Goal: Information Seeking & Learning: Learn about a topic

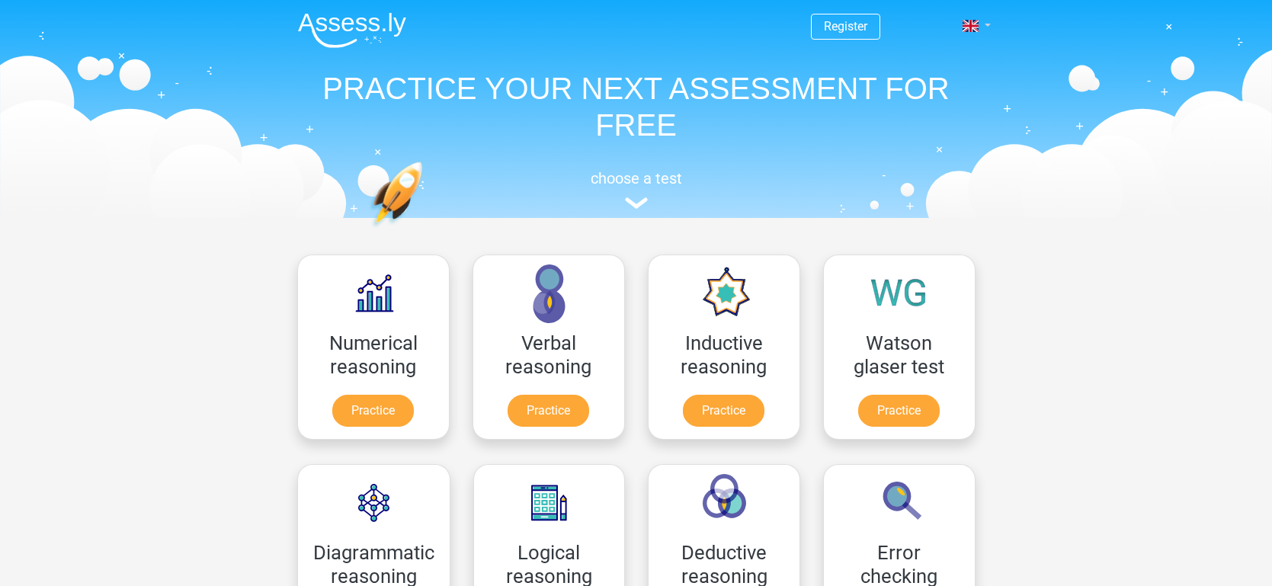
click at [980, 19] on link at bounding box center [972, 26] width 30 height 18
click at [908, 109] on link "Login" at bounding box center [932, 110] width 105 height 24
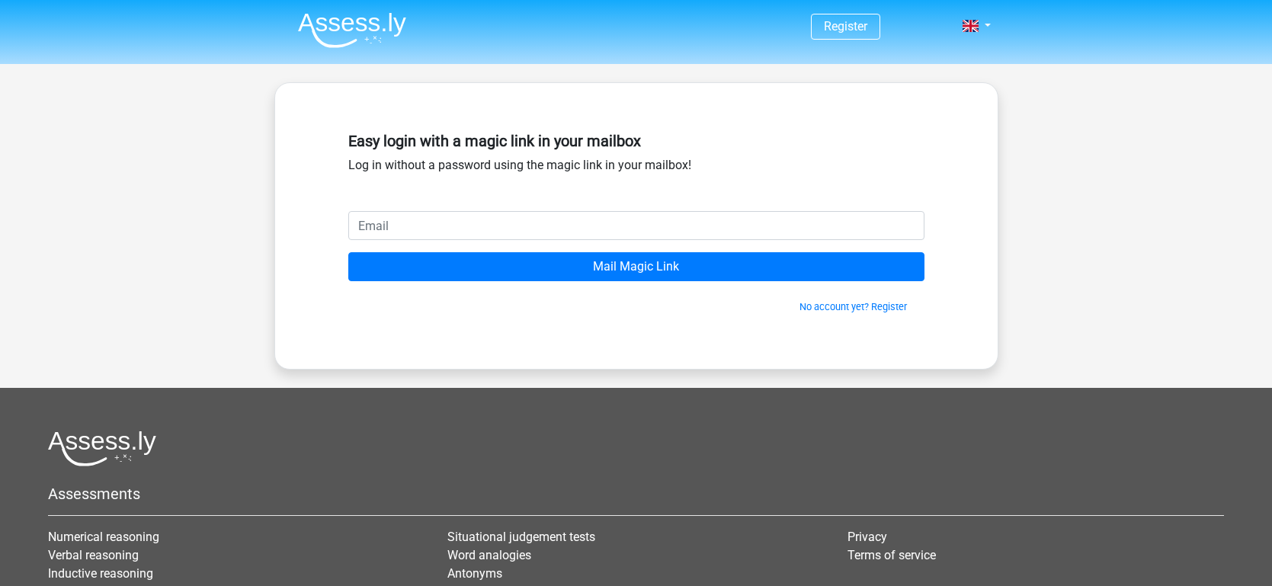
click at [672, 225] on input "email" at bounding box center [636, 225] width 576 height 29
type input "gabor.groeneveld@gmail.com"
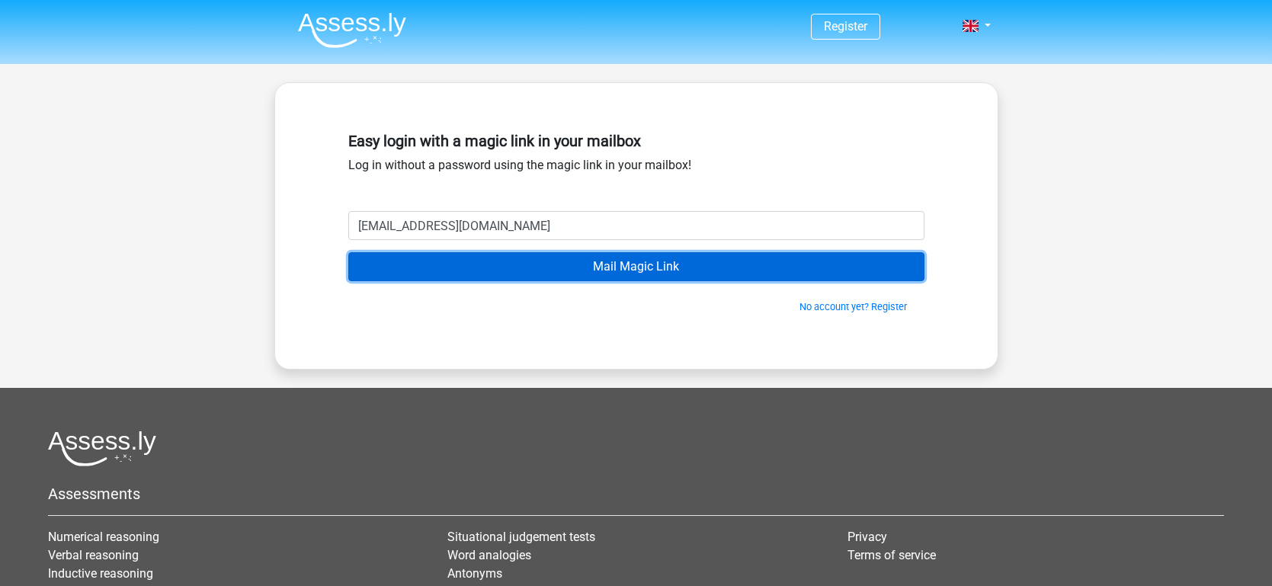
click at [505, 265] on input "Mail Magic Link" at bounding box center [636, 266] width 576 height 29
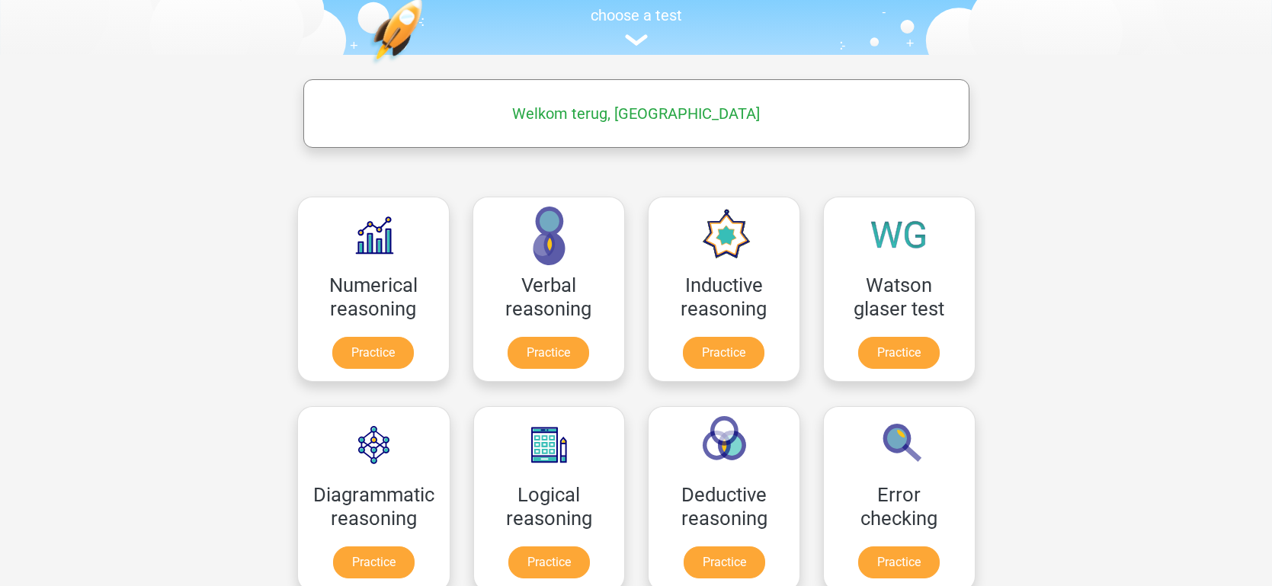
scroll to position [157, 0]
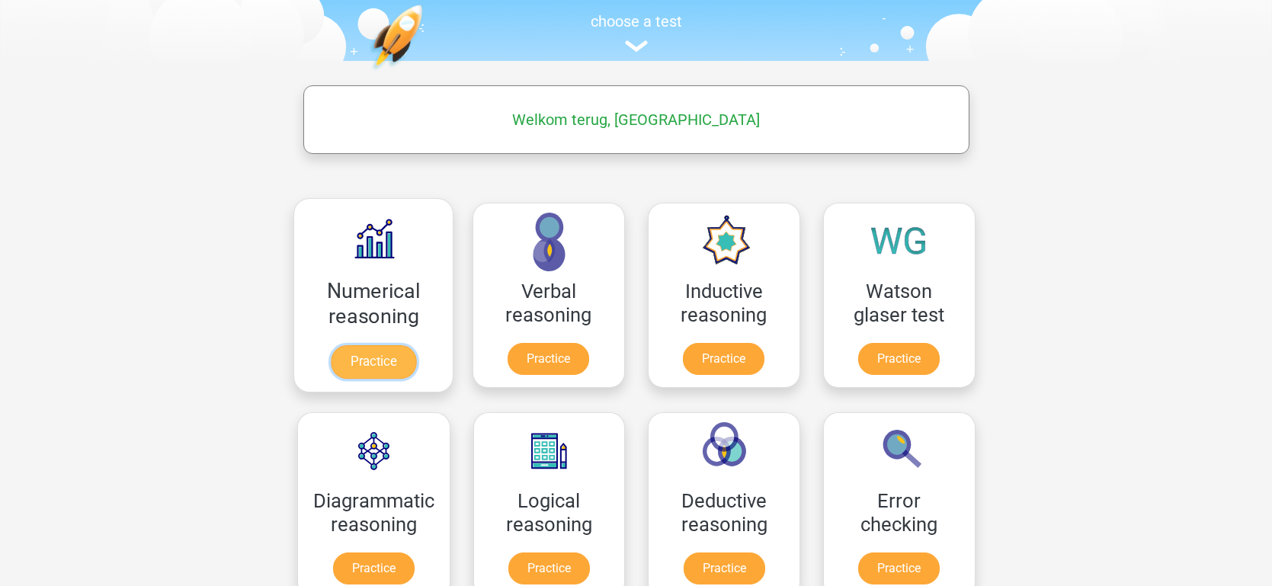
click at [385, 345] on link "Practice" at bounding box center [372, 362] width 85 height 34
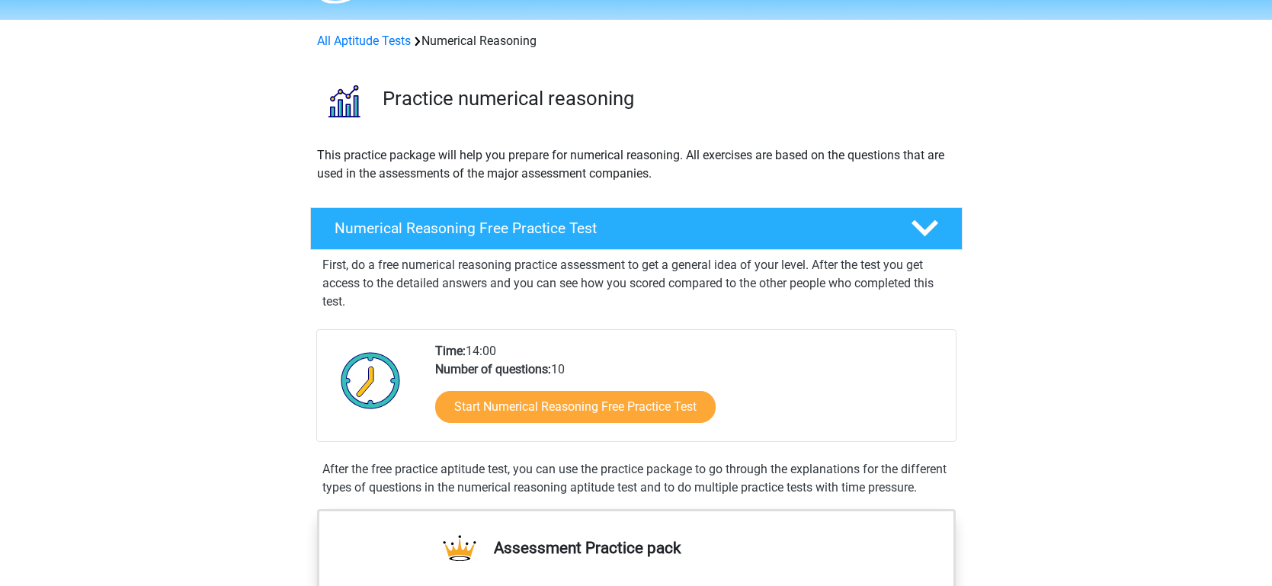
scroll to position [30, 0]
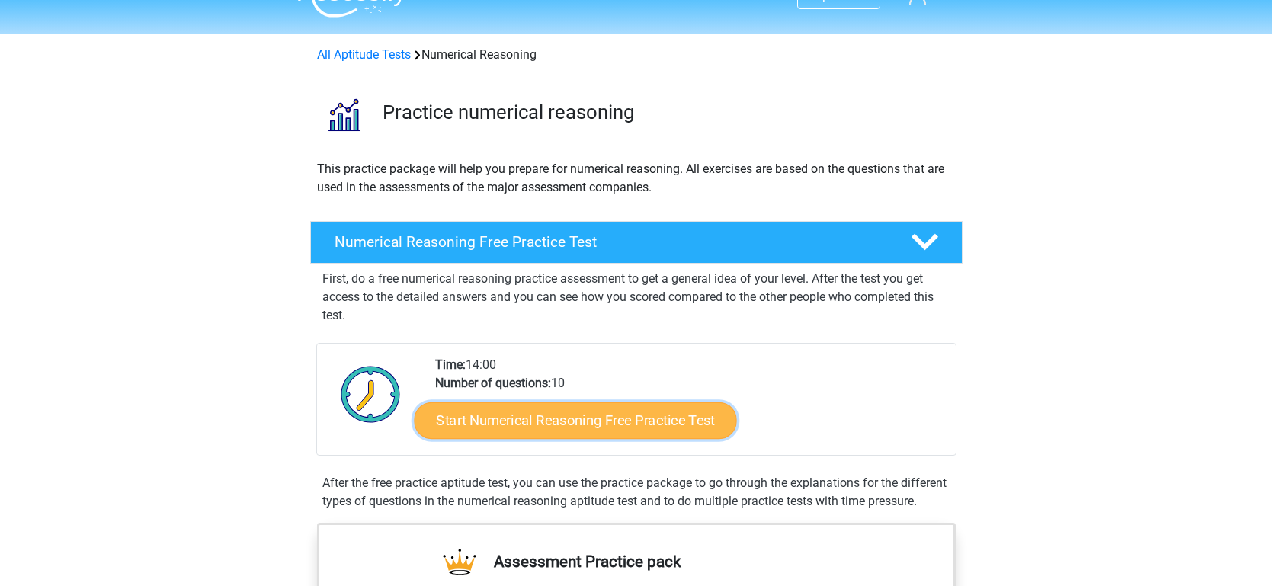
click at [568, 412] on link "Start Numerical Reasoning Free Practice Test" at bounding box center [575, 420] width 322 height 37
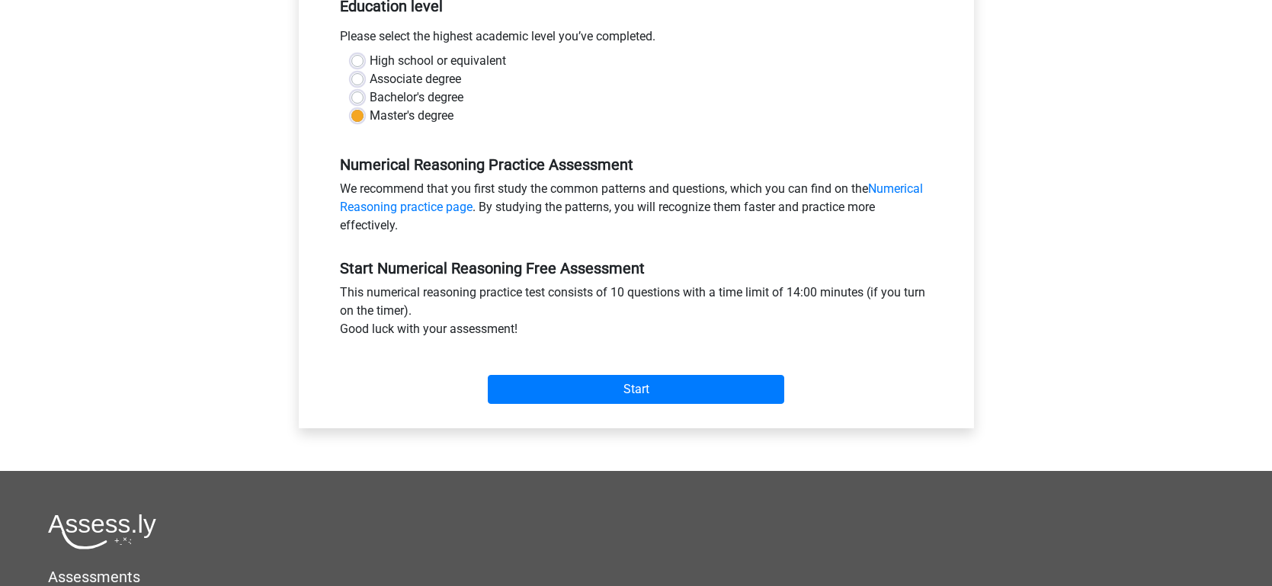
scroll to position [332, 0]
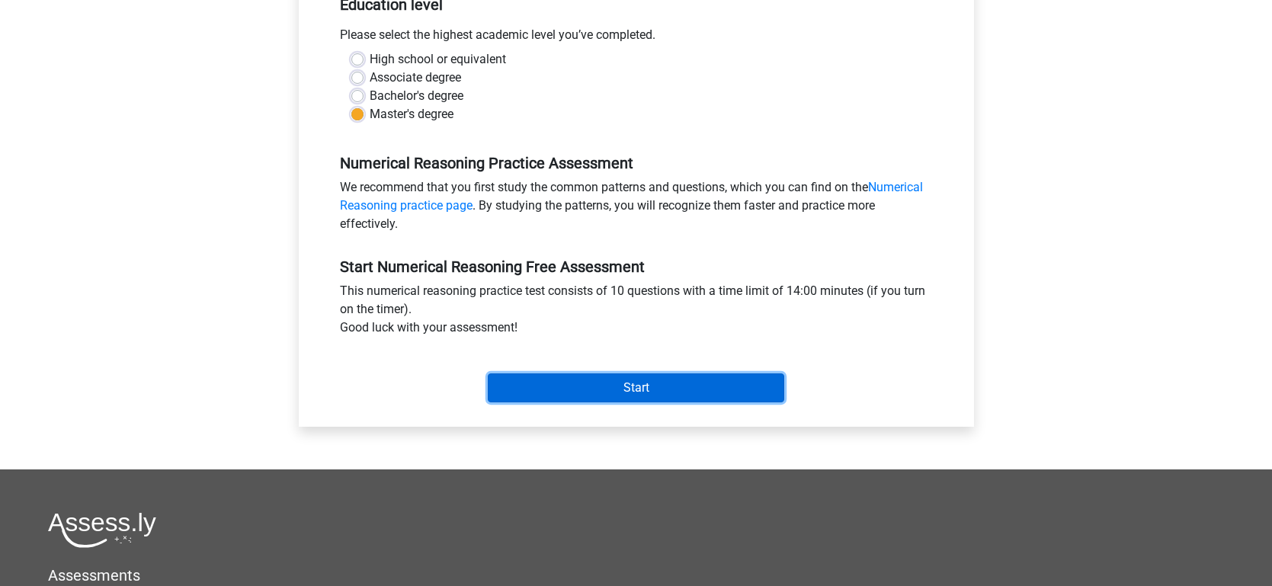
click at [589, 376] on input "Start" at bounding box center [636, 388] width 297 height 29
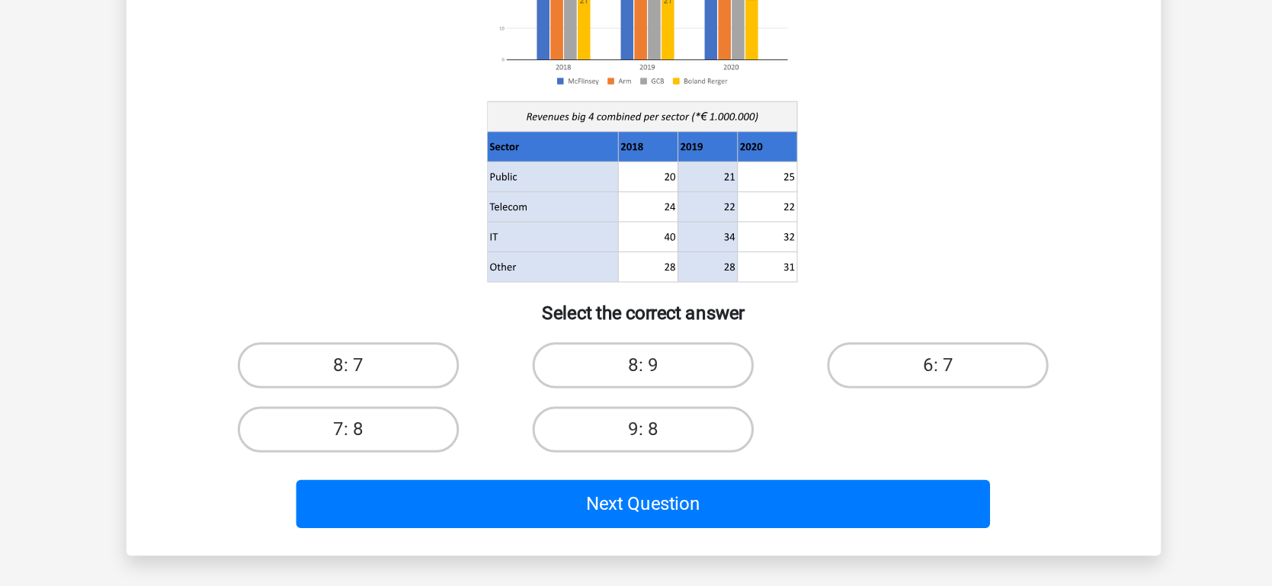
scroll to position [12, 0]
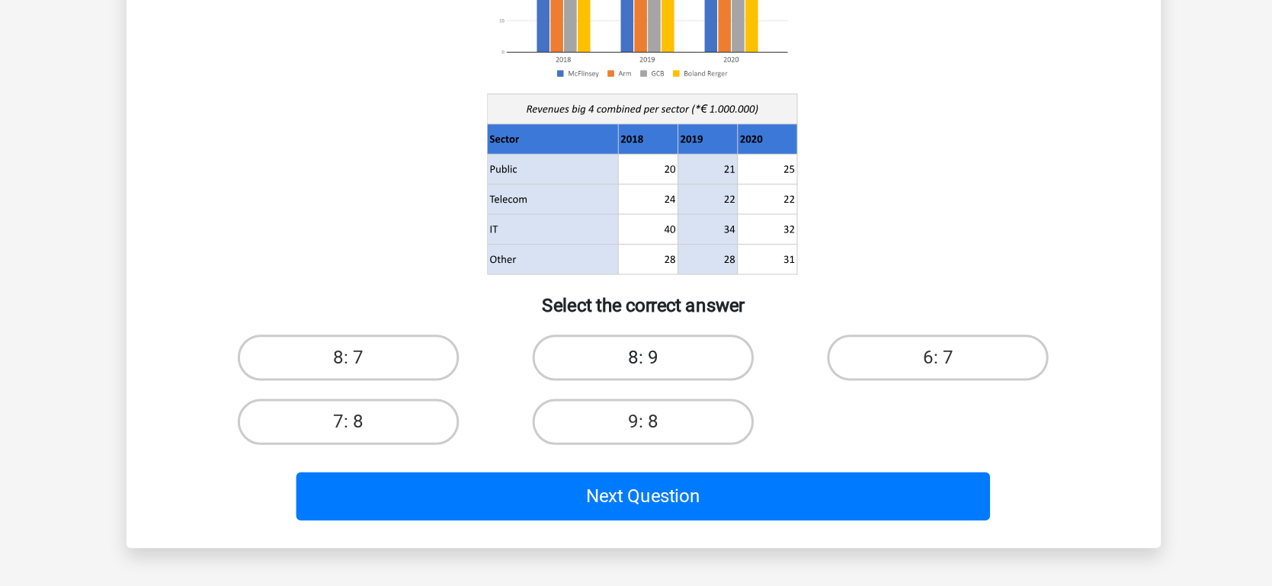
click at [655, 428] on label "8: 9" at bounding box center [636, 434] width 147 height 30
click at [646, 434] on input "8: 9" at bounding box center [641, 439] width 10 height 10
radio input "true"
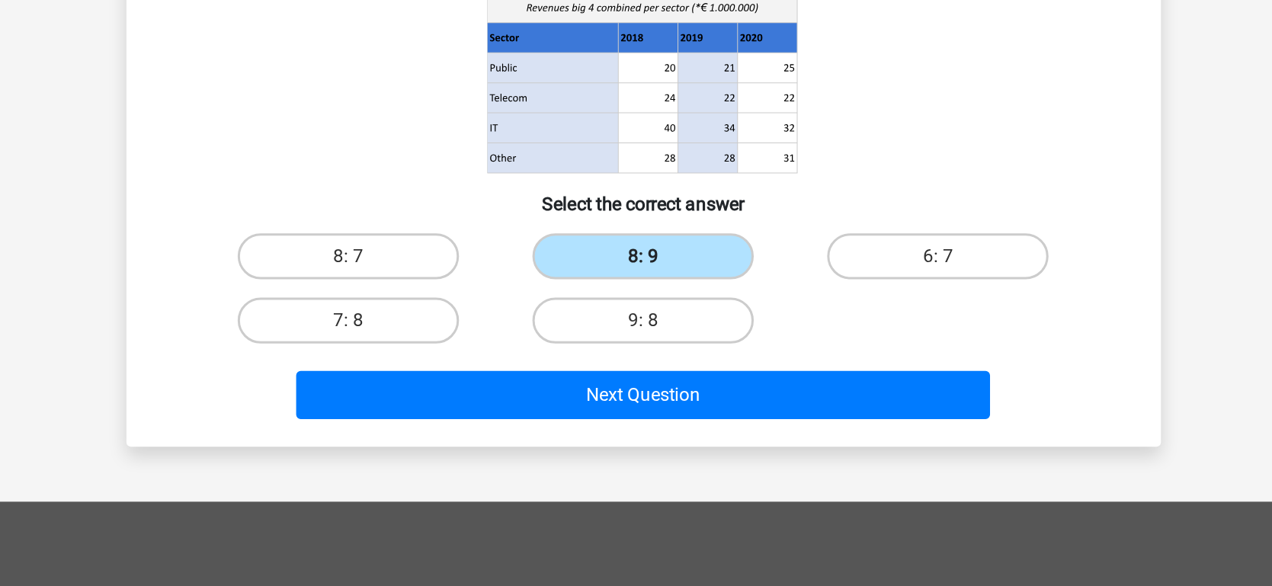
scroll to position [79, 0]
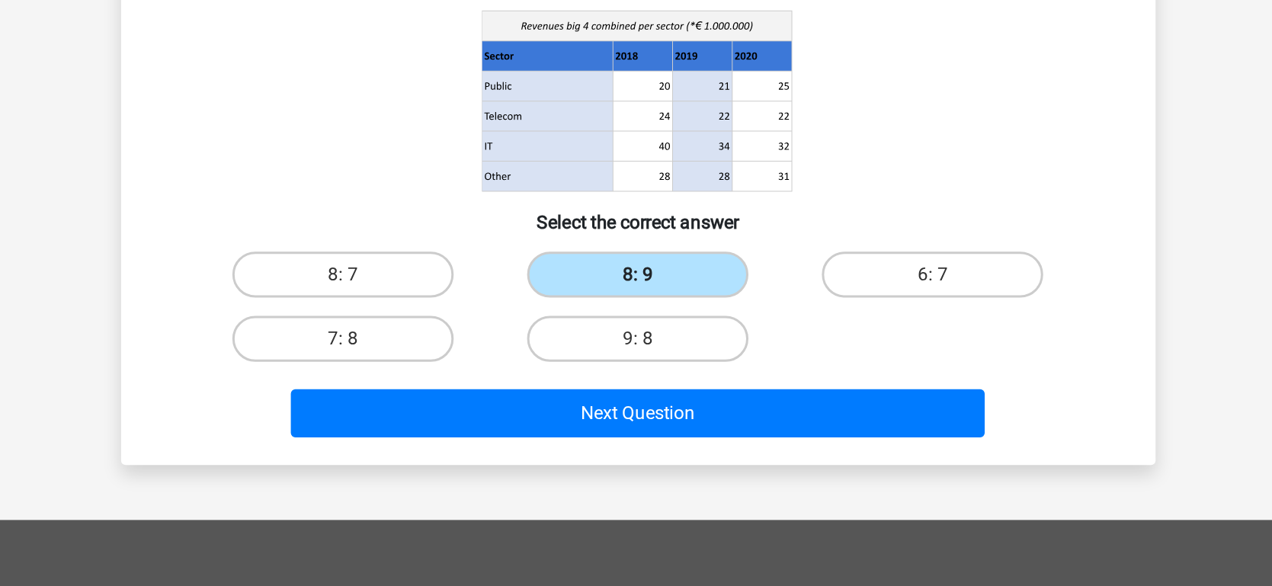
click at [658, 416] on label "9: 8" at bounding box center [636, 409] width 147 height 30
click at [646, 416] on input "9: 8" at bounding box center [641, 414] width 10 height 10
radio input "true"
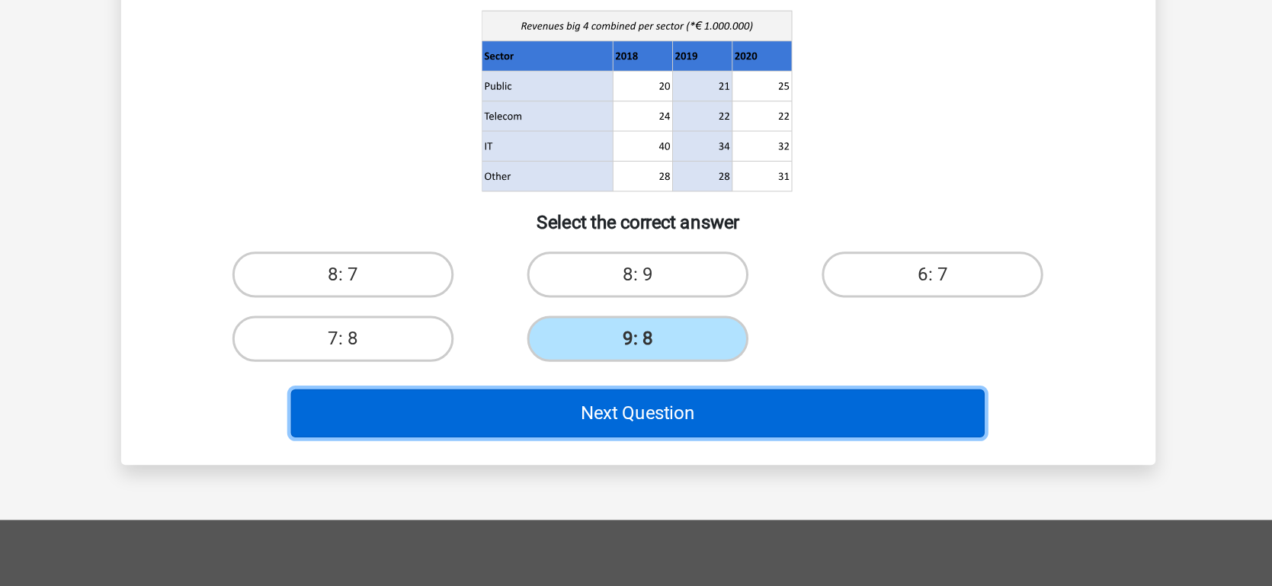
click at [644, 451] on button "Next Question" at bounding box center [636, 459] width 461 height 32
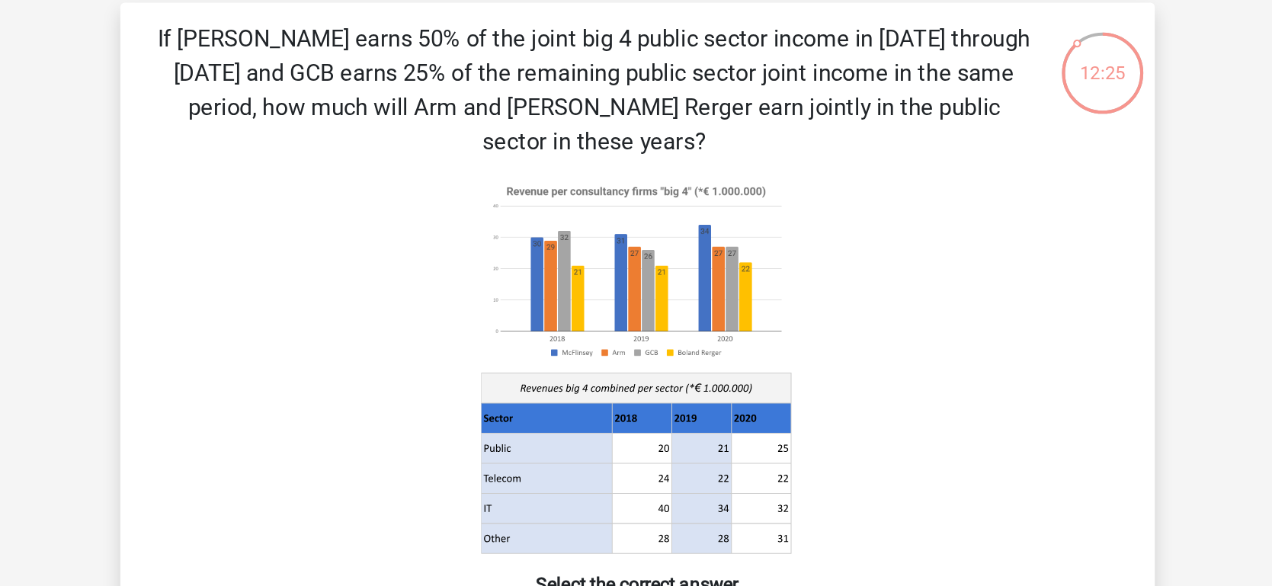
scroll to position [0, 0]
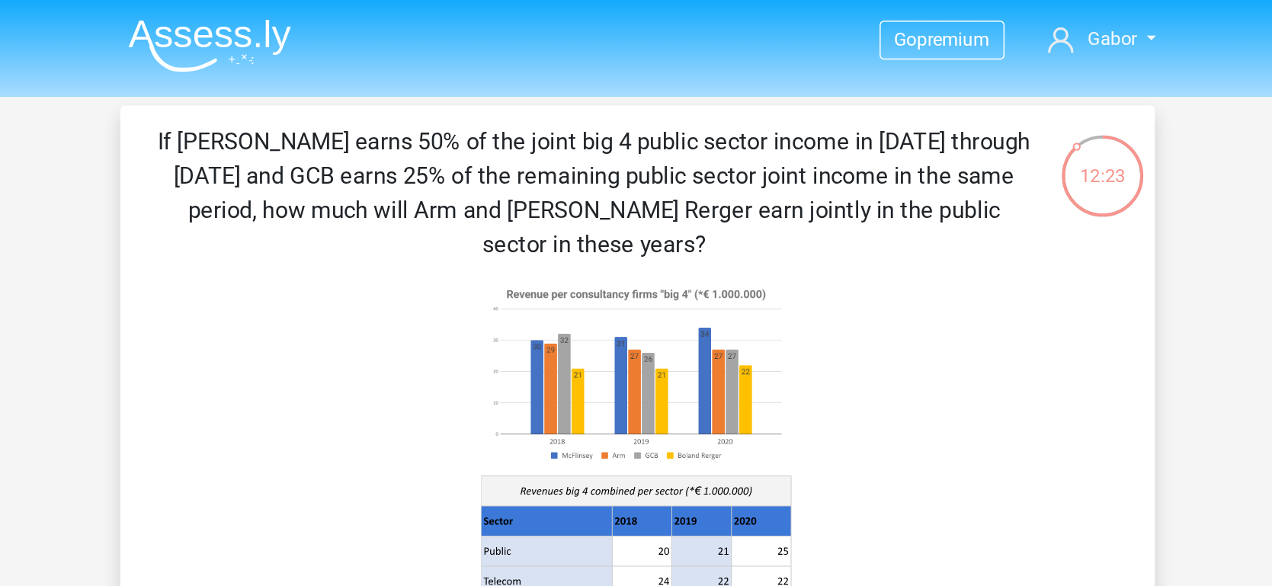
click at [387, 16] on img at bounding box center [352, 30] width 108 height 36
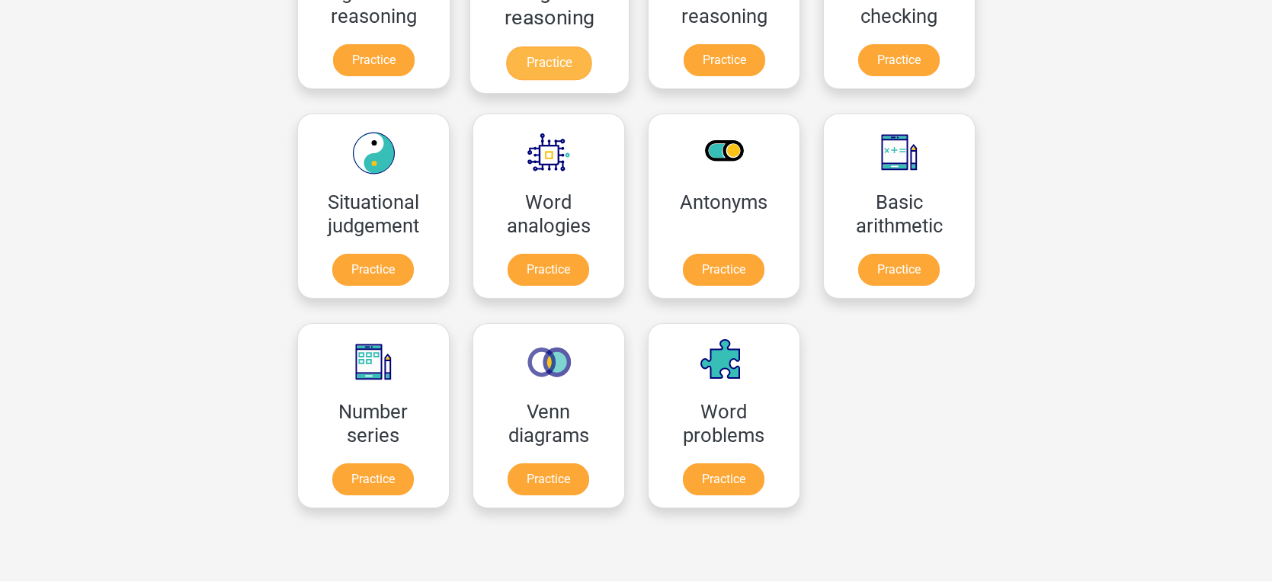
scroll to position [561, 0]
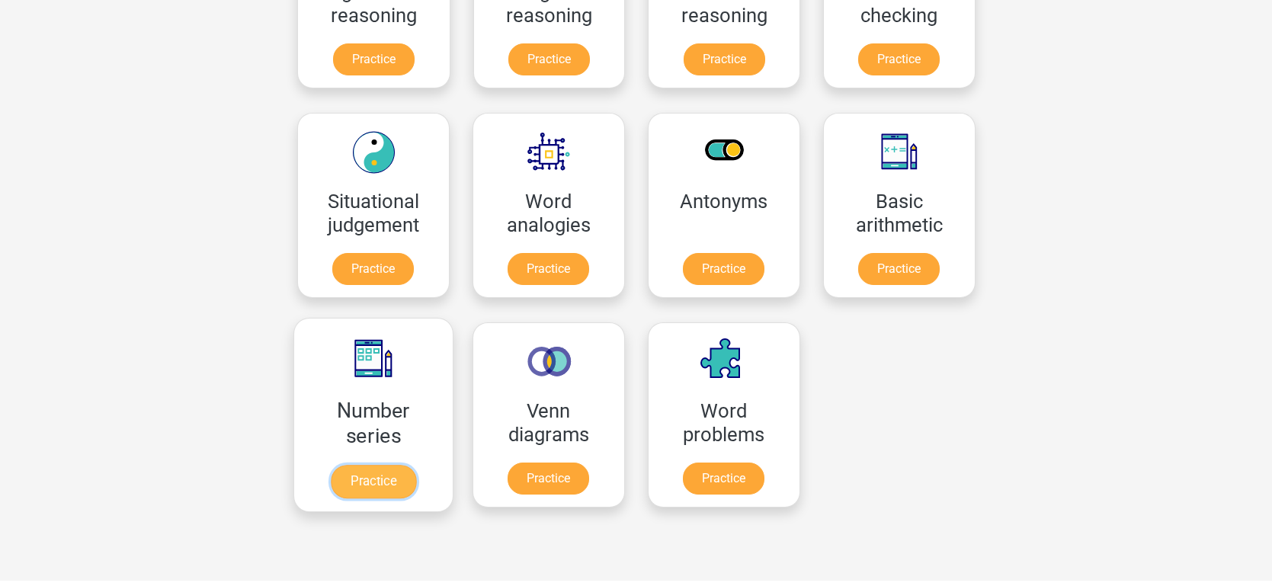
click at [399, 465] on link "Practice" at bounding box center [372, 482] width 85 height 34
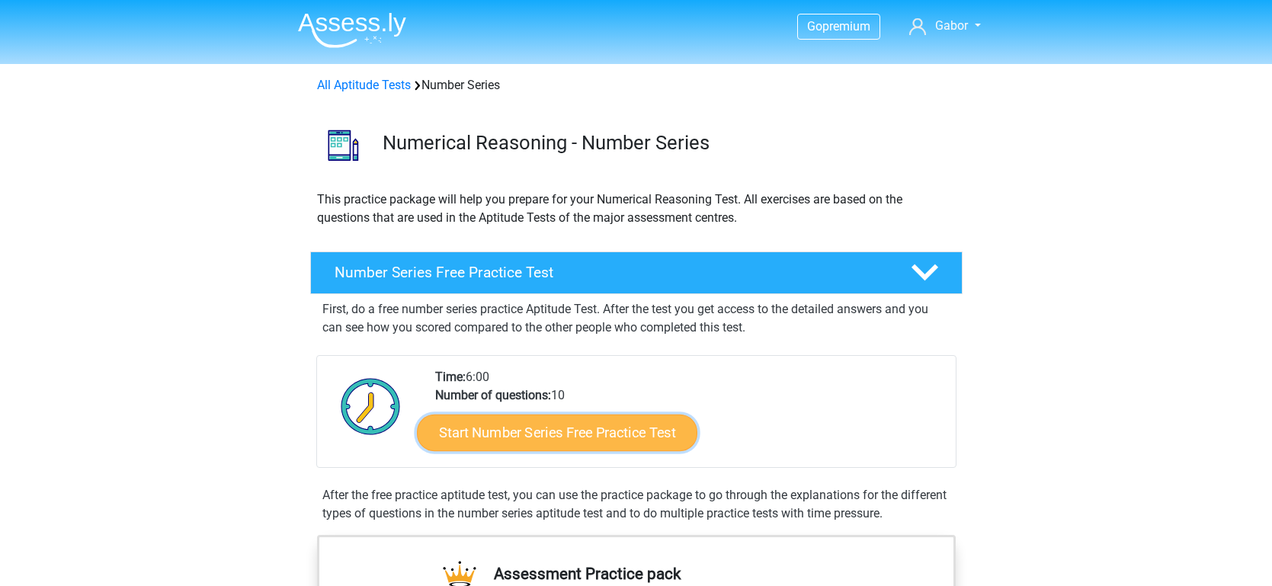
click at [540, 432] on link "Start Number Series Free Practice Test" at bounding box center [557, 432] width 281 height 37
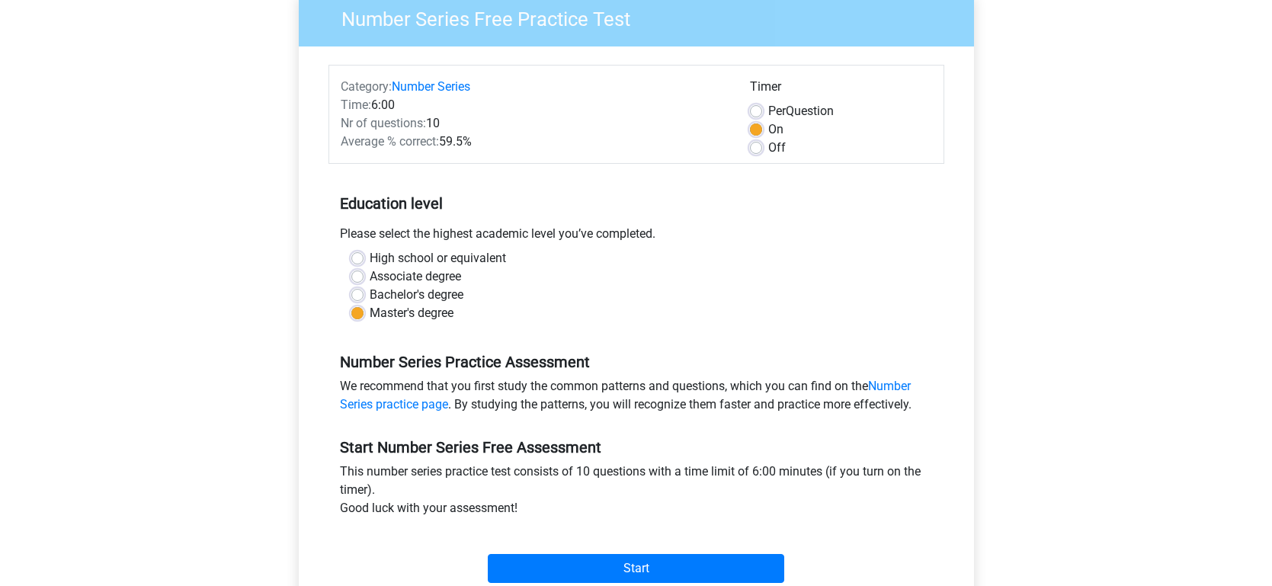
scroll to position [135, 0]
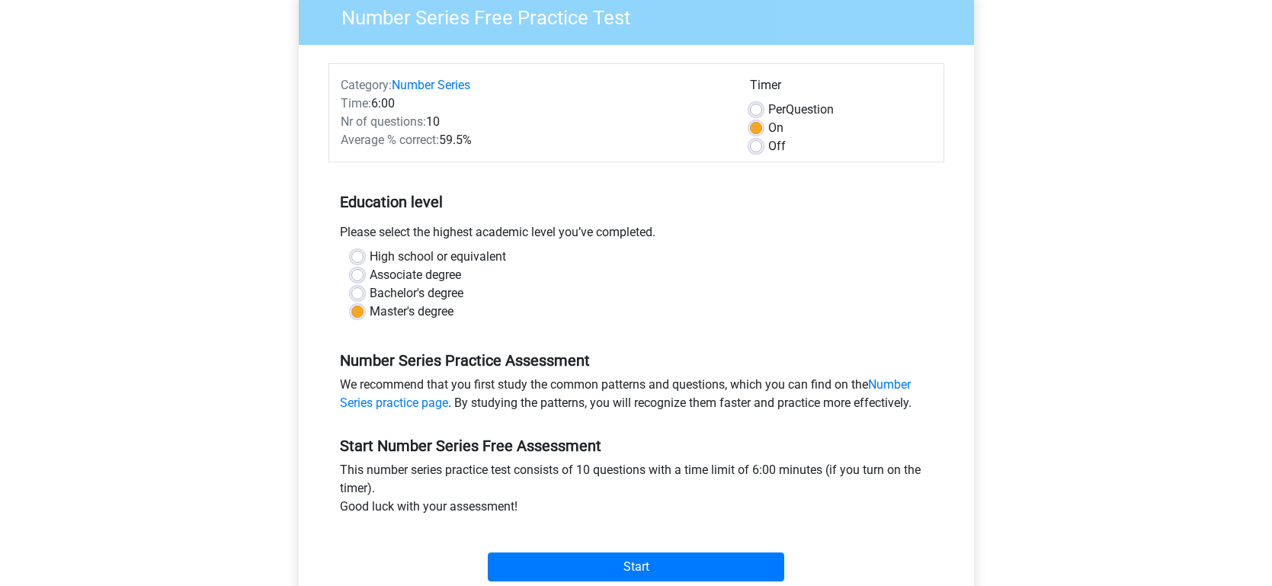
click at [760, 117] on div "Per Question" at bounding box center [841, 110] width 182 height 18
click at [768, 112] on label "Per Question" at bounding box center [801, 110] width 66 height 18
click at [760, 112] on input "Per Question" at bounding box center [756, 108] width 12 height 15
radio input "true"
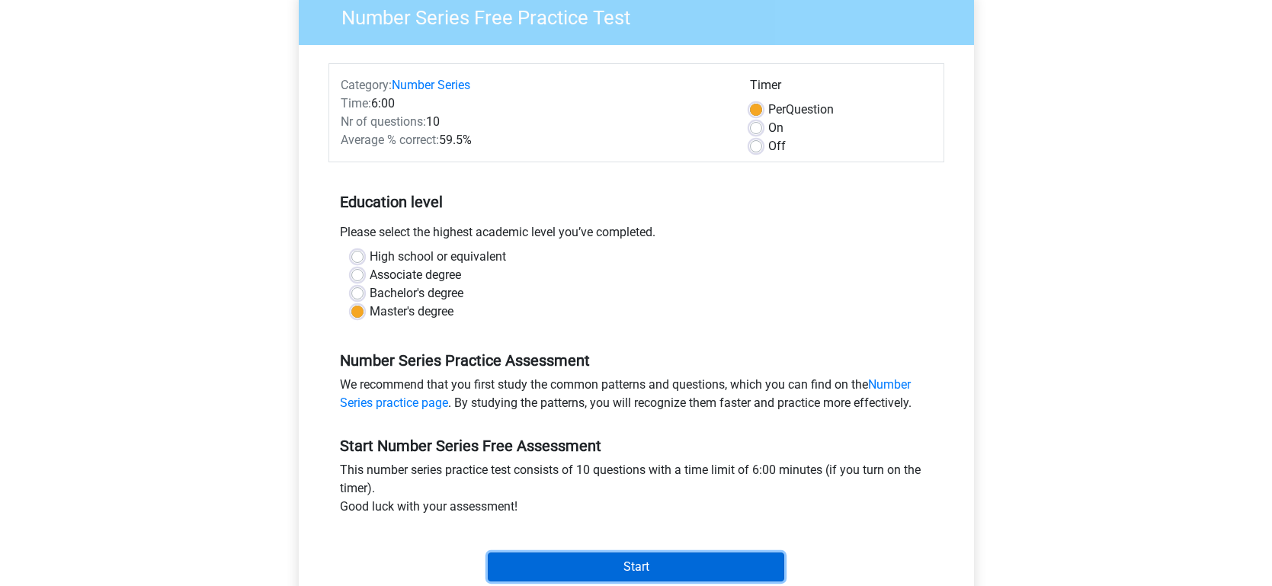
click at [663, 567] on input "Start" at bounding box center [636, 567] width 297 height 29
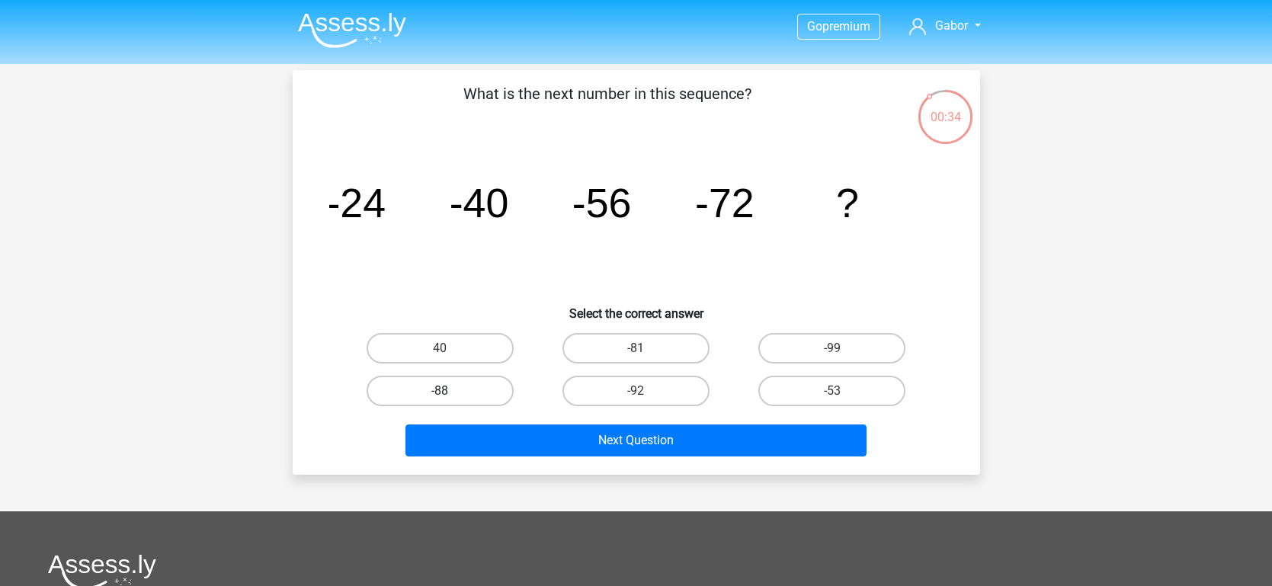
click at [505, 386] on label "-88" at bounding box center [440, 391] width 147 height 30
click at [450, 391] on input "-88" at bounding box center [445, 396] width 10 height 10
radio input "true"
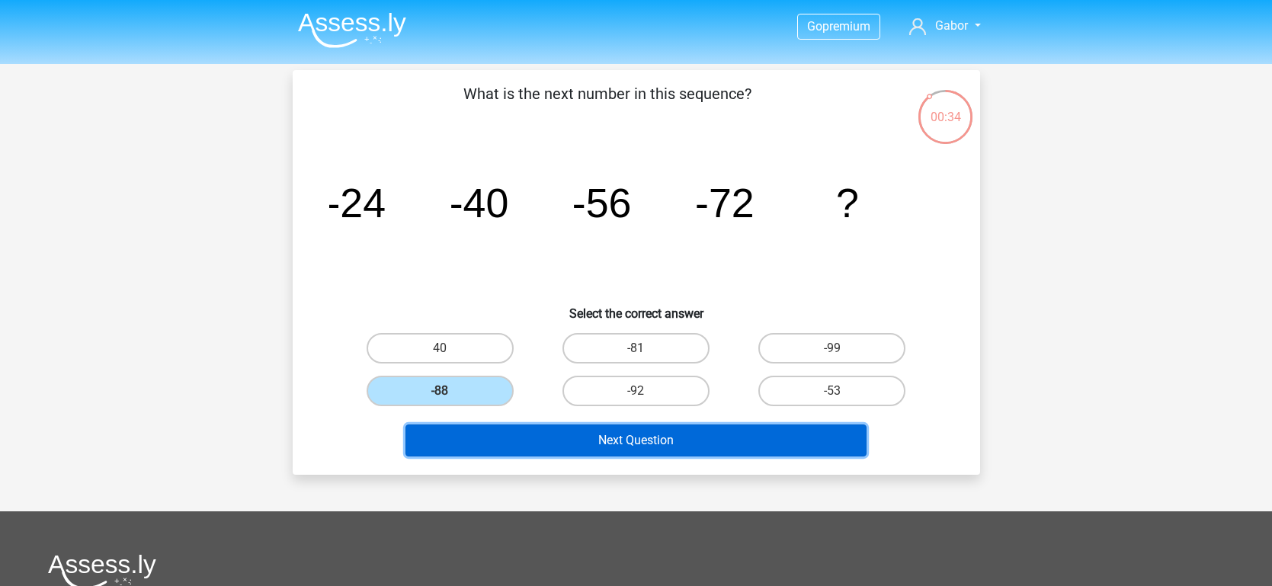
click at [543, 429] on button "Next Question" at bounding box center [636, 441] width 461 height 32
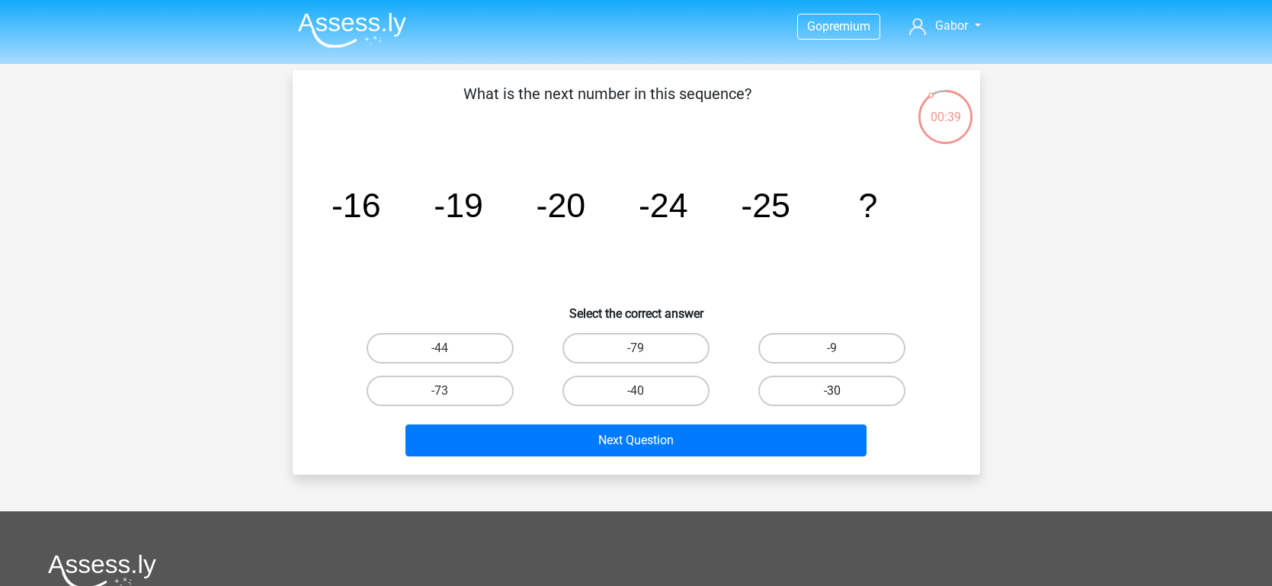
click at [810, 388] on label "-30" at bounding box center [832, 391] width 147 height 30
click at [832, 391] on input "-30" at bounding box center [837, 396] width 10 height 10
radio input "true"
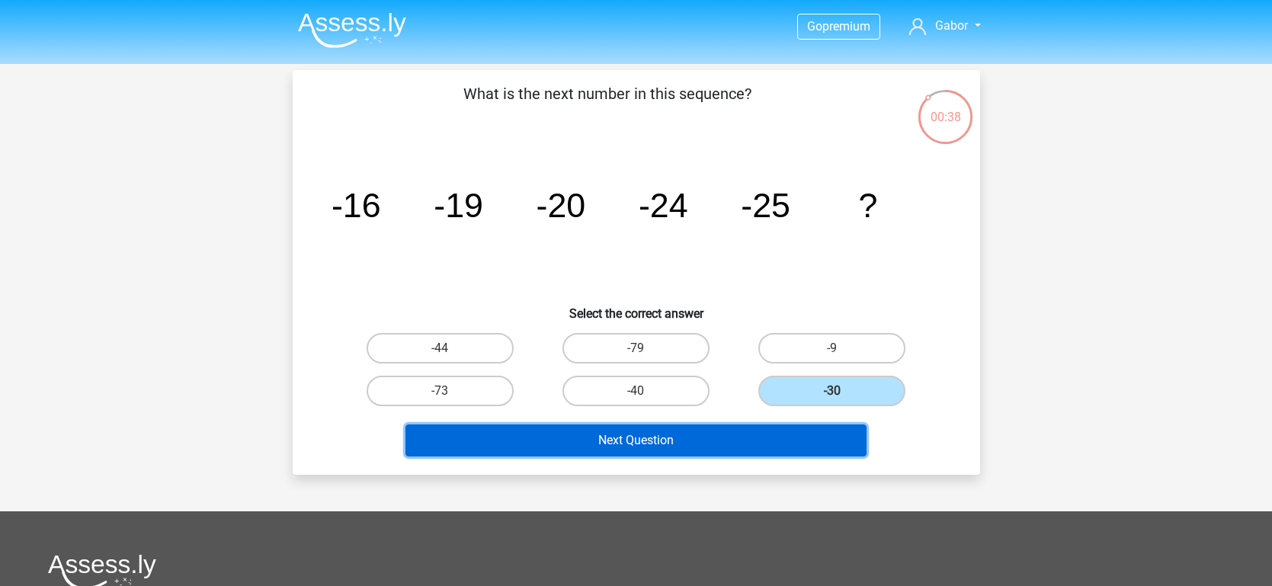
click at [726, 436] on button "Next Question" at bounding box center [636, 441] width 461 height 32
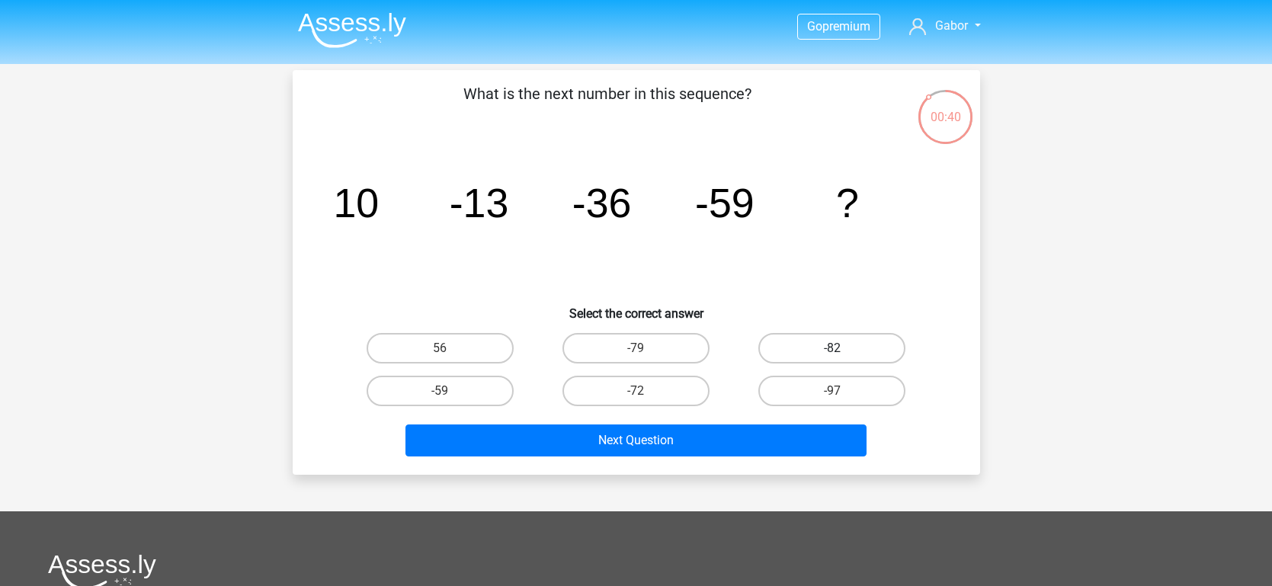
click at [813, 357] on label "-82" at bounding box center [832, 348] width 147 height 30
click at [832, 357] on input "-82" at bounding box center [837, 353] width 10 height 10
radio input "true"
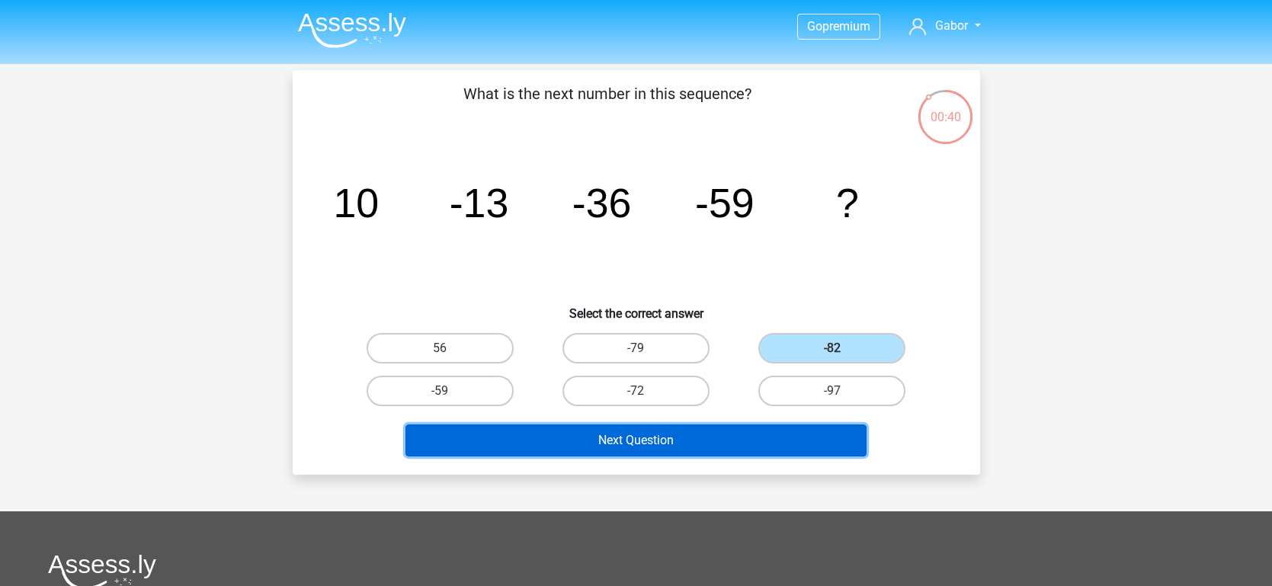
click at [708, 427] on button "Next Question" at bounding box center [636, 441] width 461 height 32
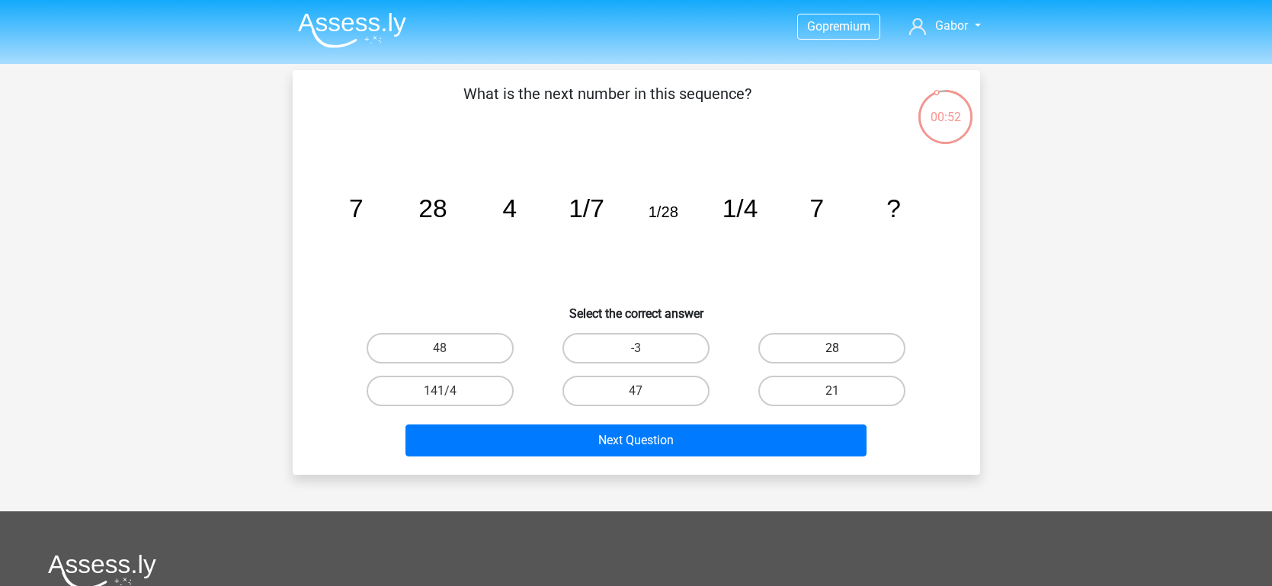
click at [784, 356] on label "28" at bounding box center [832, 348] width 147 height 30
click at [832, 356] on input "28" at bounding box center [837, 353] width 10 height 10
radio input "true"
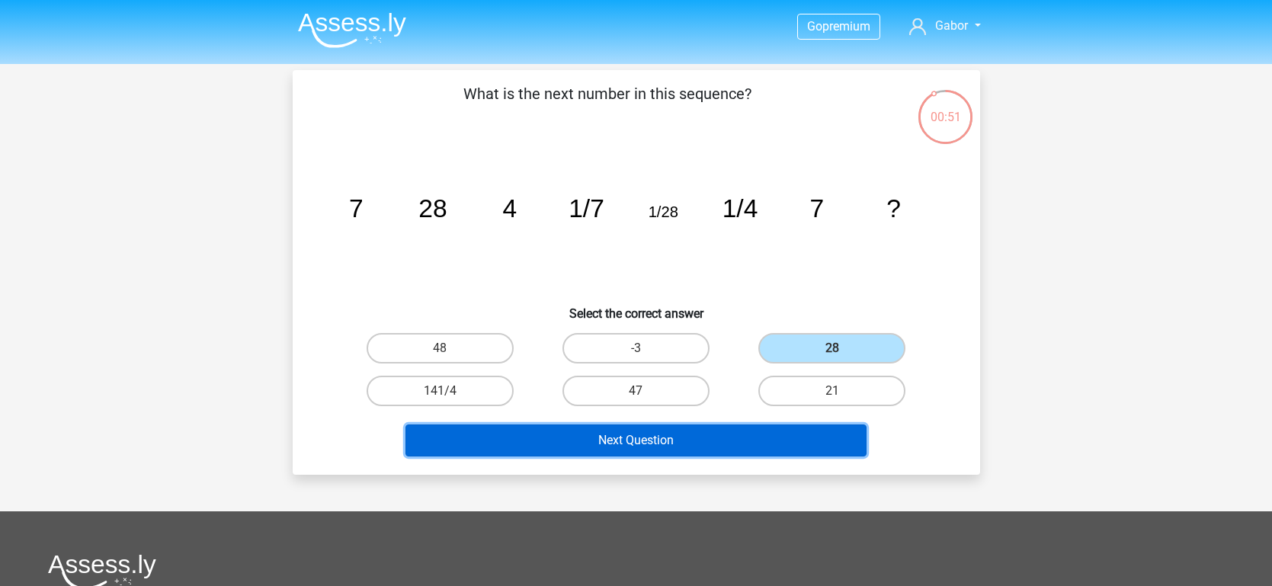
click at [678, 429] on button "Next Question" at bounding box center [636, 441] width 461 height 32
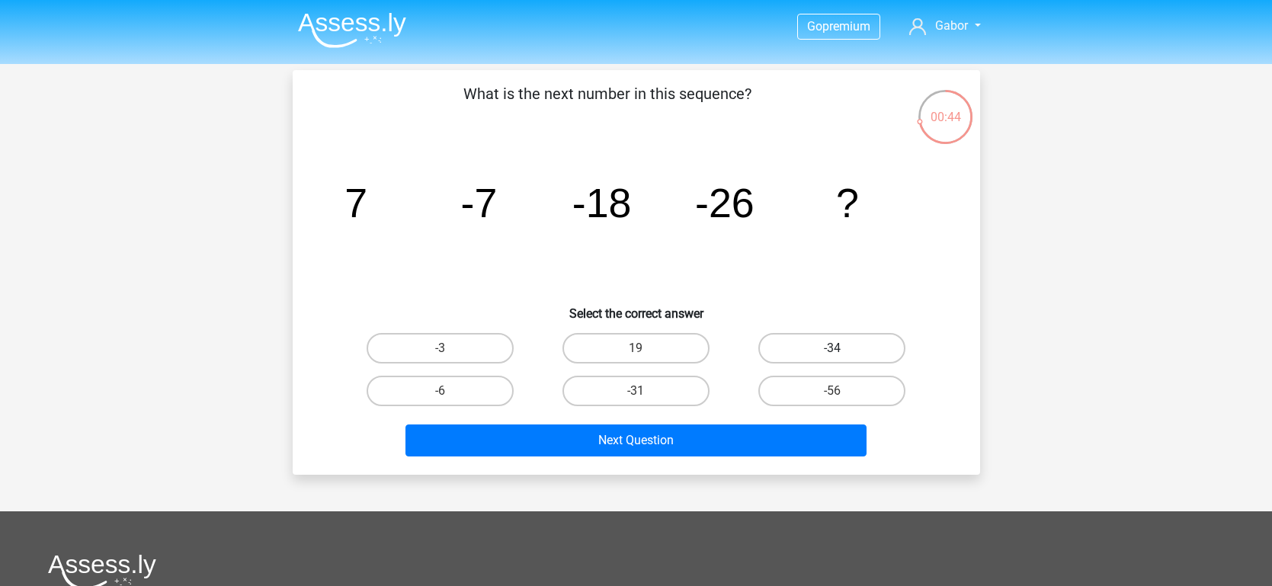
click at [805, 354] on label "-34" at bounding box center [832, 348] width 147 height 30
click at [832, 354] on input "-34" at bounding box center [837, 353] width 10 height 10
radio input "true"
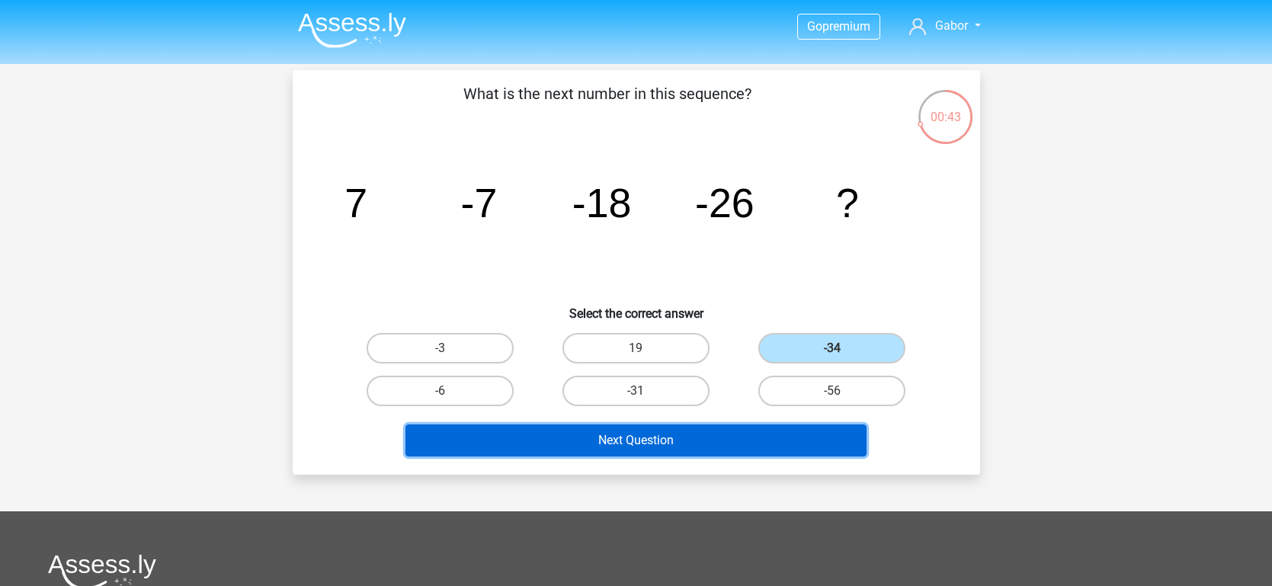
click at [687, 442] on button "Next Question" at bounding box center [636, 441] width 461 height 32
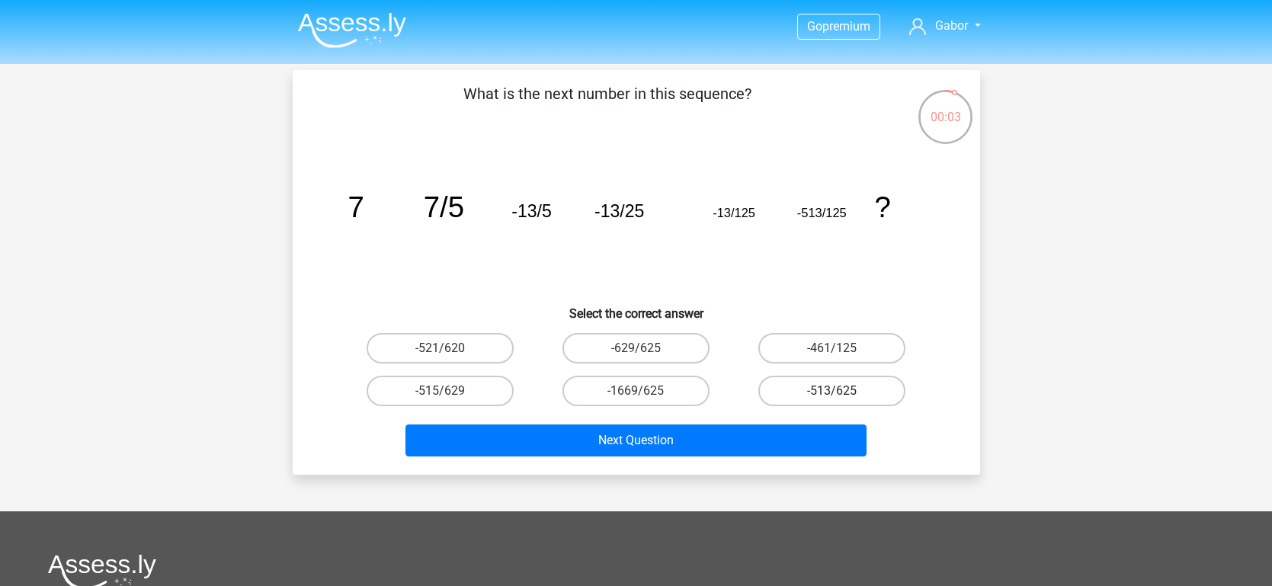
click at [784, 396] on label "-513/625" at bounding box center [832, 391] width 147 height 30
click at [832, 396] on input "-513/625" at bounding box center [837, 396] width 10 height 10
radio input "true"
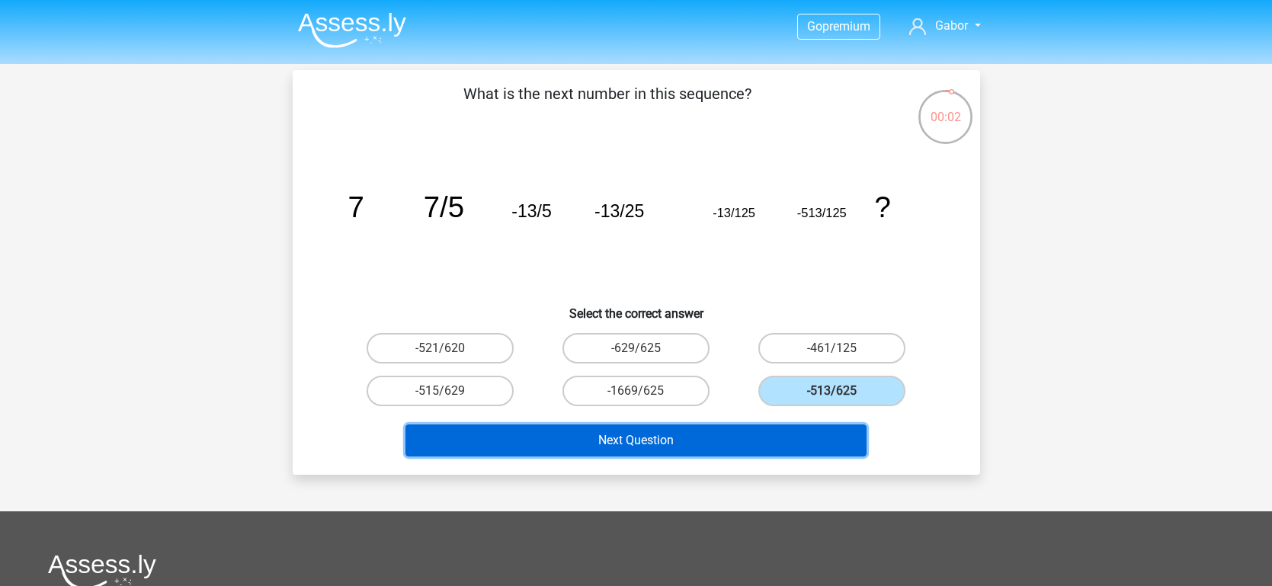
click at [699, 427] on button "Next Question" at bounding box center [636, 441] width 461 height 32
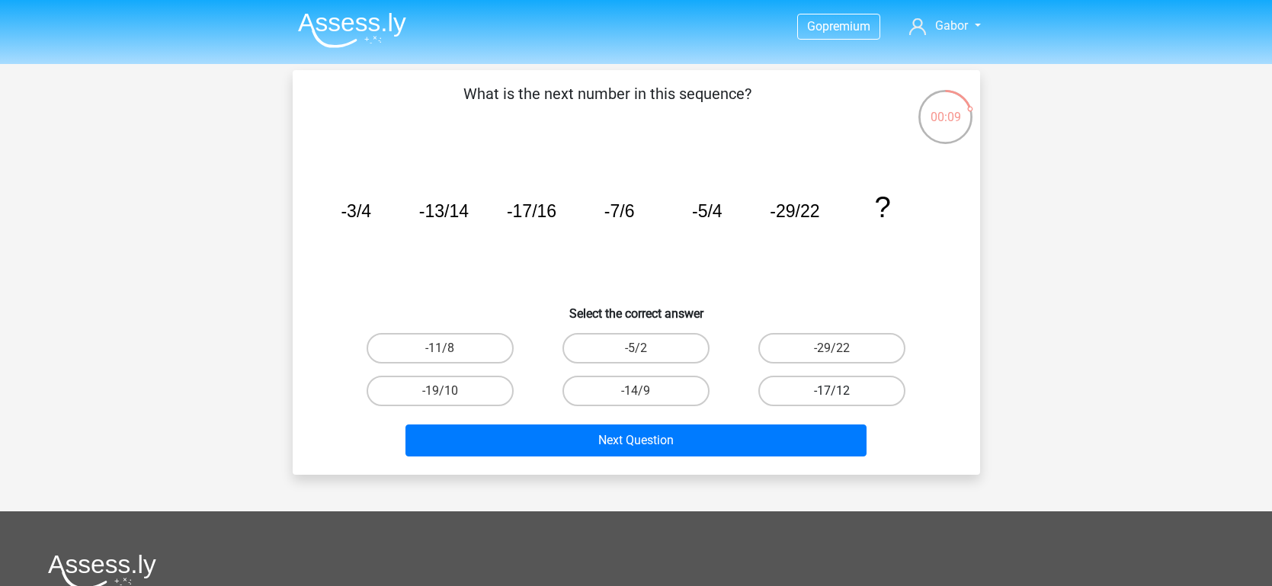
click at [775, 386] on label "-17/12" at bounding box center [832, 391] width 147 height 30
click at [832, 391] on input "-17/12" at bounding box center [837, 396] width 10 height 10
radio input "true"
click at [646, 400] on label "-14/9" at bounding box center [636, 391] width 147 height 30
click at [646, 400] on input "-14/9" at bounding box center [641, 396] width 10 height 10
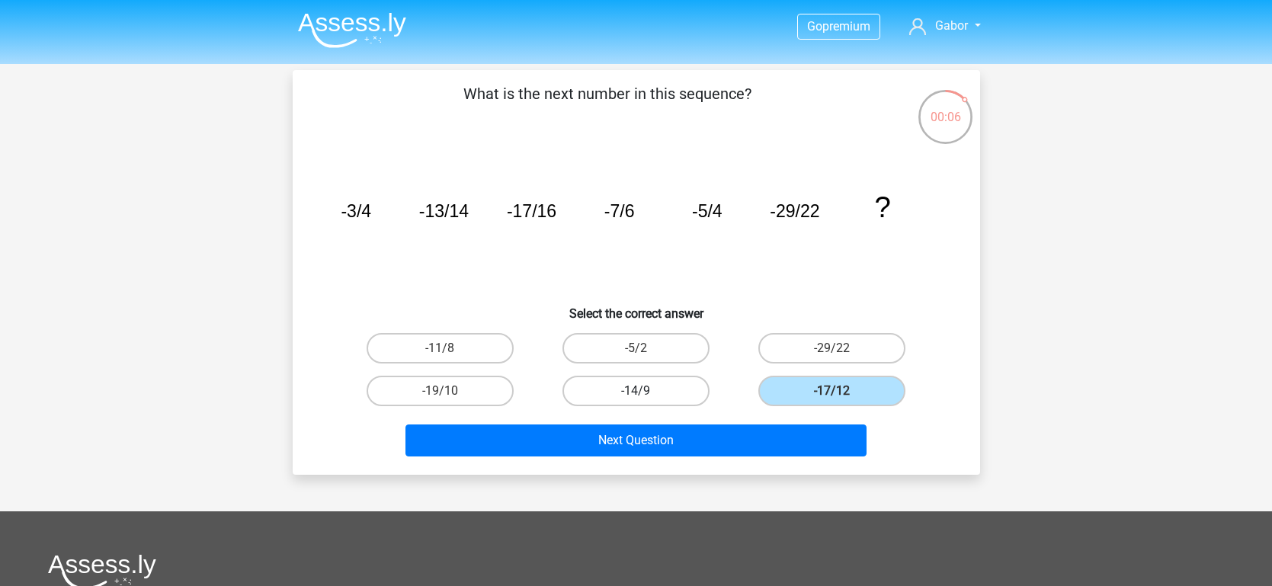
radio input "true"
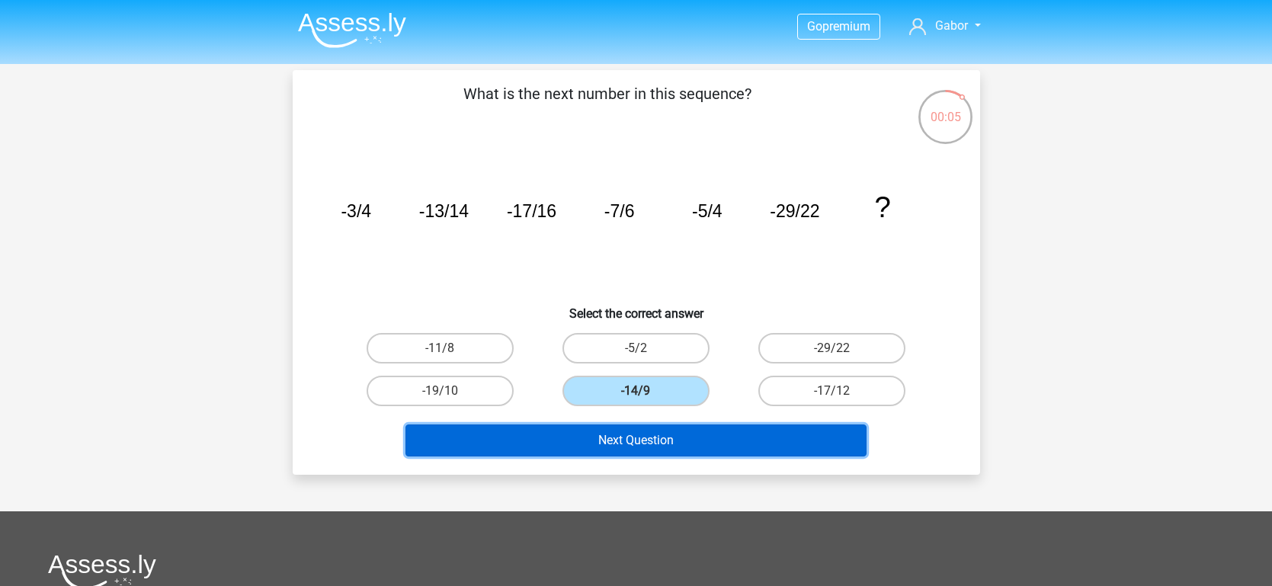
click at [688, 443] on button "Next Question" at bounding box center [636, 441] width 461 height 32
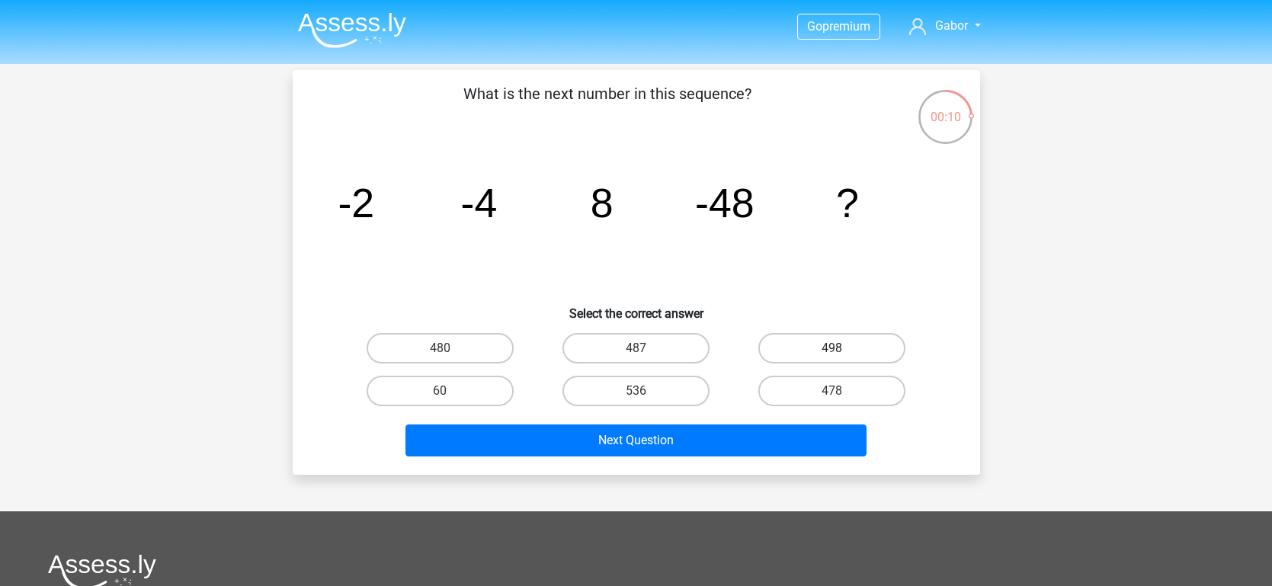
click at [810, 353] on label "498" at bounding box center [832, 348] width 147 height 30
click at [832, 353] on input "498" at bounding box center [837, 353] width 10 height 10
radio input "true"
click at [791, 342] on label "365" at bounding box center [832, 348] width 147 height 30
click at [832, 348] on input "365" at bounding box center [837, 353] width 10 height 10
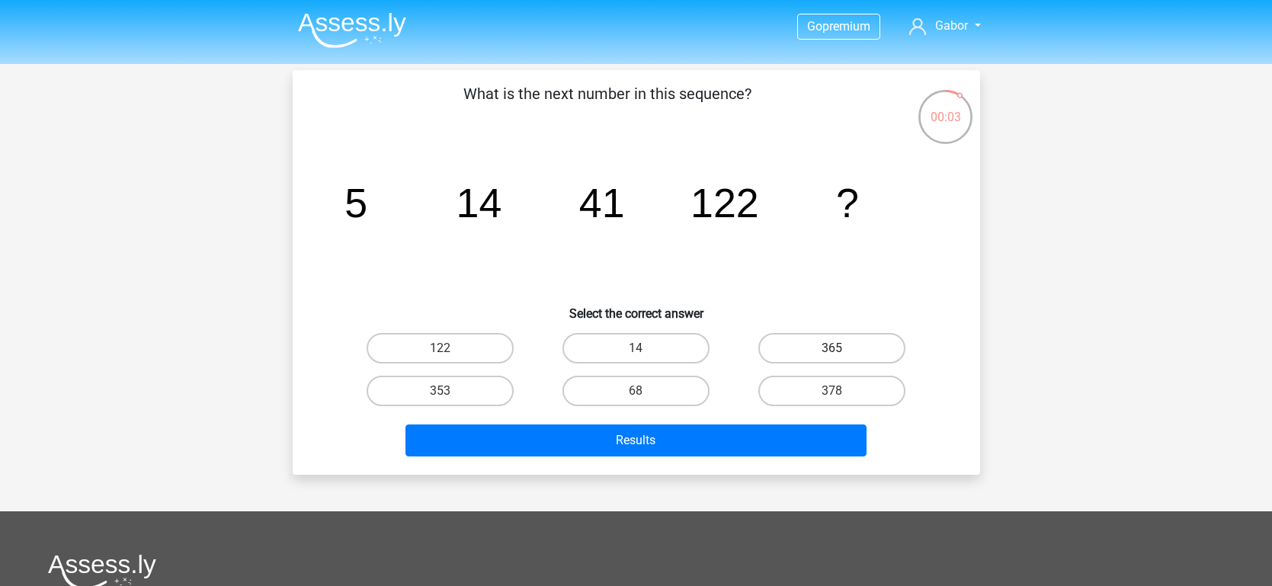
radio input "true"
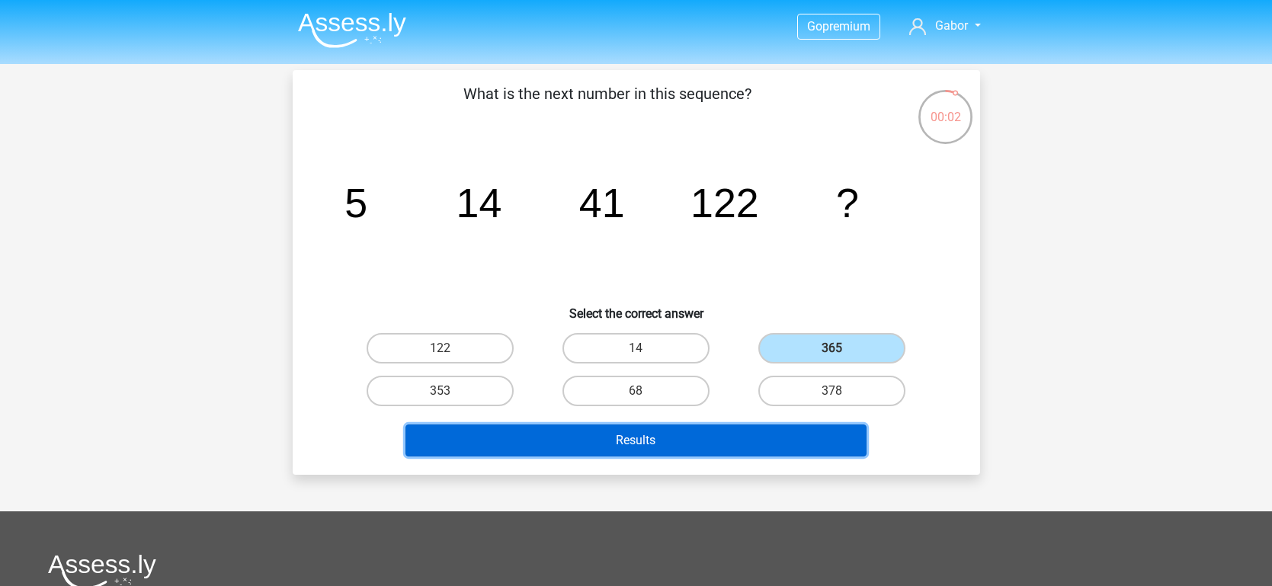
click at [675, 438] on button "Results" at bounding box center [636, 441] width 461 height 32
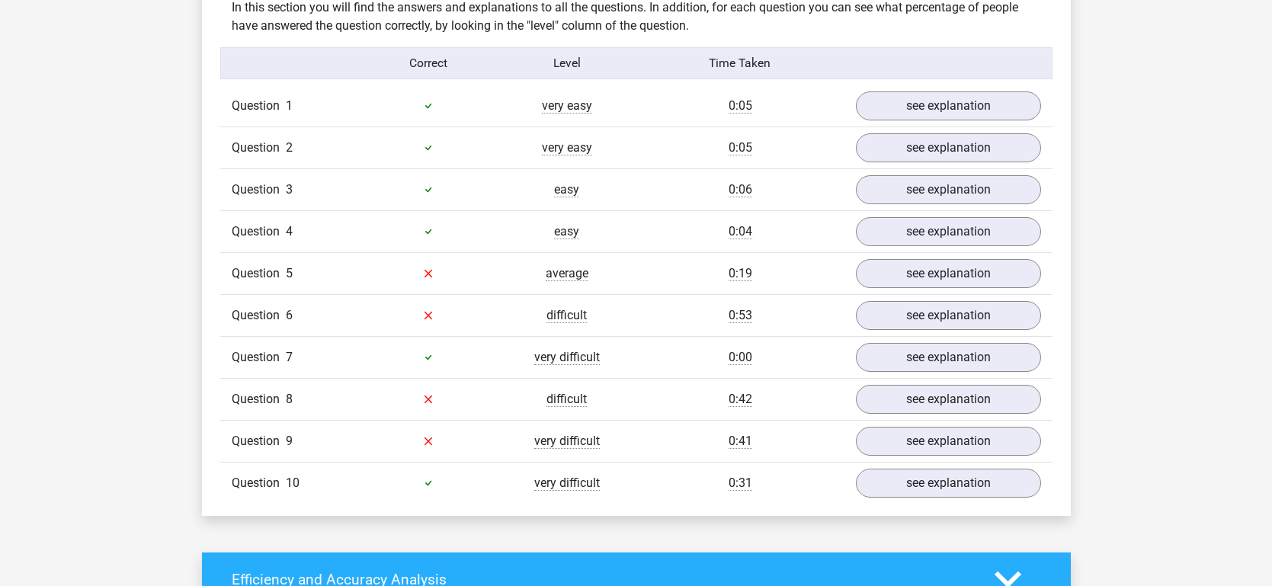
scroll to position [1186, 0]
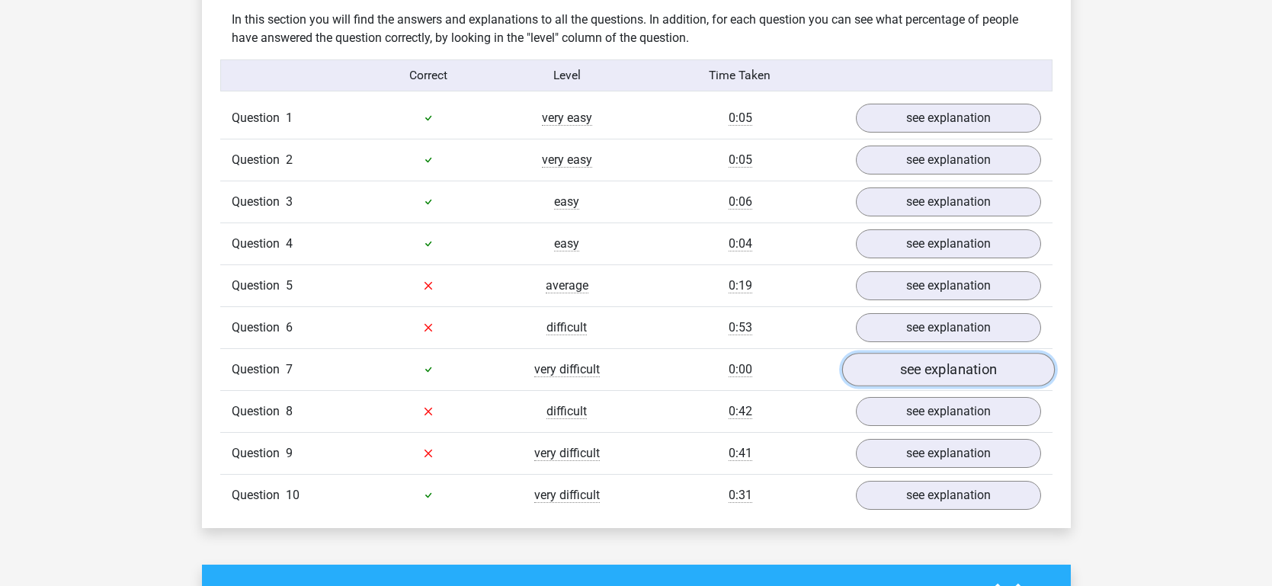
click at [902, 378] on link "see explanation" at bounding box center [948, 370] width 213 height 34
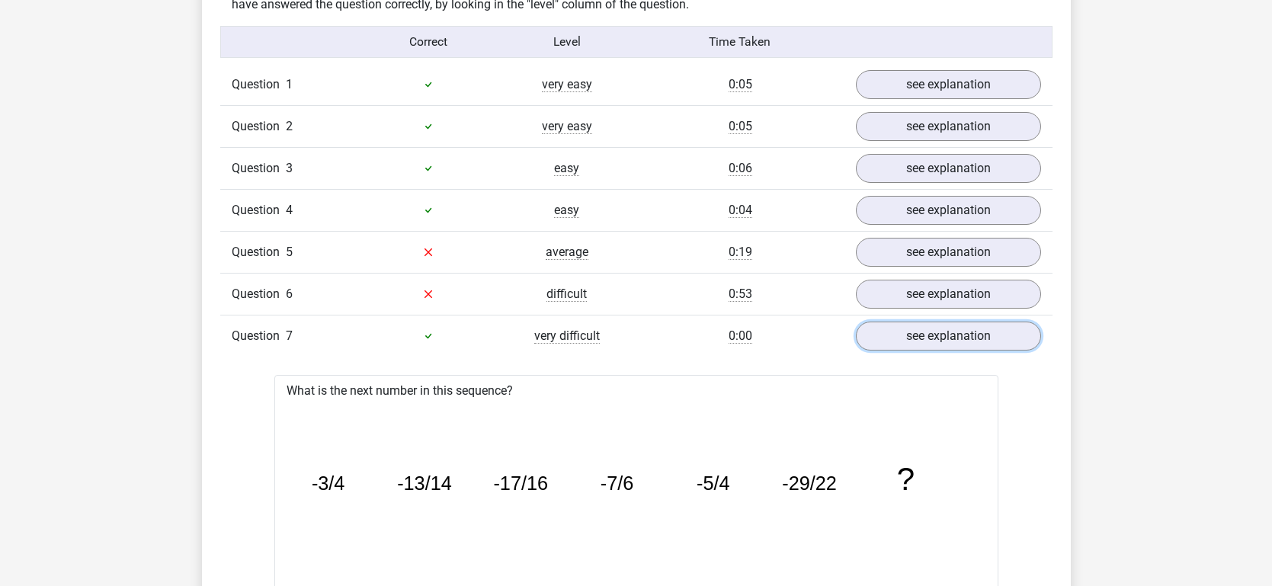
scroll to position [1216, 0]
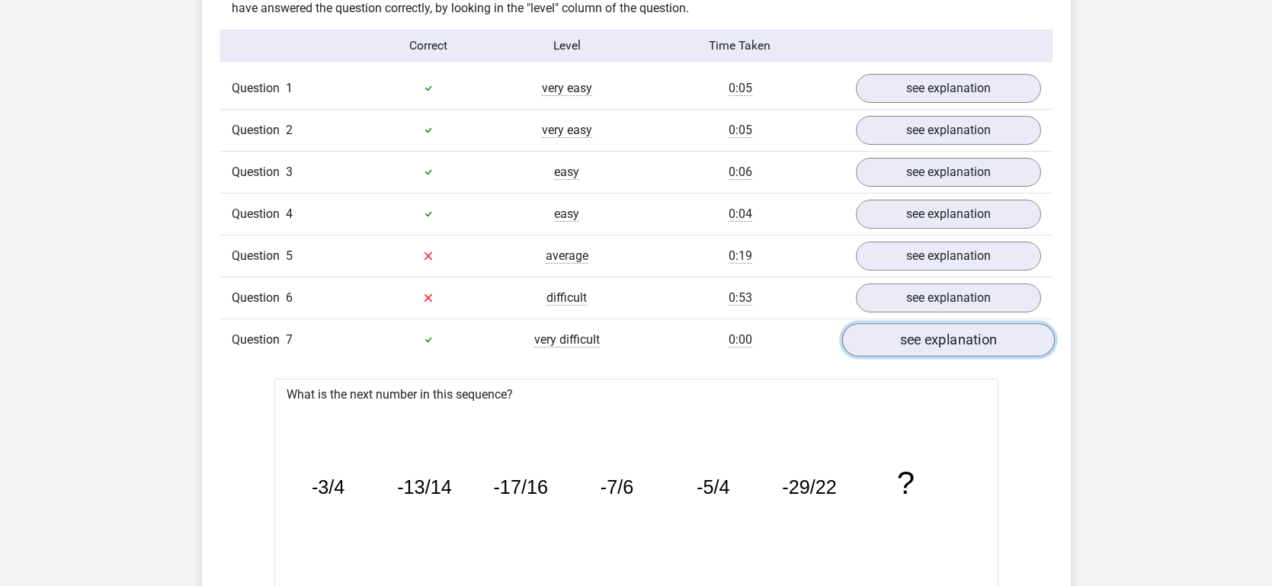
click at [870, 330] on link "see explanation" at bounding box center [948, 340] width 213 height 34
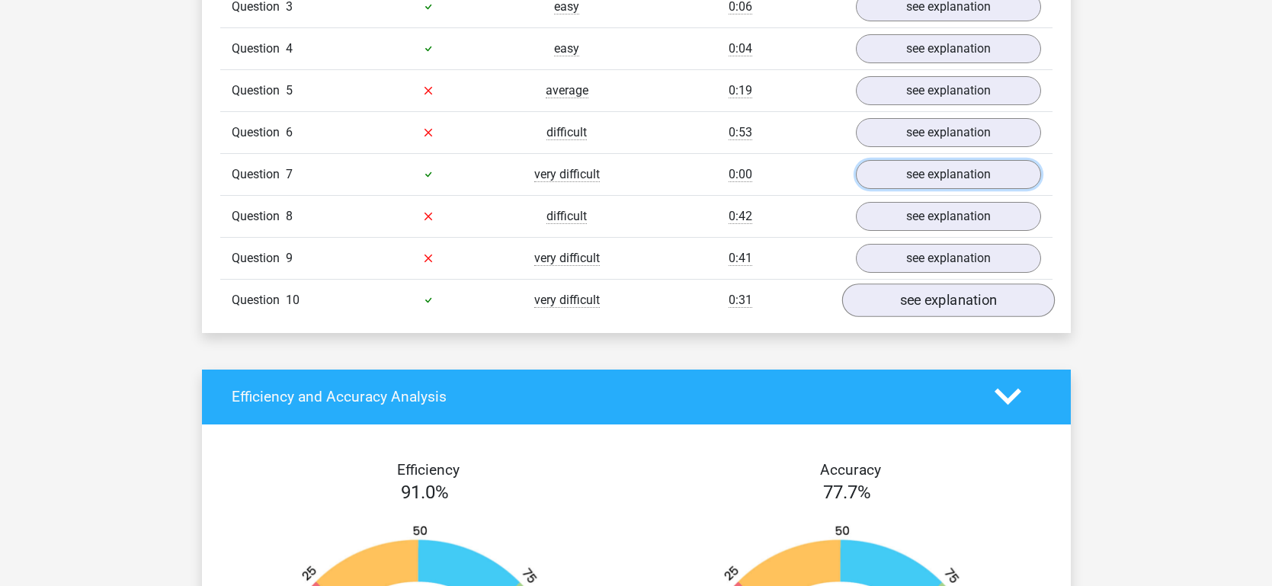
scroll to position [1384, 0]
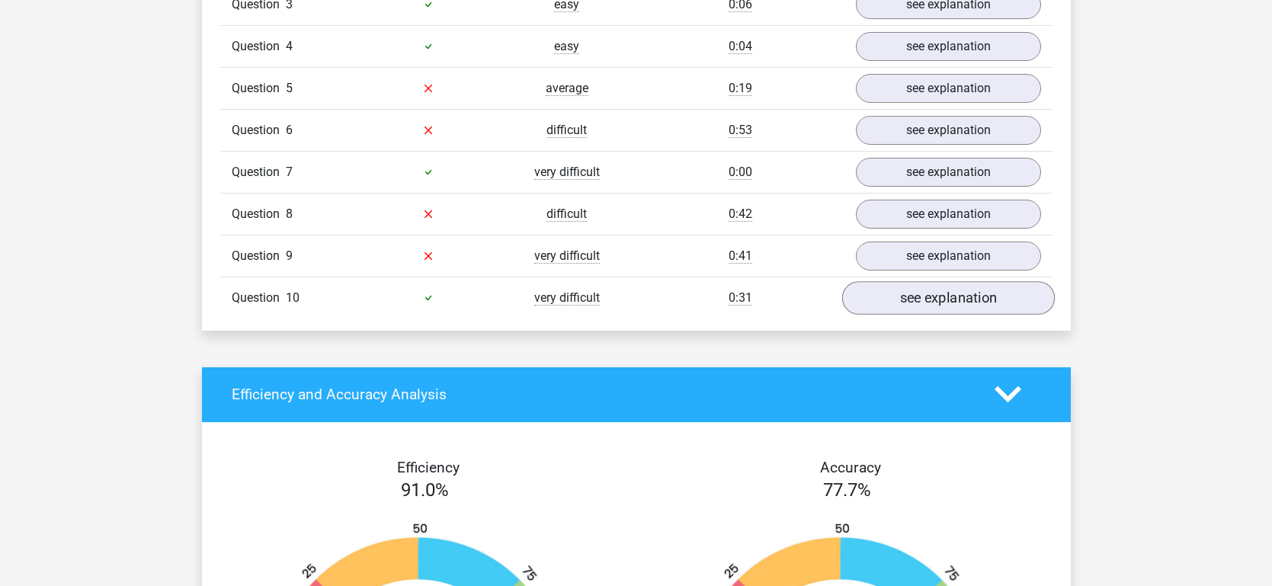
click at [893, 300] on link "see explanation" at bounding box center [948, 298] width 213 height 34
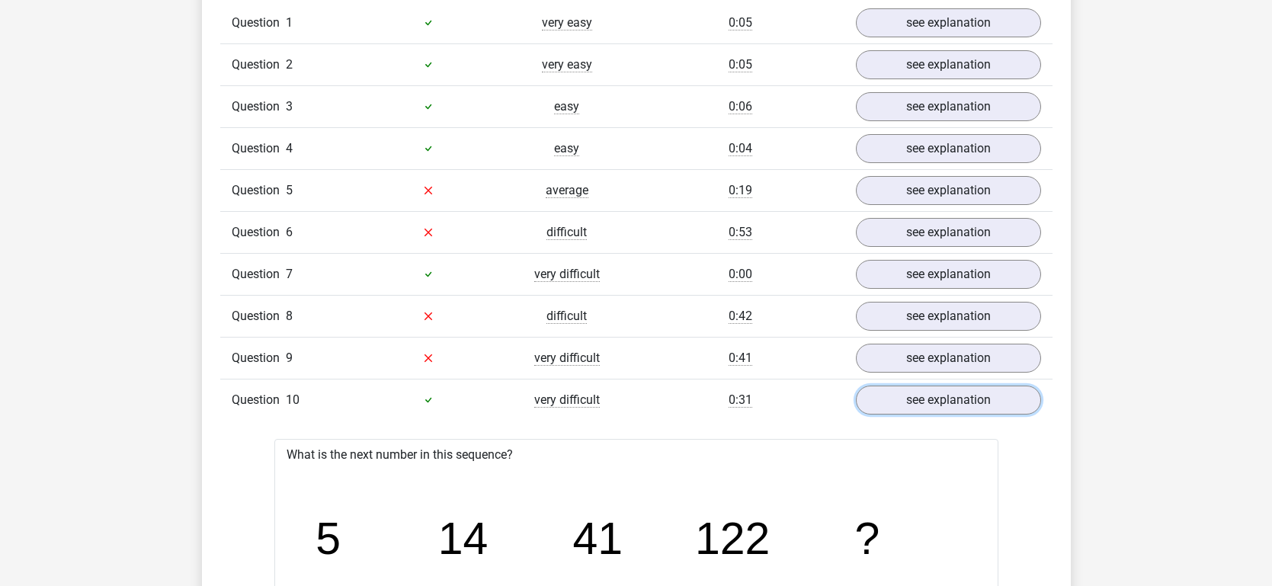
scroll to position [0, 0]
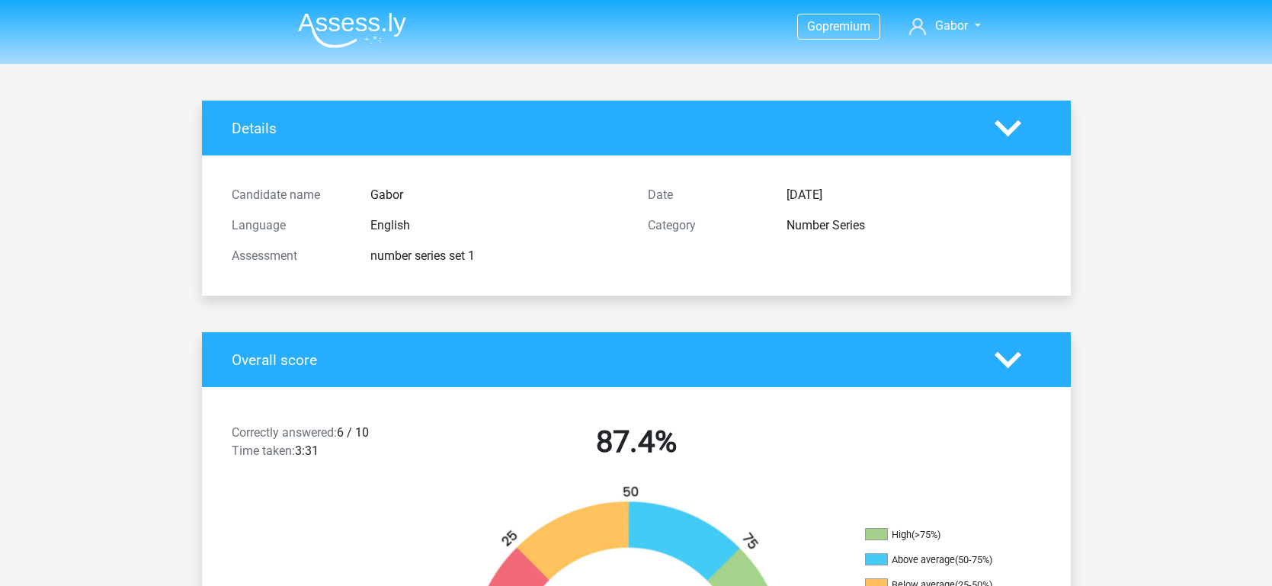
click at [364, 7] on li at bounding box center [346, 27] width 120 height 42
click at [369, 22] on img at bounding box center [352, 30] width 108 height 36
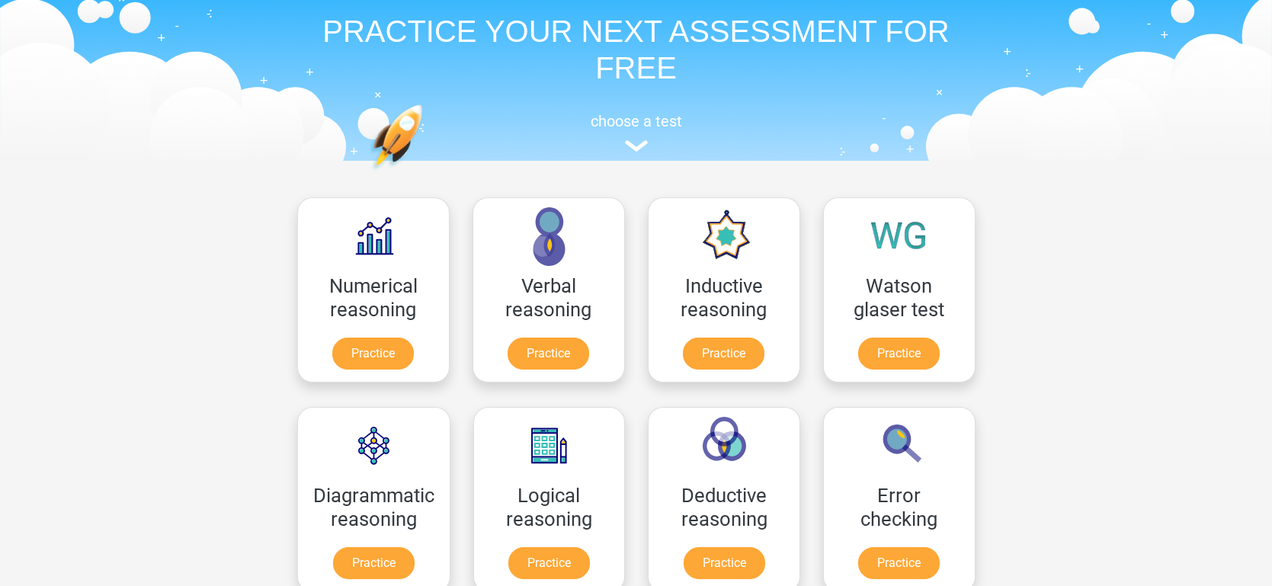
scroll to position [58, 0]
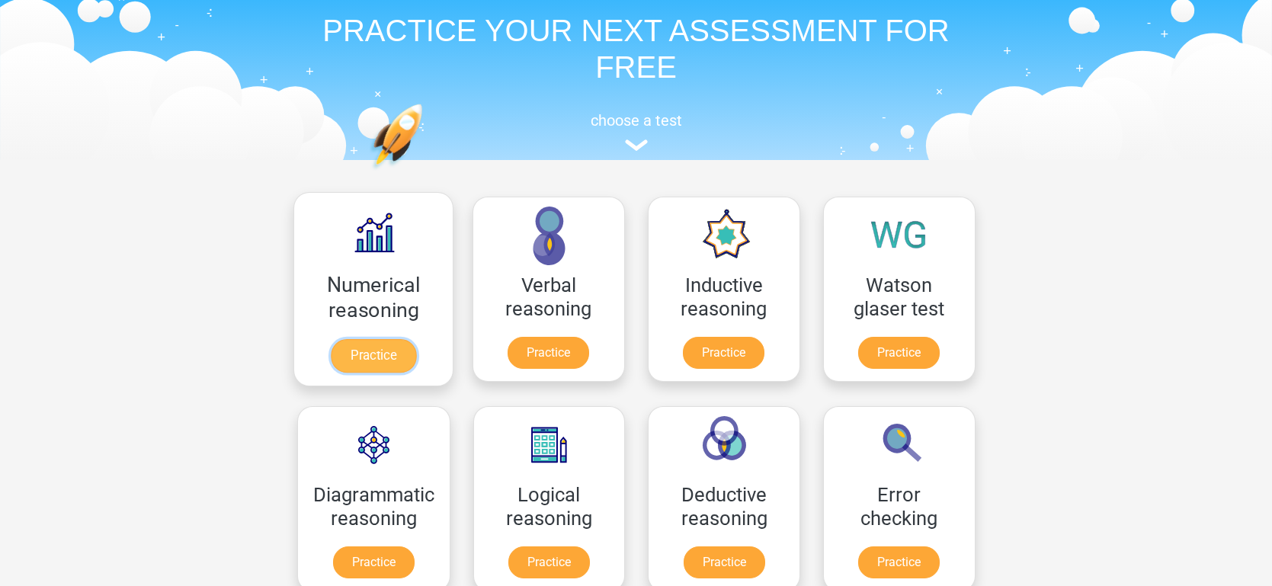
click at [394, 339] on link "Practice" at bounding box center [372, 356] width 85 height 34
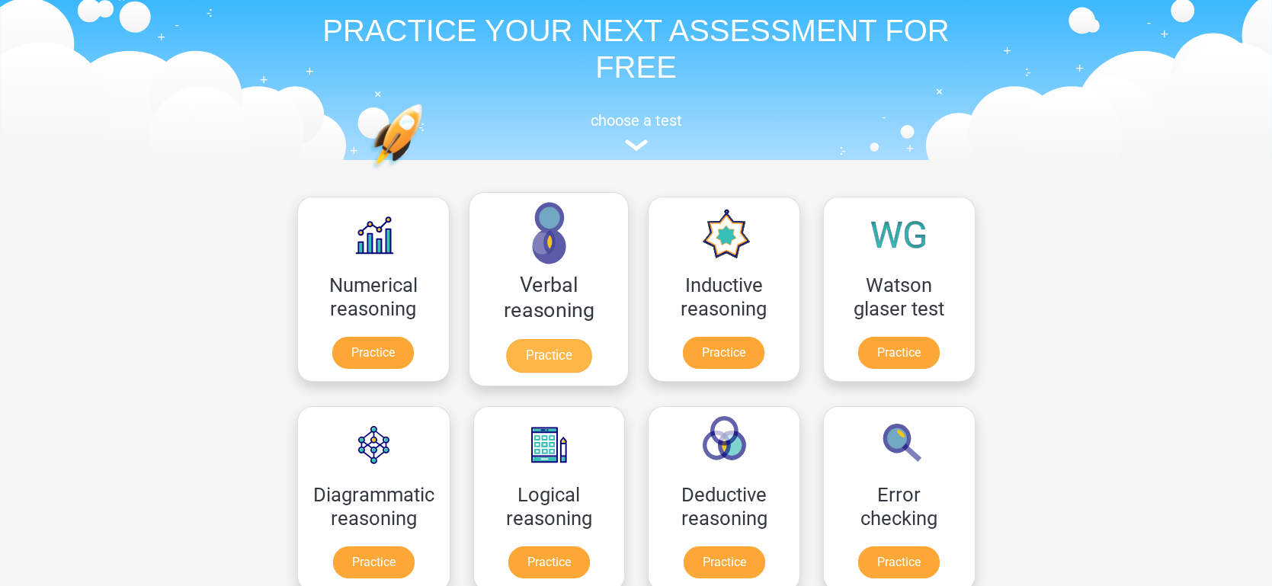
scroll to position [58, 0]
click at [566, 339] on link "Practice" at bounding box center [547, 356] width 85 height 34
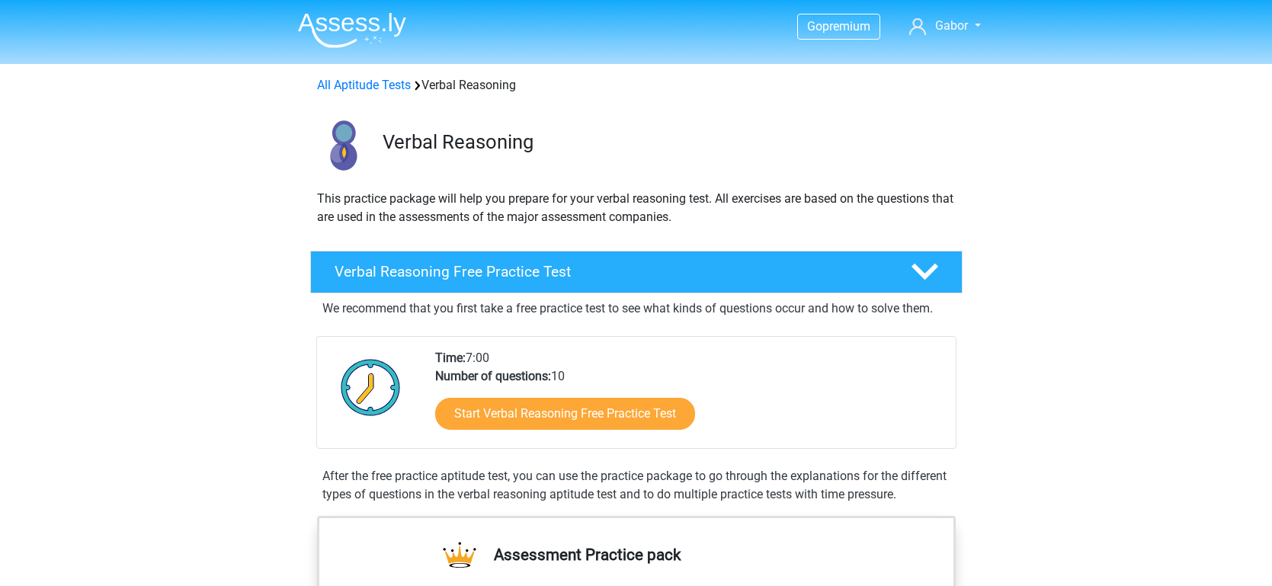
scroll to position [99, 0]
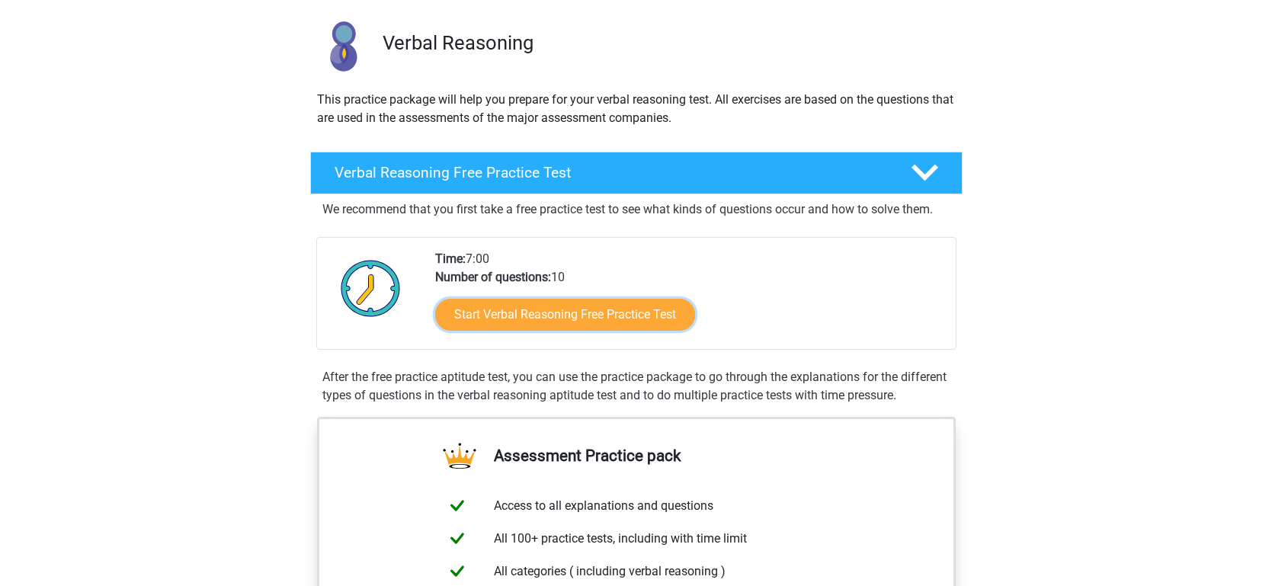
click at [566, 306] on link "Start Verbal Reasoning Free Practice Test" at bounding box center [565, 315] width 260 height 32
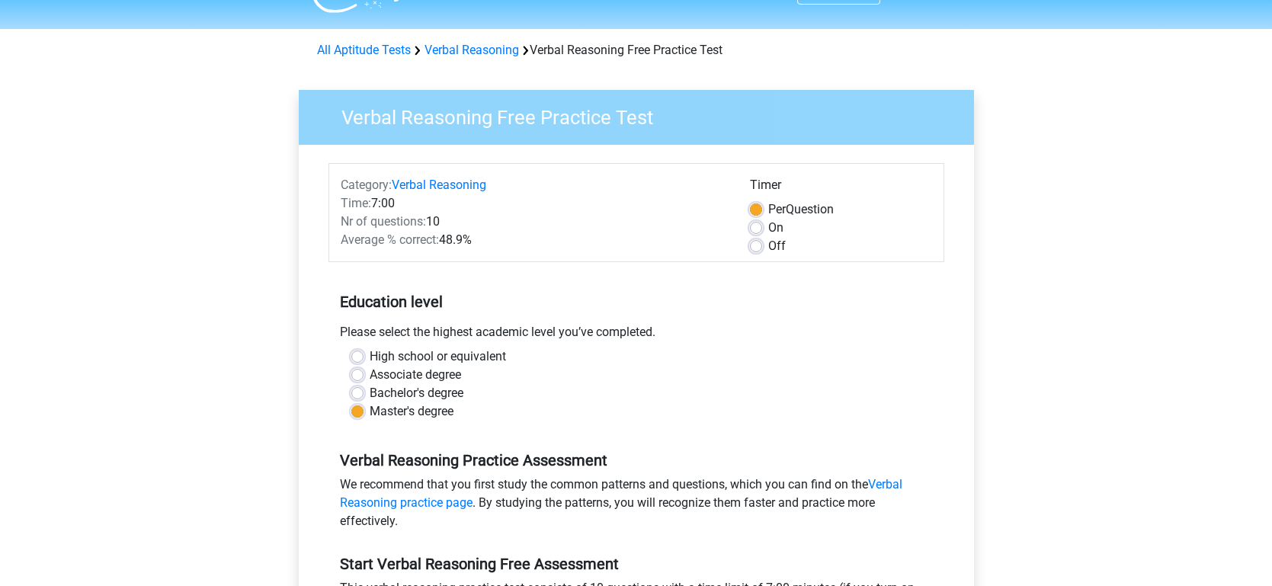
scroll to position [37, 0]
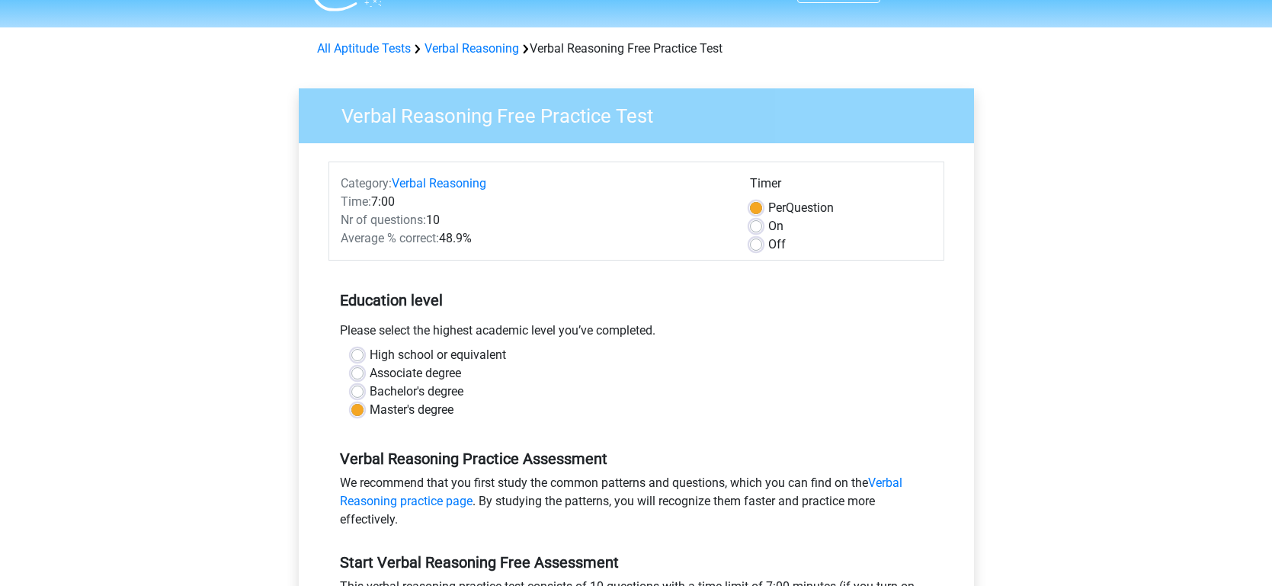
click at [370, 355] on label "High school or equivalent" at bounding box center [438, 355] width 136 height 18
click at [358, 355] on input "High school or equivalent" at bounding box center [357, 353] width 12 height 15
radio input "true"
click at [370, 367] on label "Associate degree" at bounding box center [415, 373] width 91 height 18
click at [357, 367] on input "Associate degree" at bounding box center [357, 371] width 12 height 15
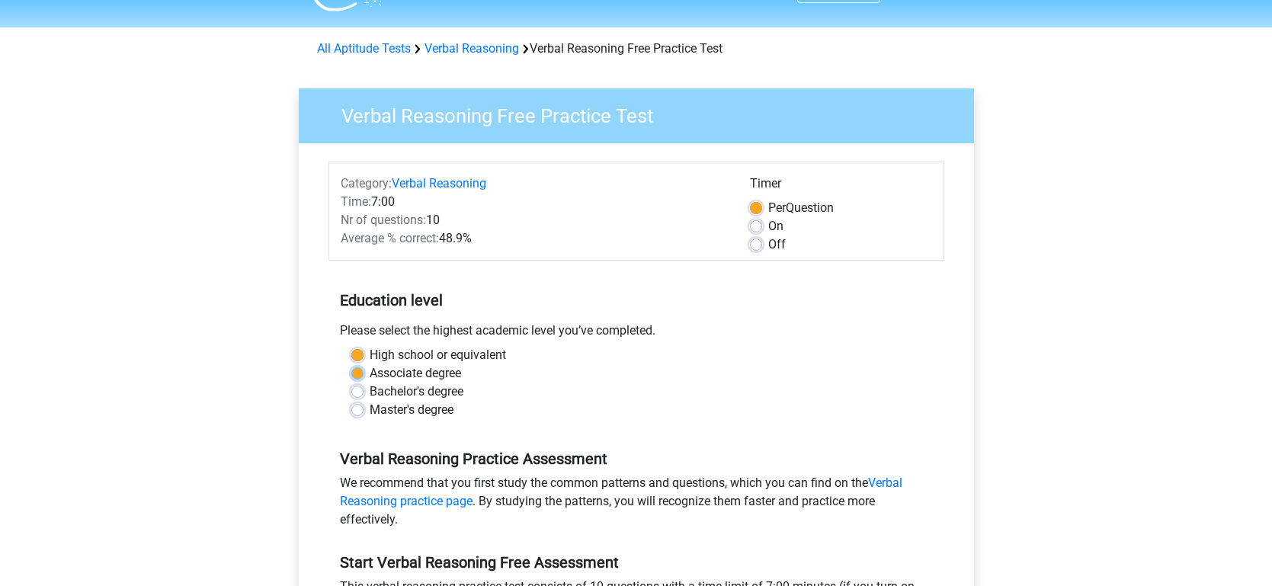
radio input "true"
click at [370, 375] on label "Associate degree" at bounding box center [415, 373] width 91 height 18
click at [357, 375] on input "Associate degree" at bounding box center [357, 371] width 12 height 15
click at [357, 379] on div "Associate degree" at bounding box center [636, 373] width 570 height 18
click at [370, 386] on label "Bachelor's degree" at bounding box center [417, 392] width 94 height 18
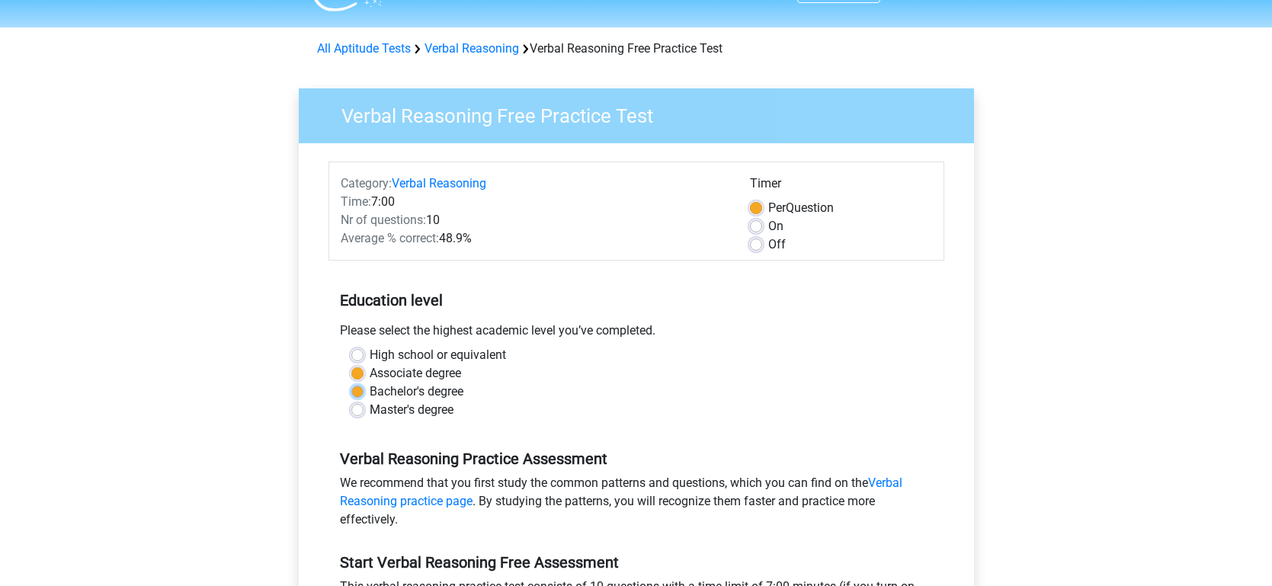
click at [356, 386] on input "Bachelor's degree" at bounding box center [357, 390] width 12 height 15
radio input "true"
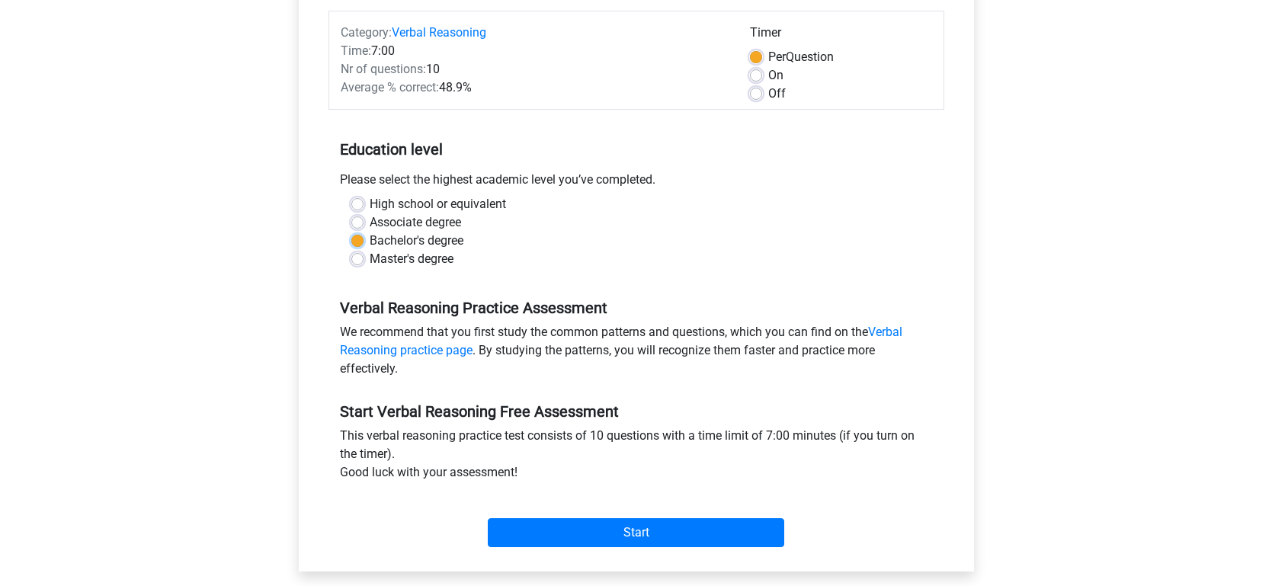
scroll to position [188, 0]
click at [383, 353] on link "Verbal Reasoning practice page" at bounding box center [621, 341] width 563 height 33
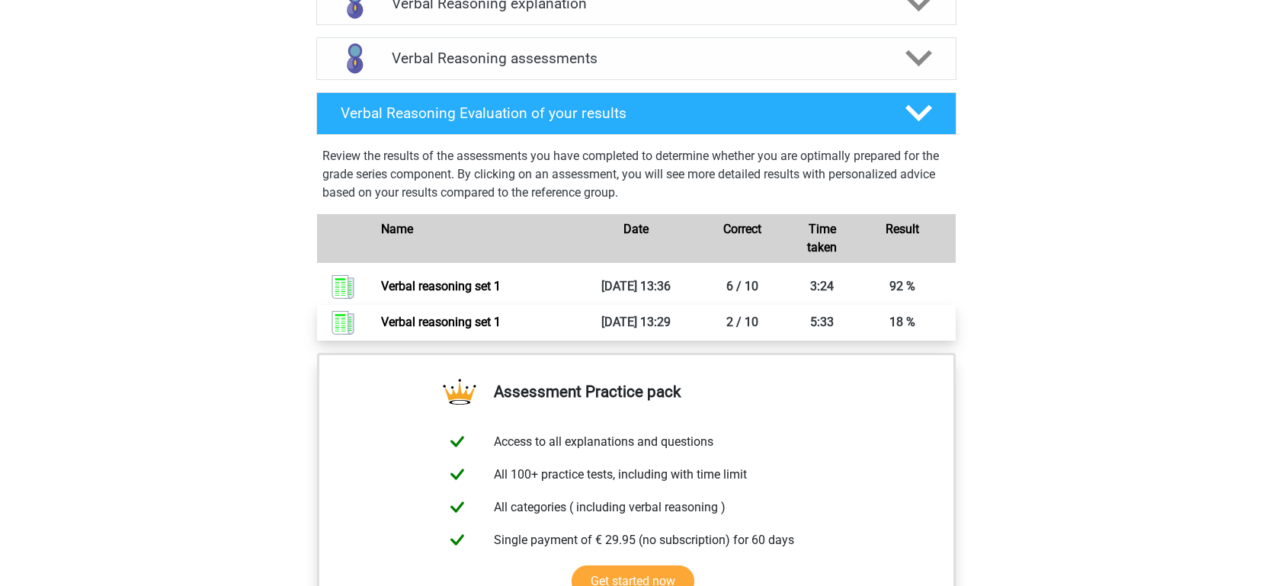
scroll to position [903, 0]
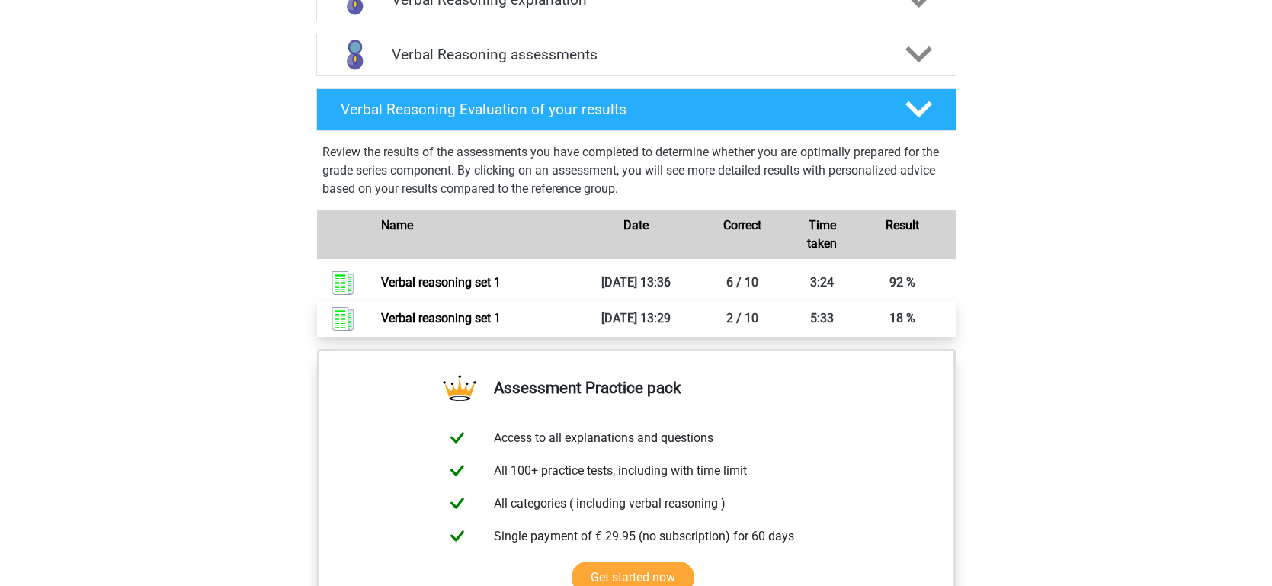
click at [501, 320] on link "Verbal reasoning set 1" at bounding box center [441, 318] width 120 height 14
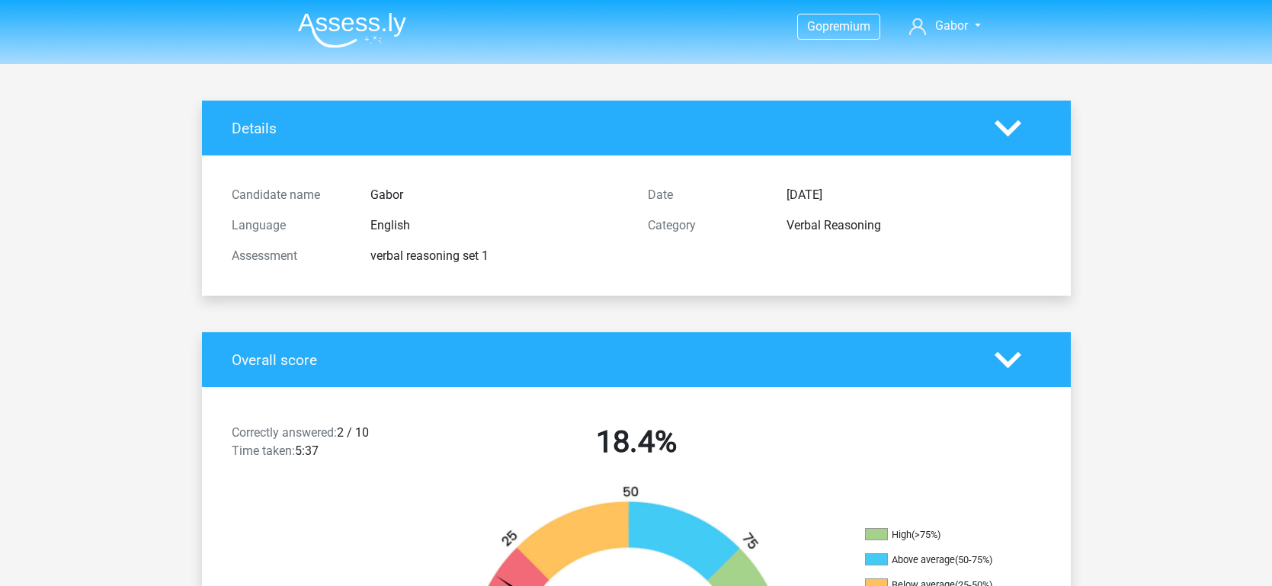
click at [351, 16] on img at bounding box center [352, 30] width 108 height 36
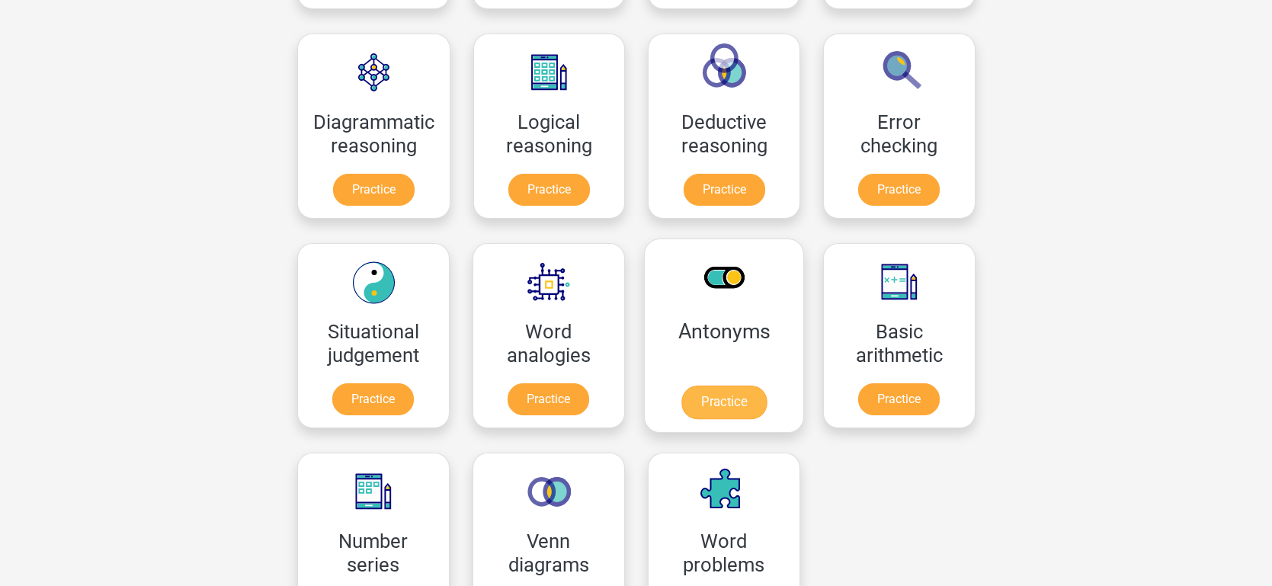
scroll to position [431, 0]
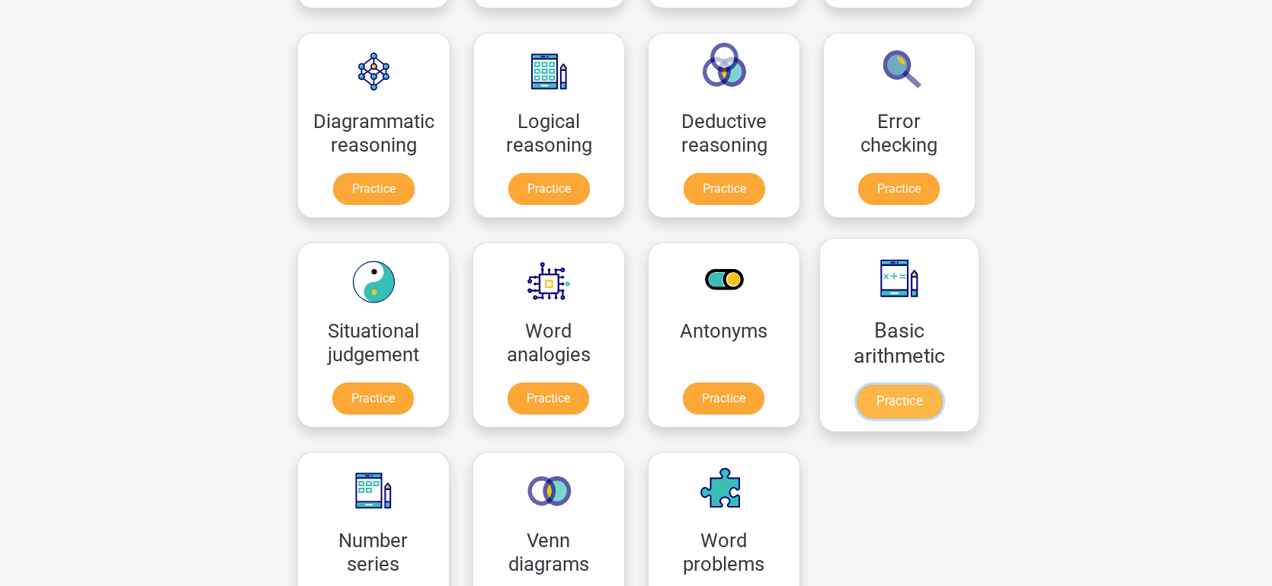
click at [856, 412] on link "Practice" at bounding box center [898, 402] width 85 height 34
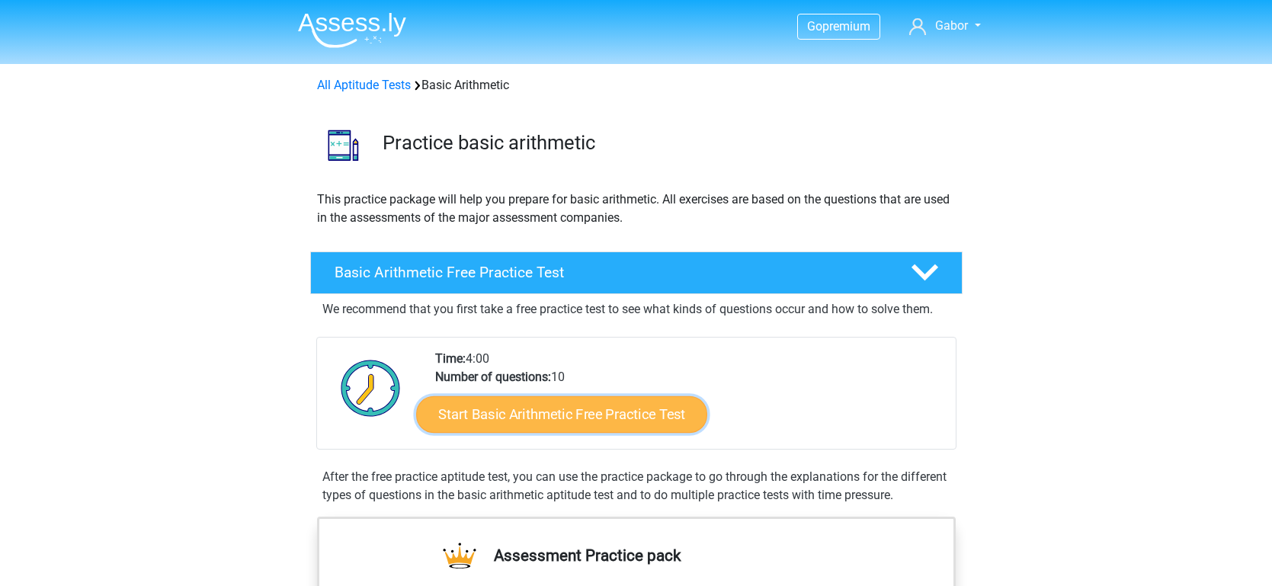
click at [597, 413] on link "Start Basic Arithmetic Free Practice Test" at bounding box center [561, 414] width 291 height 37
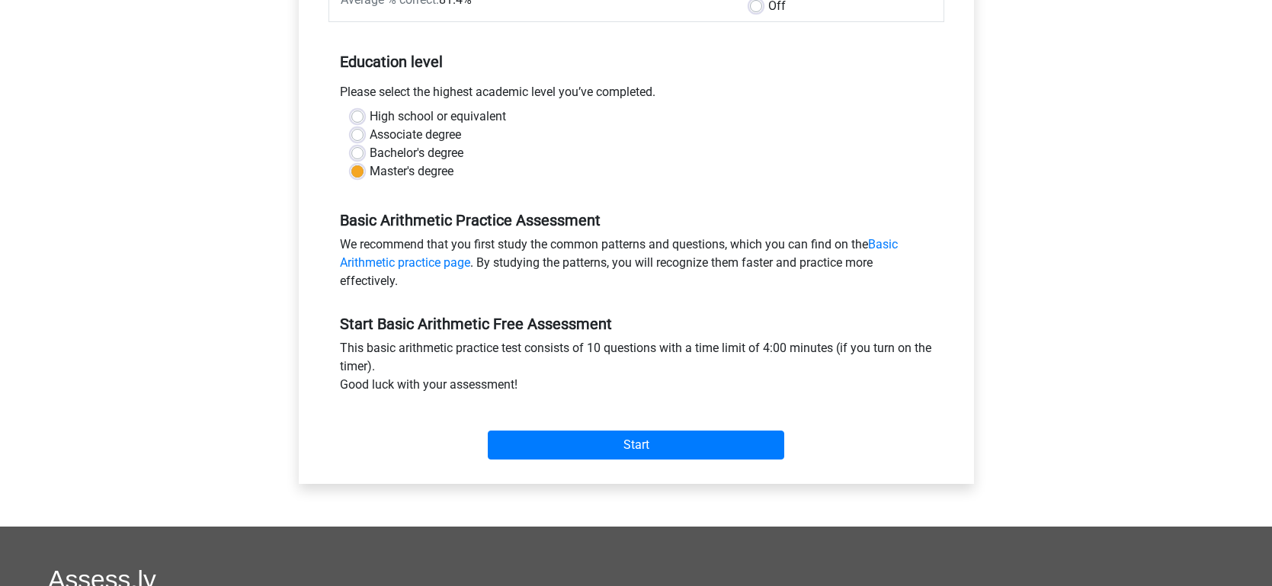
scroll to position [277, 0]
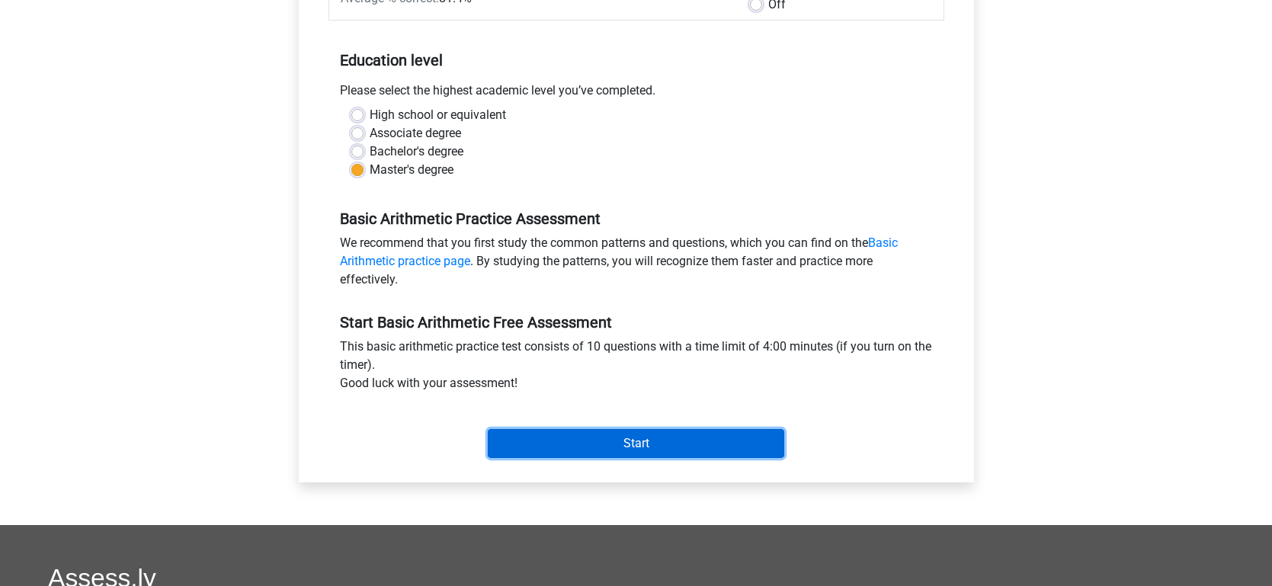
click at [589, 443] on input "Start" at bounding box center [636, 443] width 297 height 29
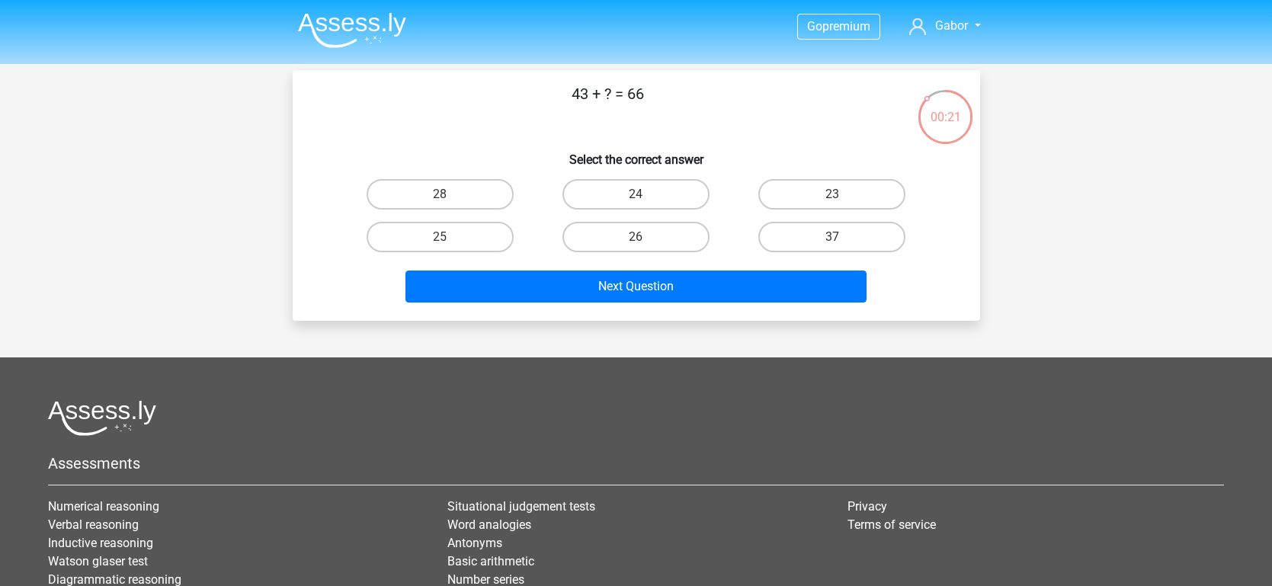
click at [367, 37] on img at bounding box center [352, 30] width 108 height 36
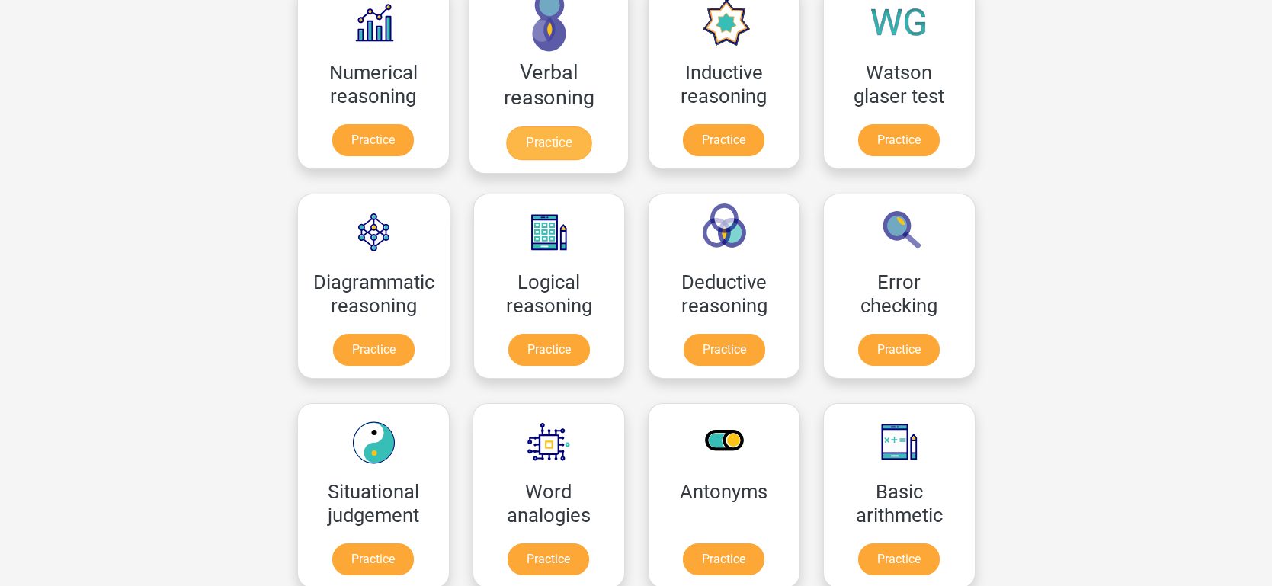
scroll to position [266, 0]
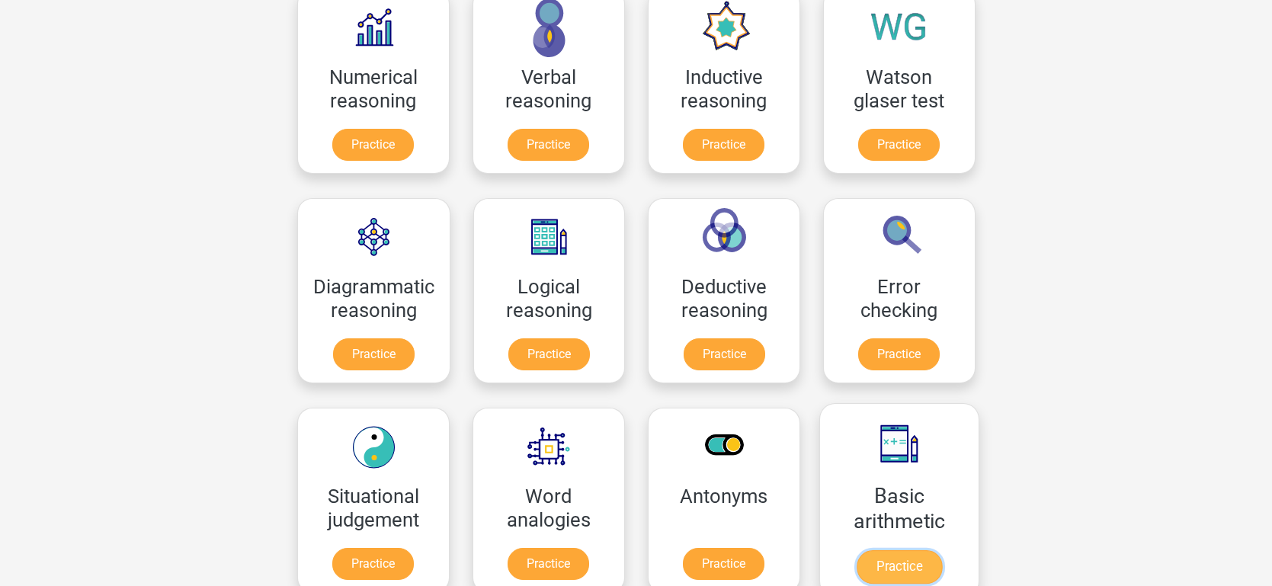
click at [886, 550] on link "Practice" at bounding box center [898, 567] width 85 height 34
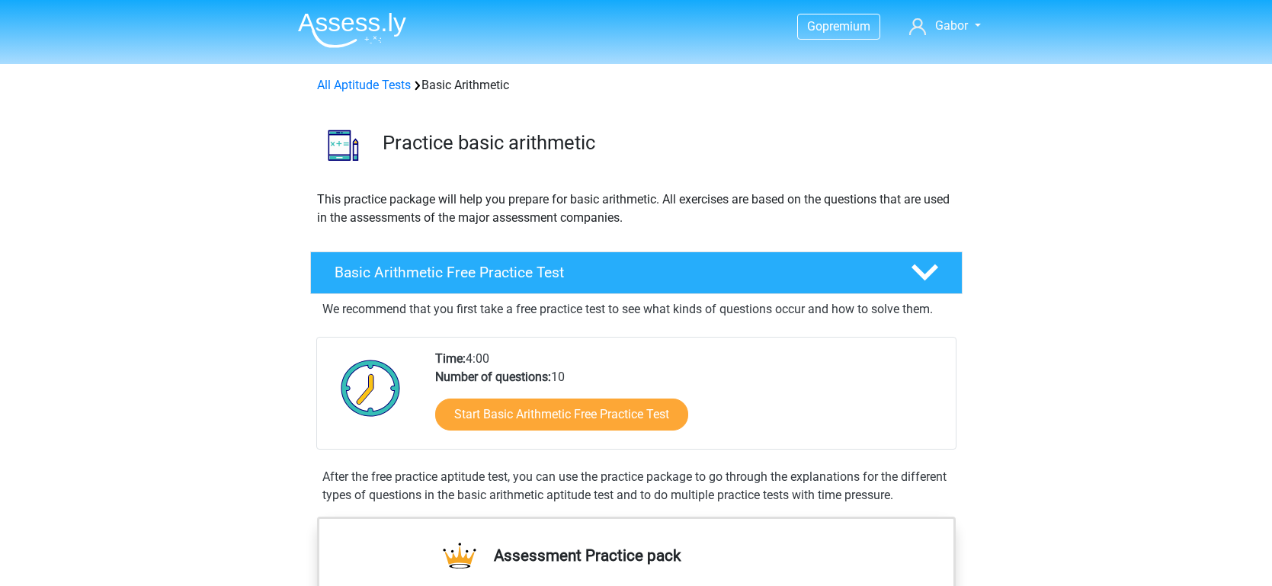
scroll to position [618, 0]
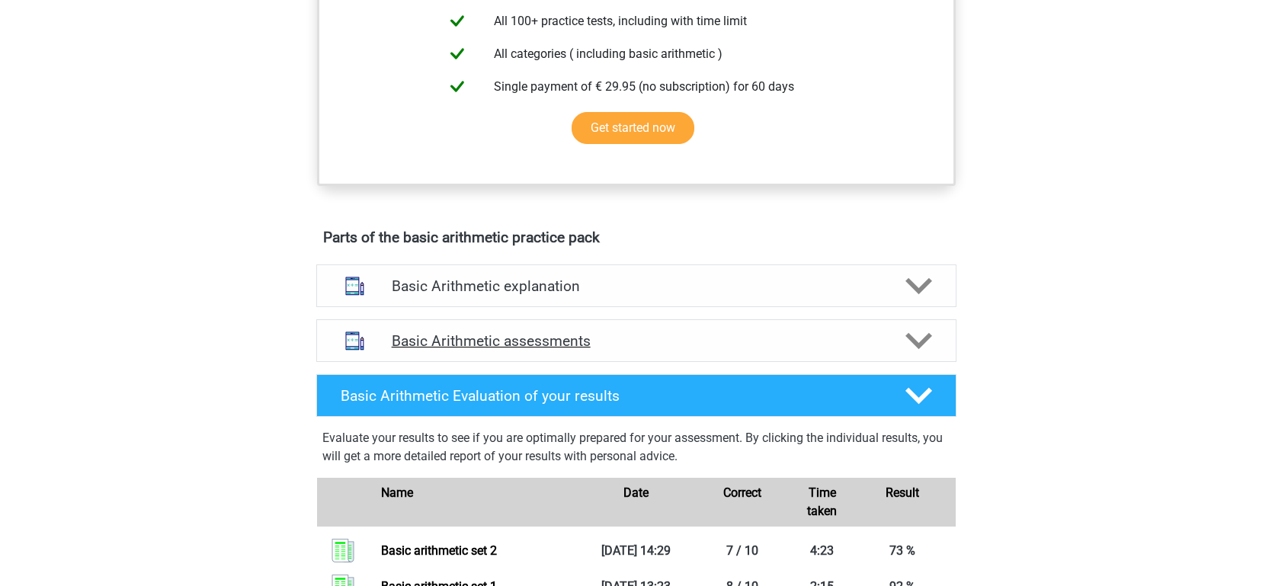
click at [579, 332] on h4 "Basic Arithmetic assessments" at bounding box center [636, 341] width 489 height 18
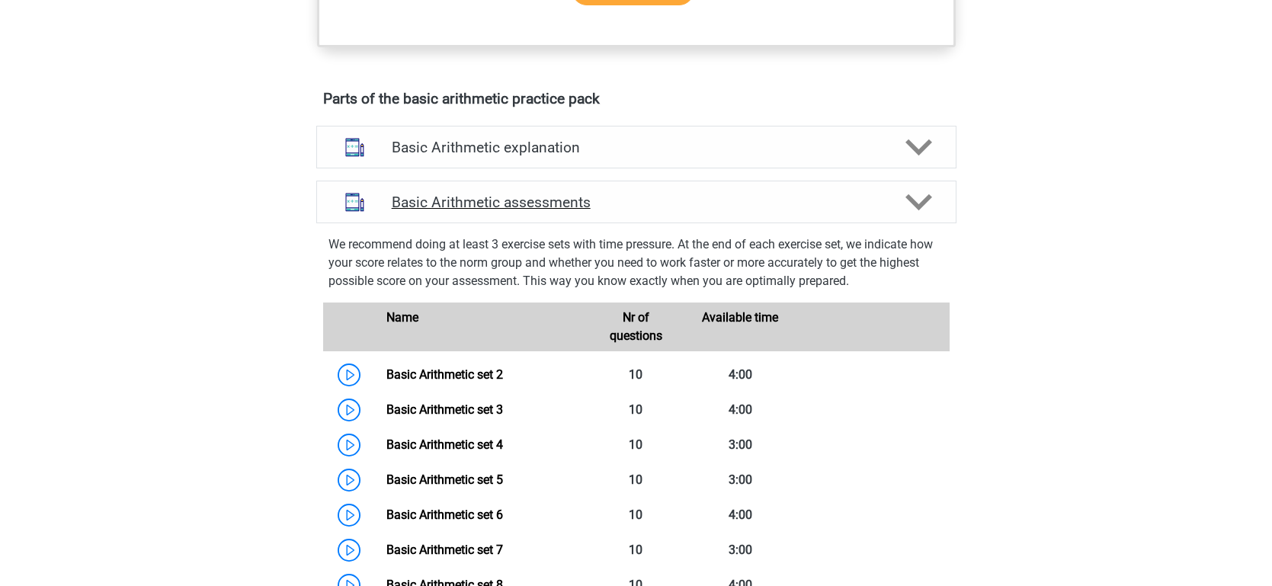
scroll to position [762, 0]
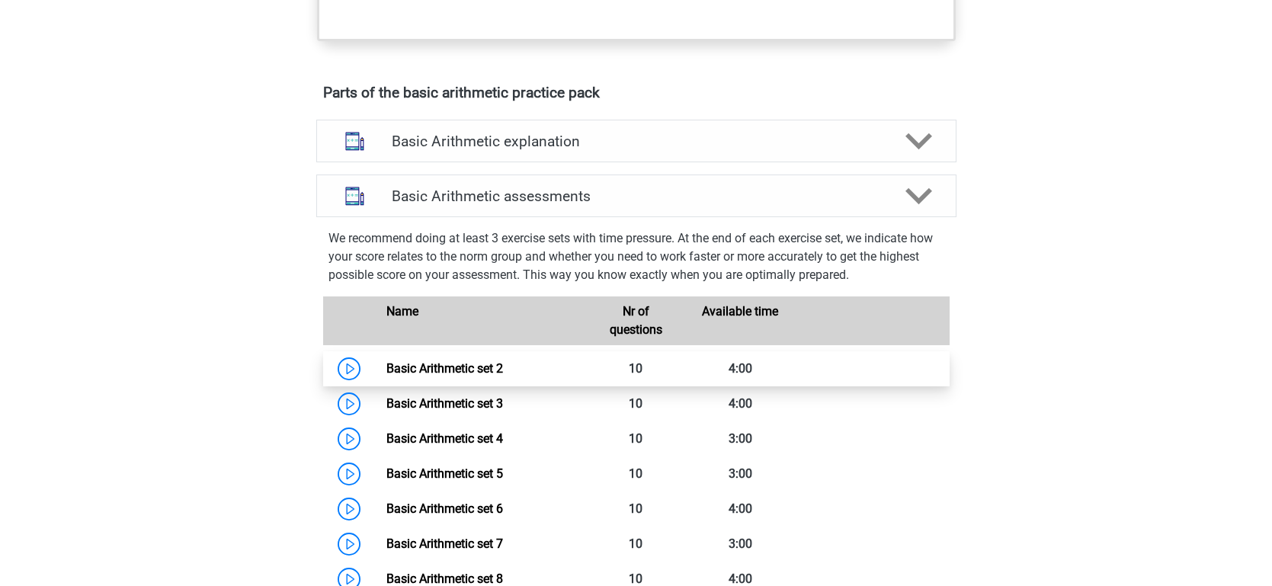
click at [454, 361] on link "Basic Arithmetic set 2" at bounding box center [445, 368] width 117 height 14
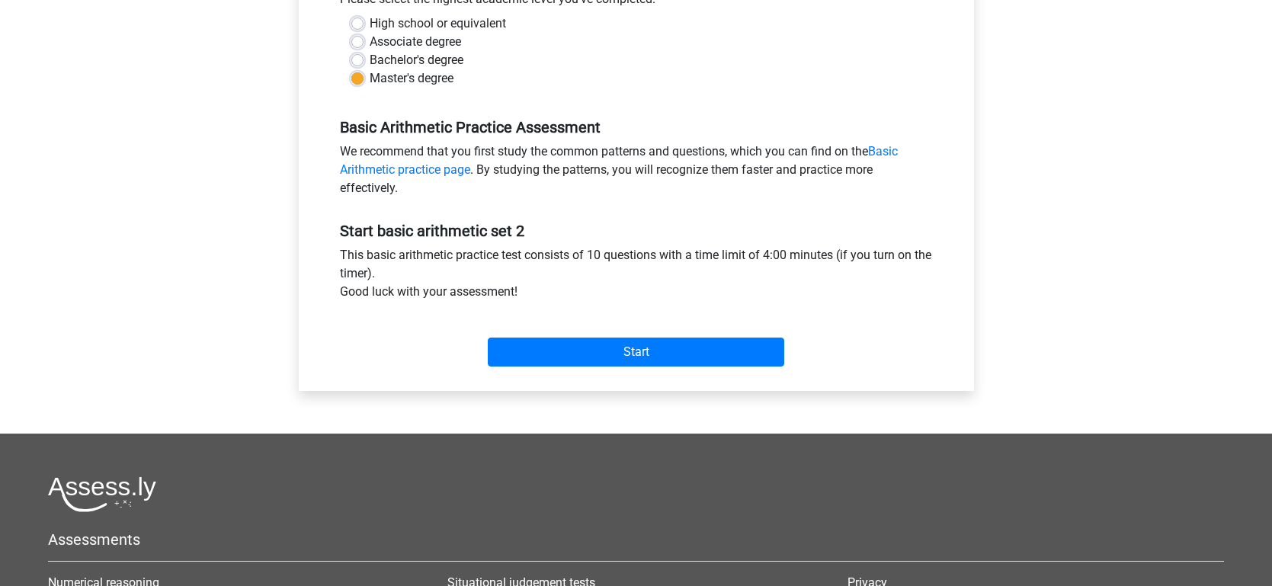
scroll to position [370, 0]
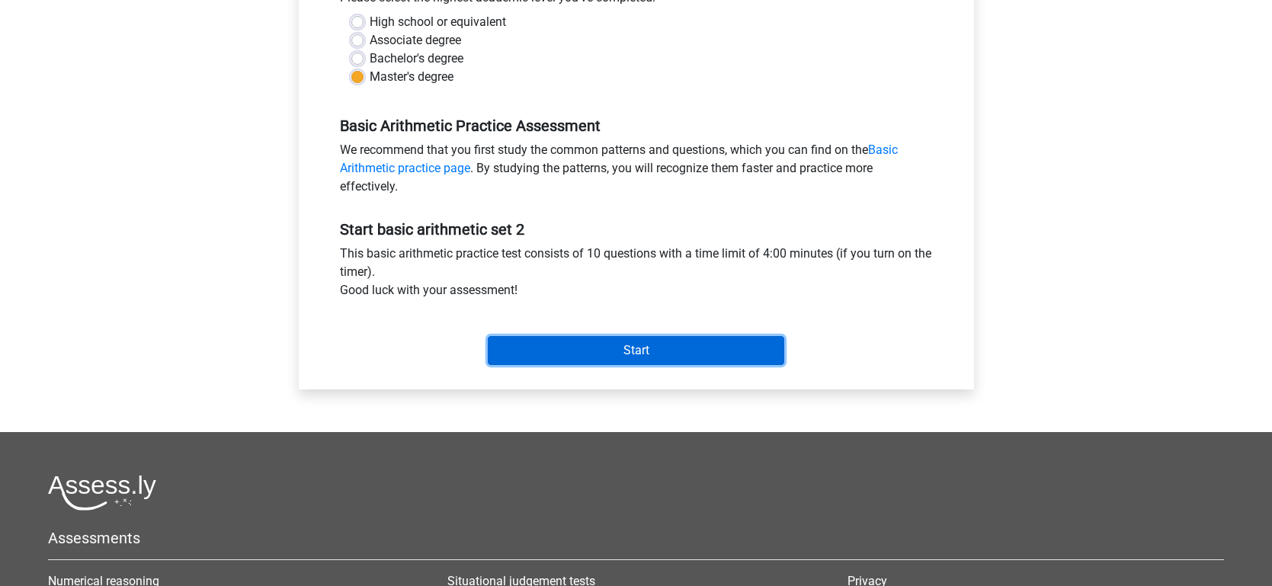
click at [554, 358] on input "Start" at bounding box center [636, 350] width 297 height 29
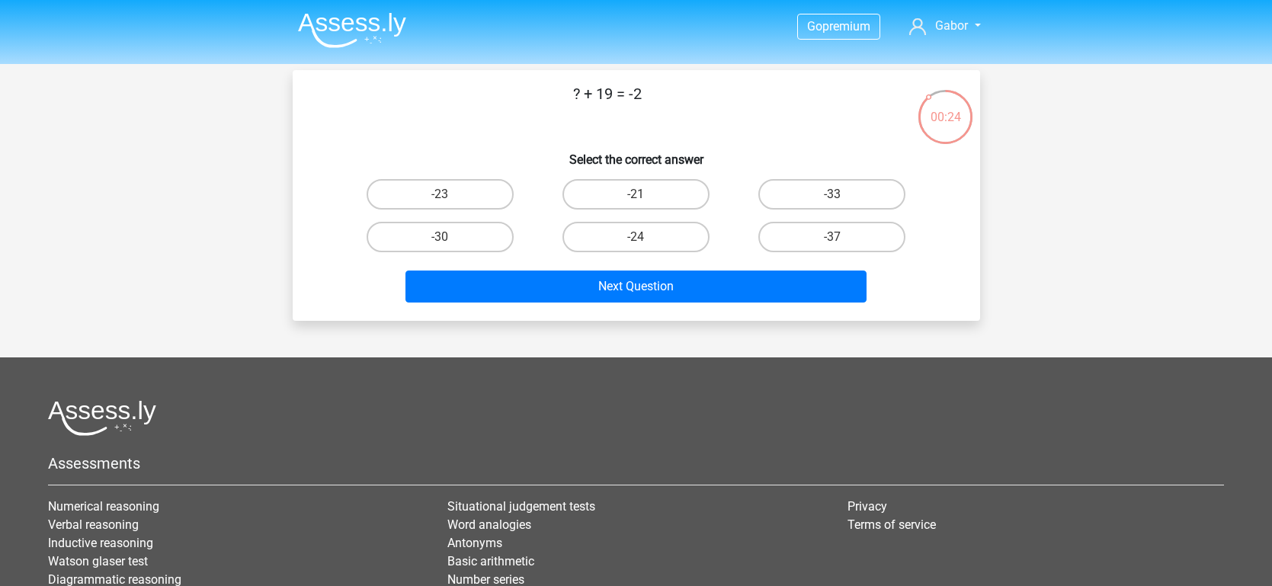
click at [396, 36] on img at bounding box center [352, 30] width 108 height 36
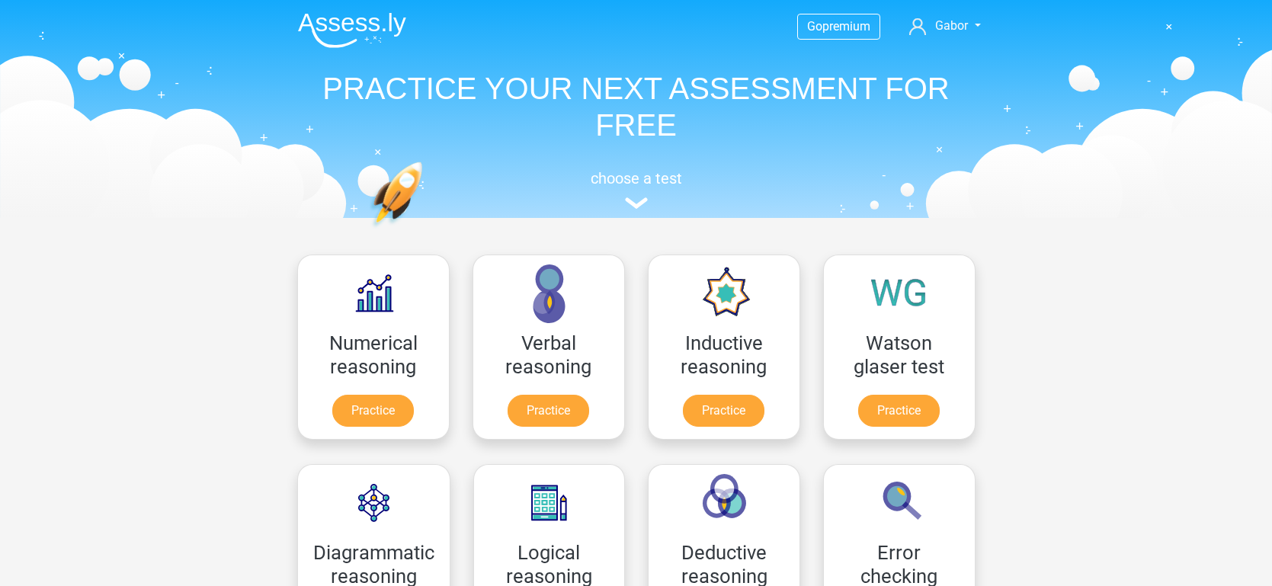
scroll to position [273, 0]
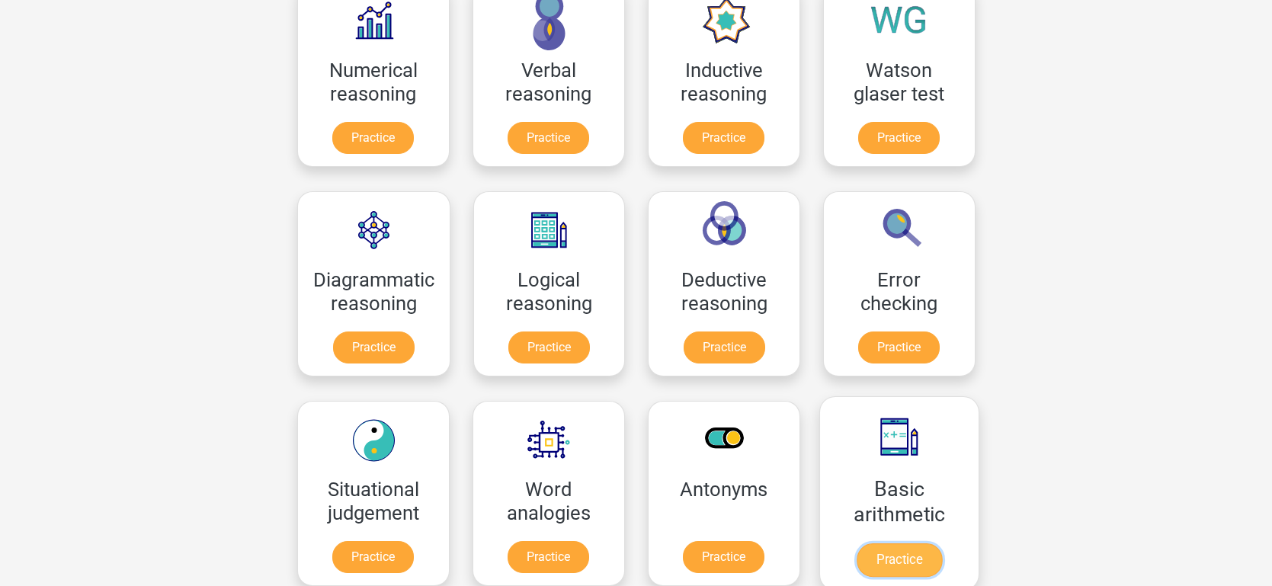
click at [856, 544] on link "Practice" at bounding box center [898, 561] width 85 height 34
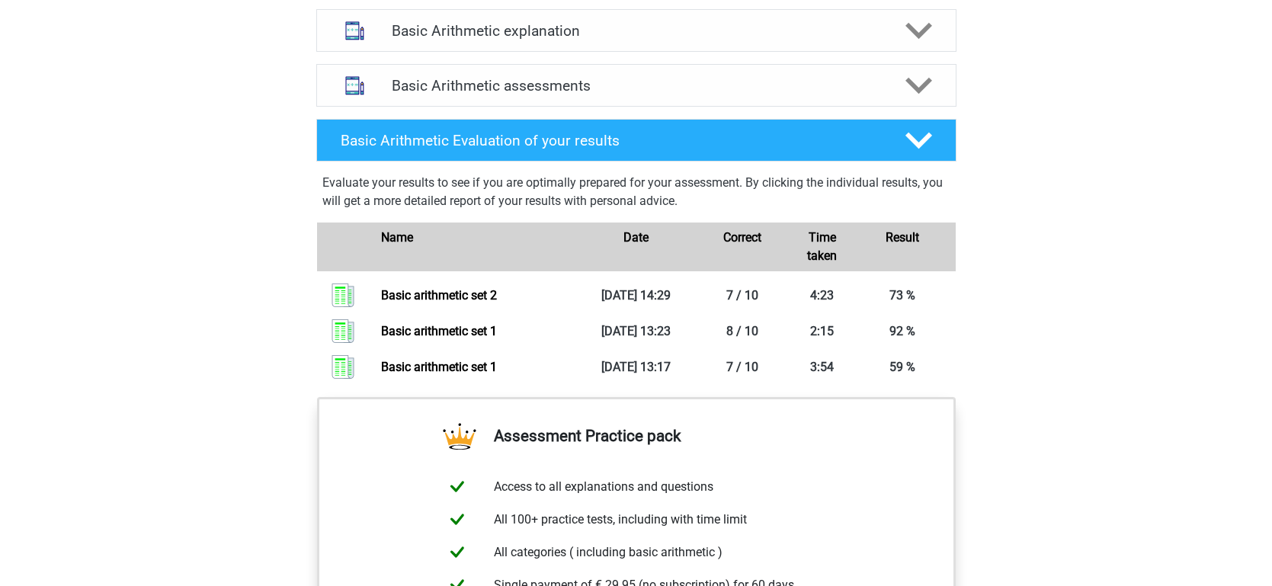
scroll to position [879, 0]
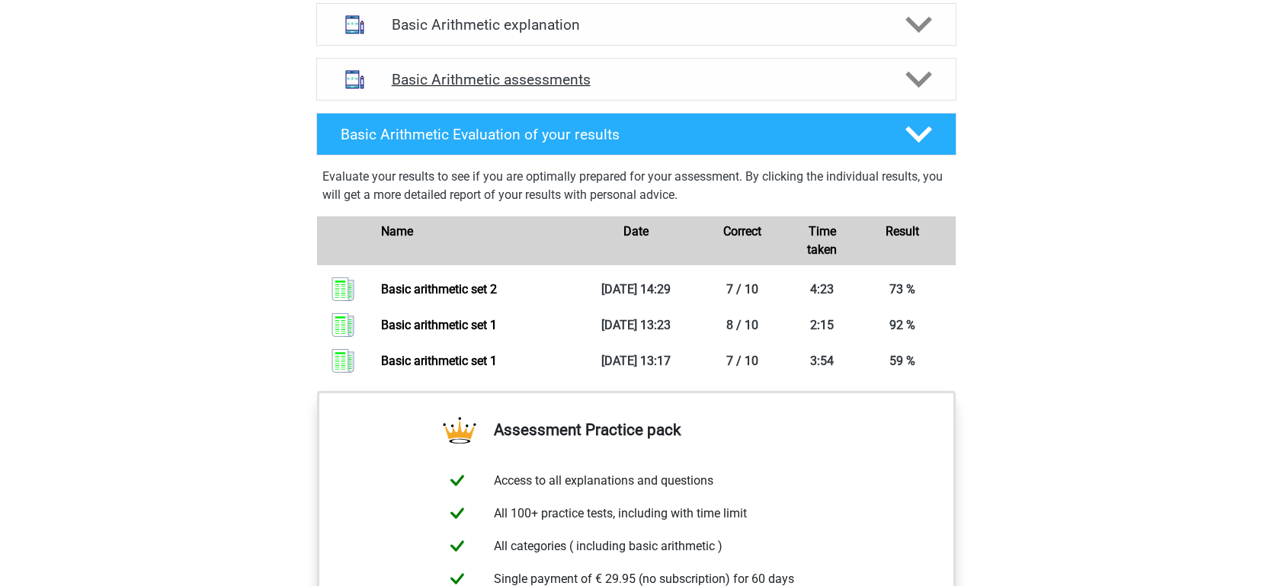
click at [495, 65] on div "Basic Arithmetic assessments" at bounding box center [636, 79] width 640 height 43
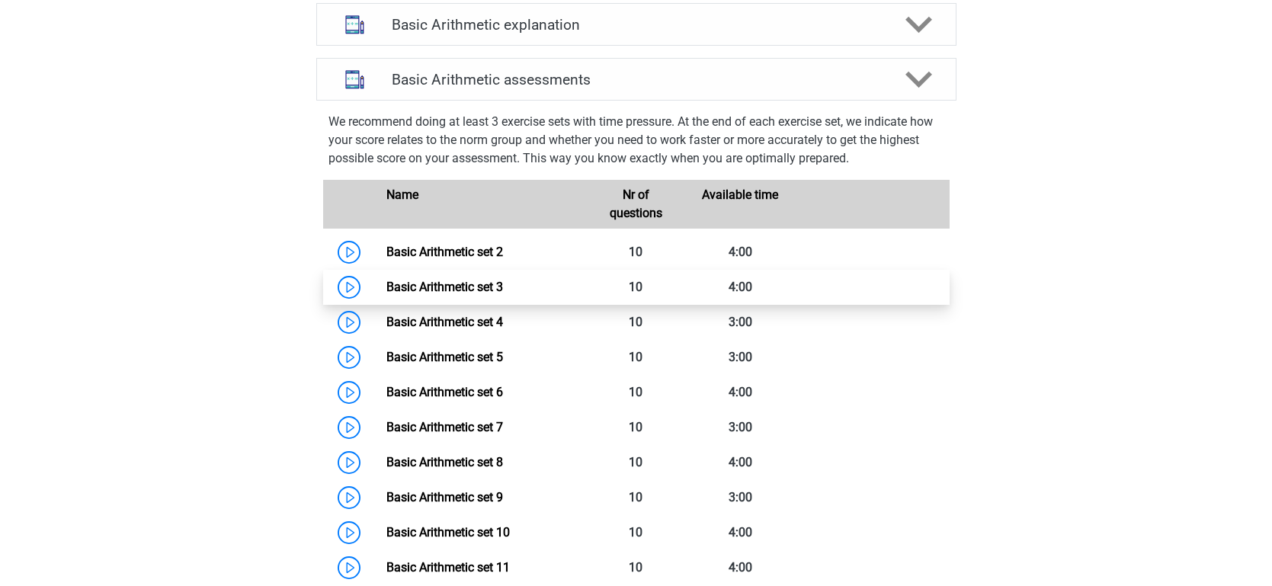
click at [488, 281] on link "Basic Arithmetic set 3" at bounding box center [445, 287] width 117 height 14
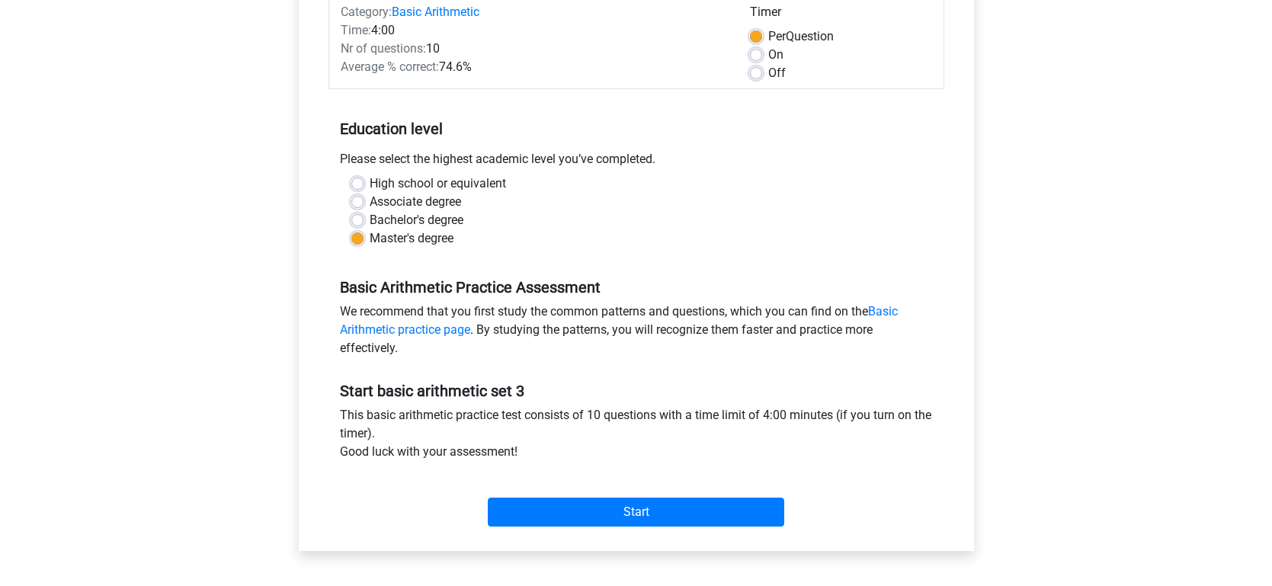
scroll to position [226, 0]
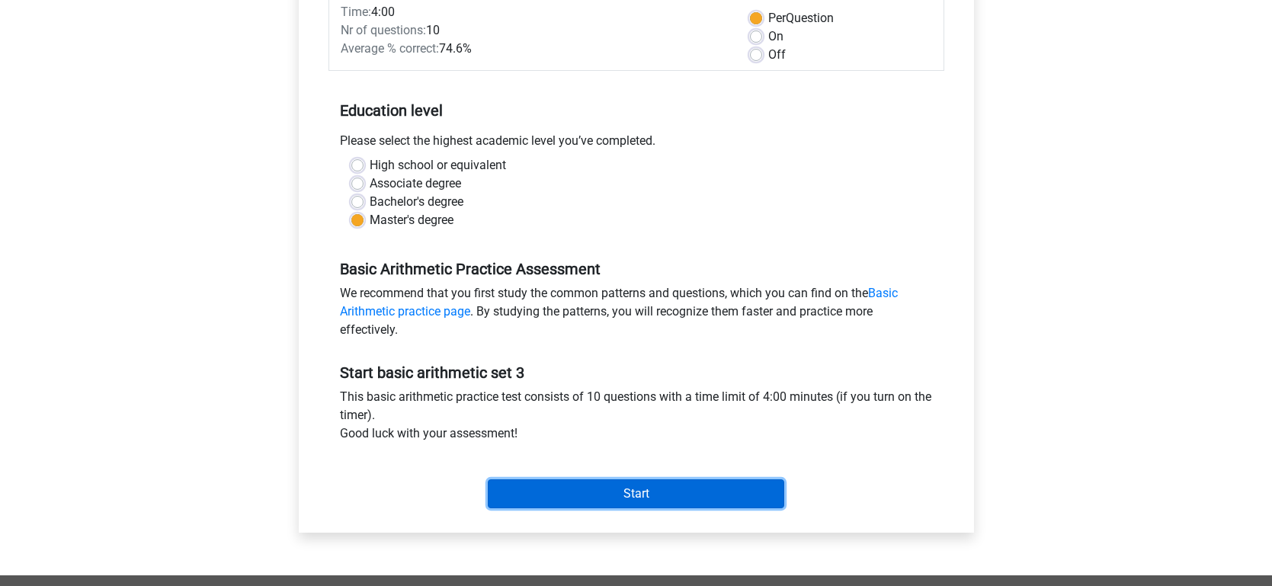
click at [531, 499] on input "Start" at bounding box center [636, 494] width 297 height 29
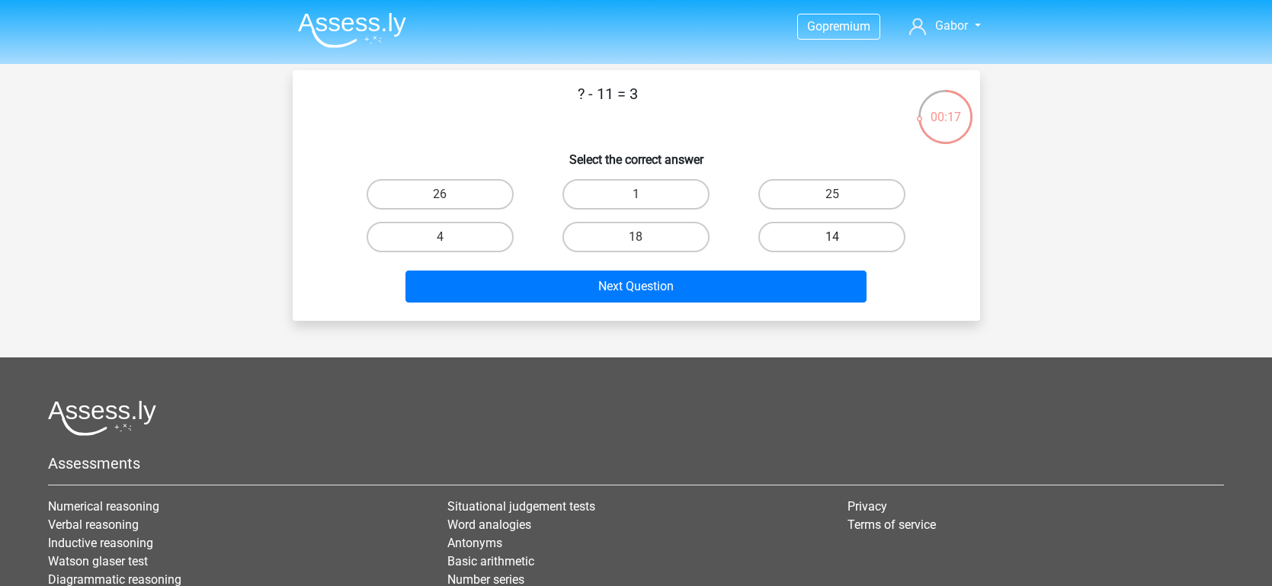
click at [795, 235] on label "14" at bounding box center [832, 237] width 147 height 30
click at [832, 237] on input "14" at bounding box center [837, 242] width 10 height 10
radio input "true"
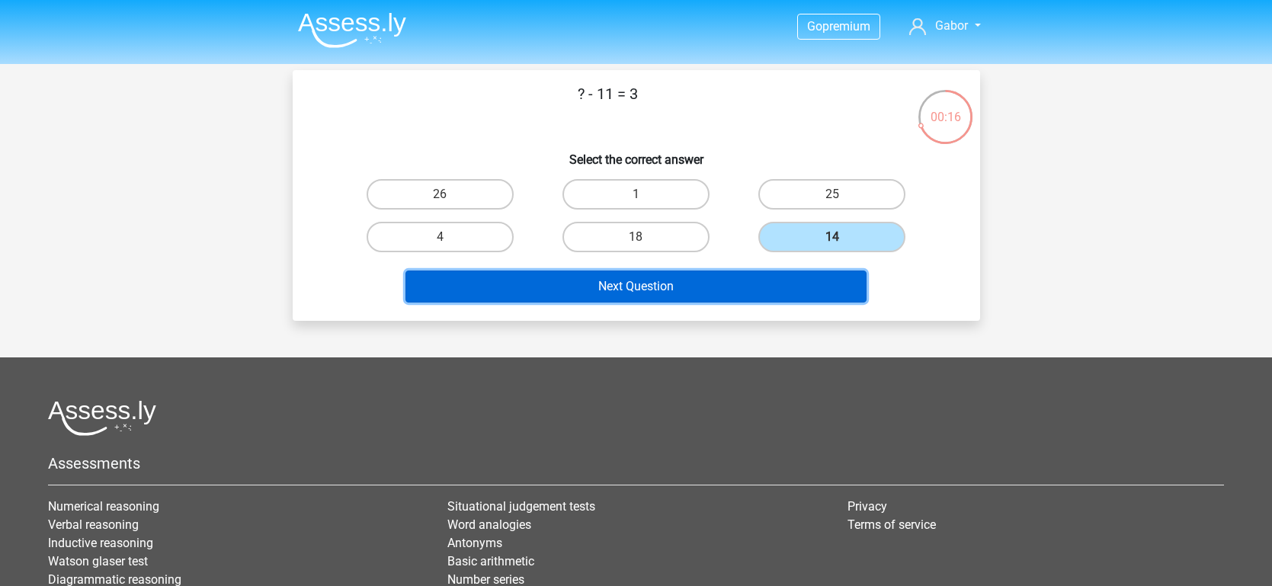
click at [724, 287] on button "Next Question" at bounding box center [636, 287] width 461 height 32
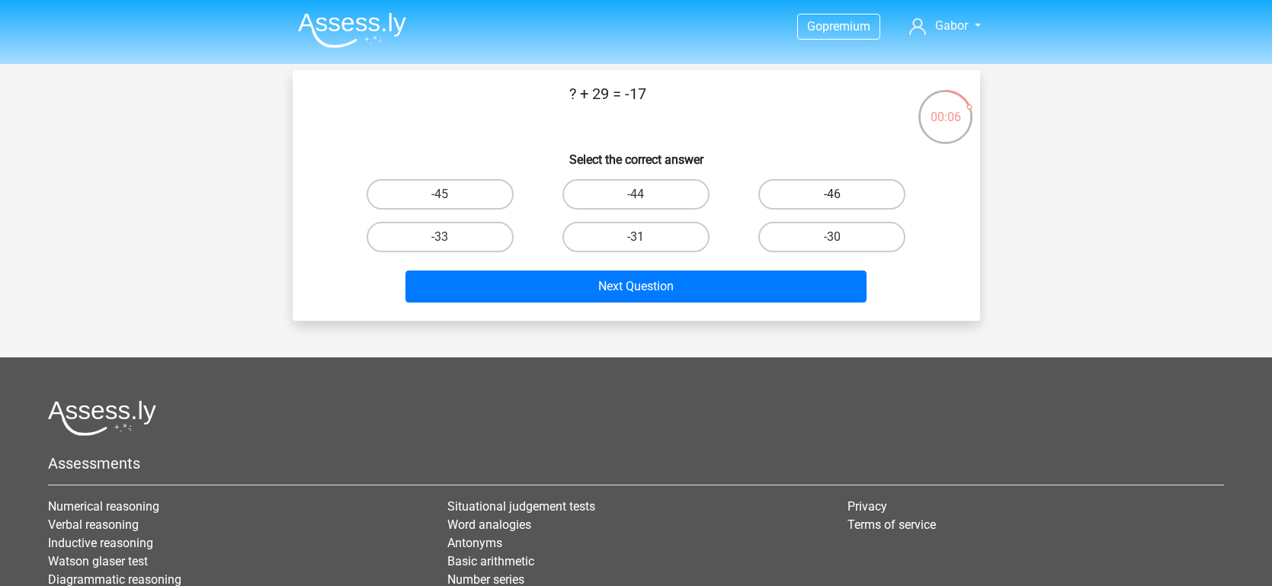
click at [795, 209] on label "-46" at bounding box center [832, 194] width 147 height 30
click at [832, 204] on input "-46" at bounding box center [837, 199] width 10 height 10
radio input "true"
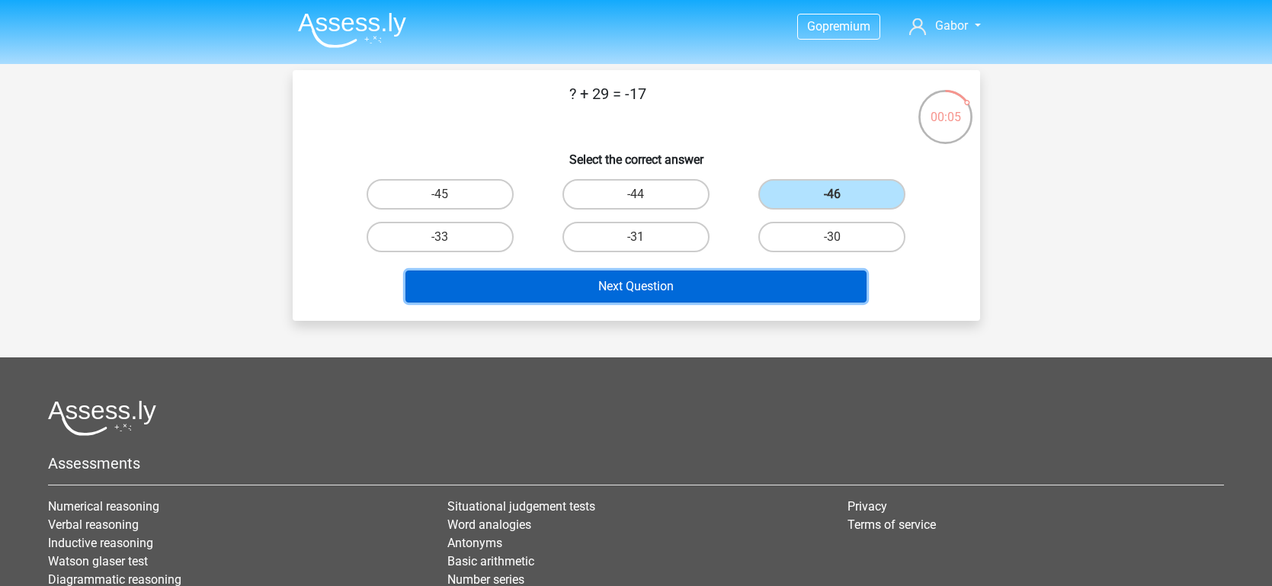
click at [676, 282] on button "Next Question" at bounding box center [636, 287] width 461 height 32
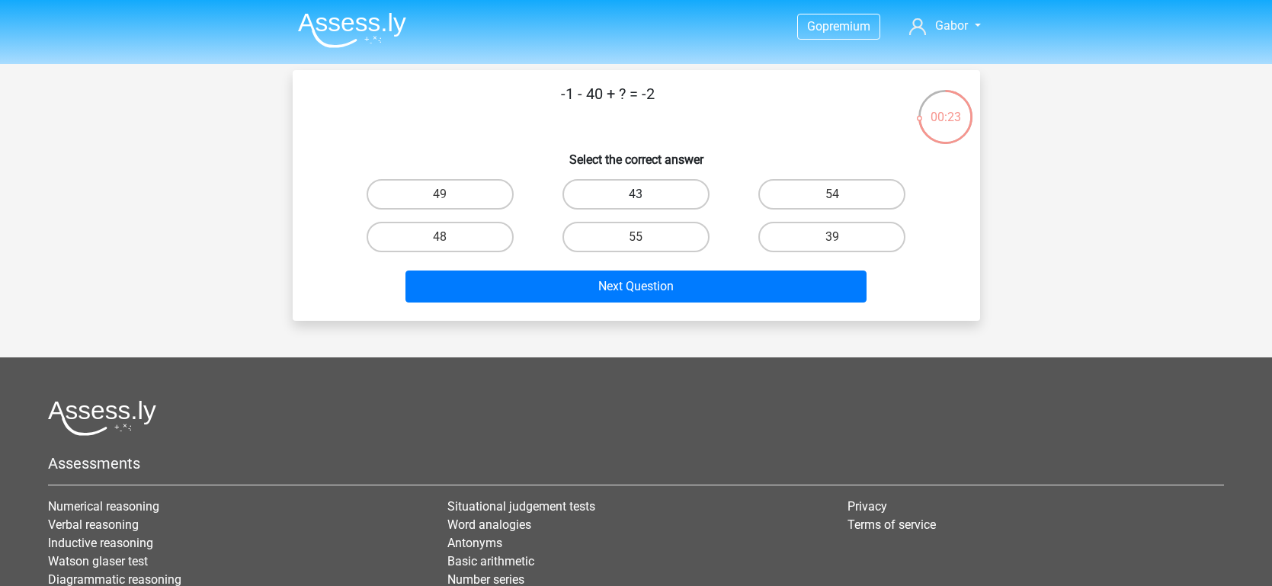
click at [624, 202] on label "43" at bounding box center [636, 194] width 147 height 30
click at [636, 202] on input "43" at bounding box center [641, 199] width 10 height 10
radio input "true"
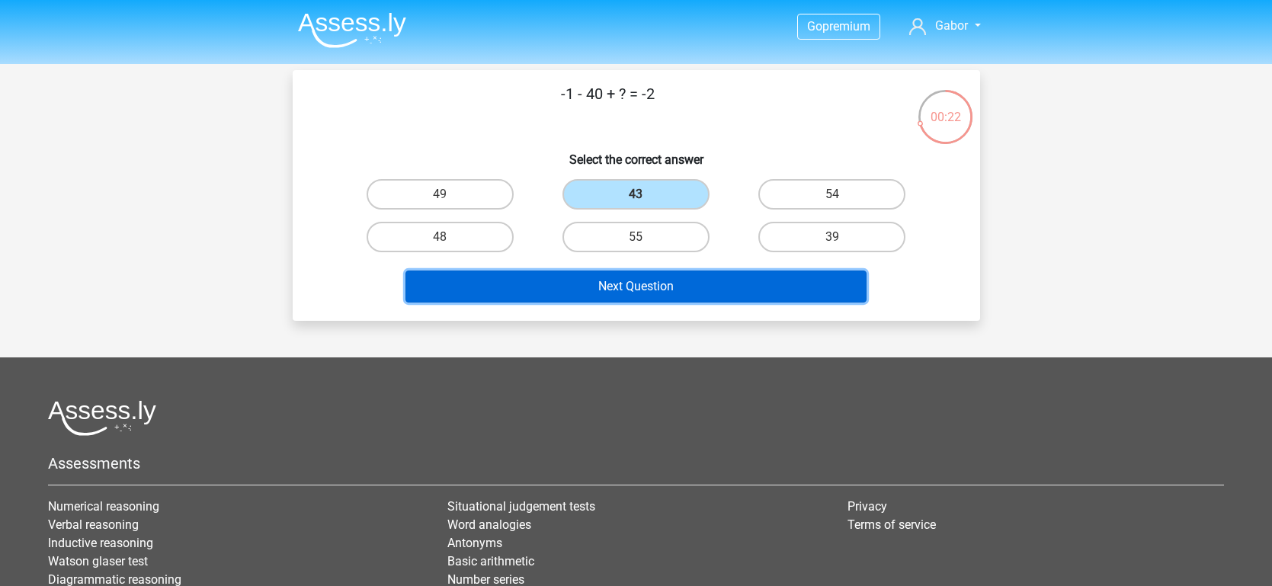
click at [587, 276] on button "Next Question" at bounding box center [636, 287] width 461 height 32
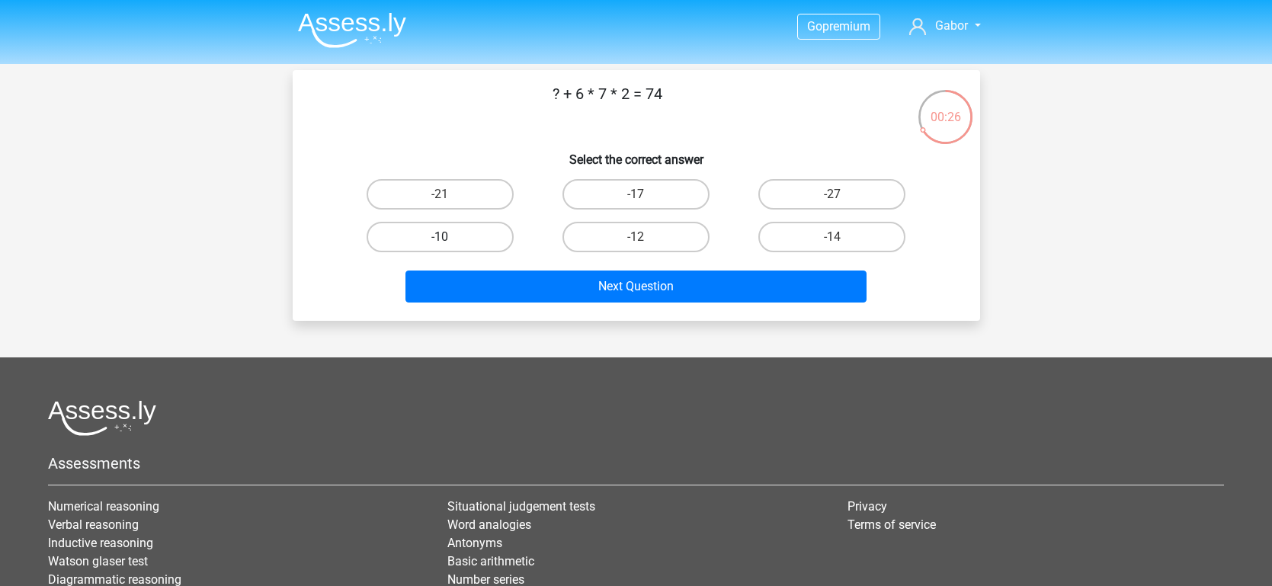
click at [472, 239] on label "-10" at bounding box center [440, 237] width 147 height 30
click at [450, 239] on input "-10" at bounding box center [445, 242] width 10 height 10
radio input "true"
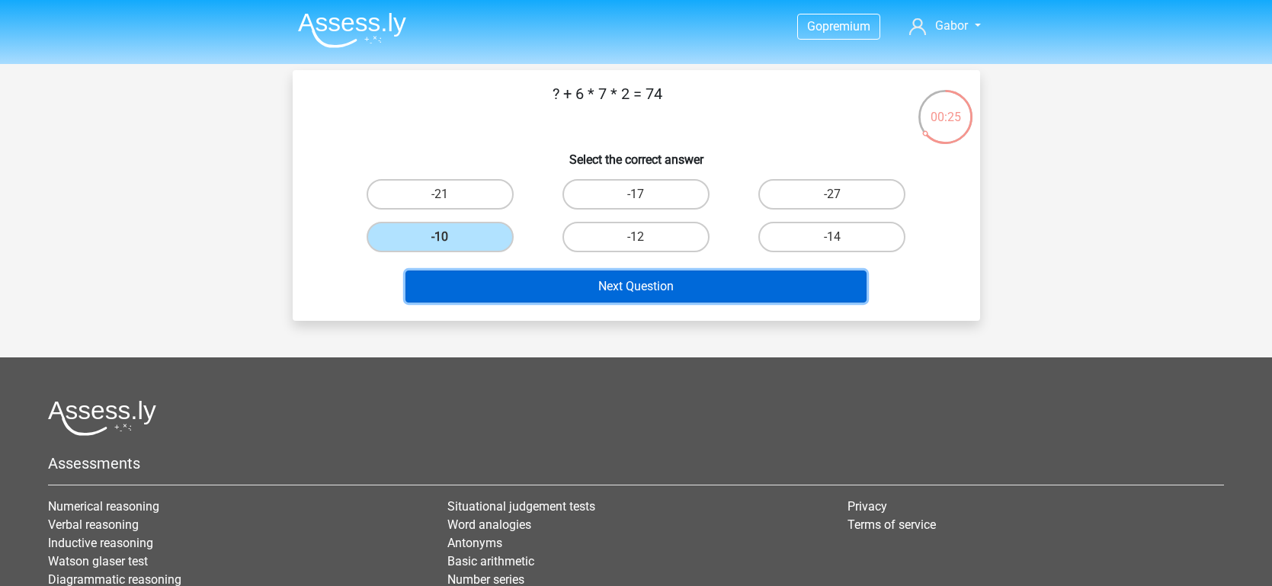
click at [472, 276] on button "Next Question" at bounding box center [636, 287] width 461 height 32
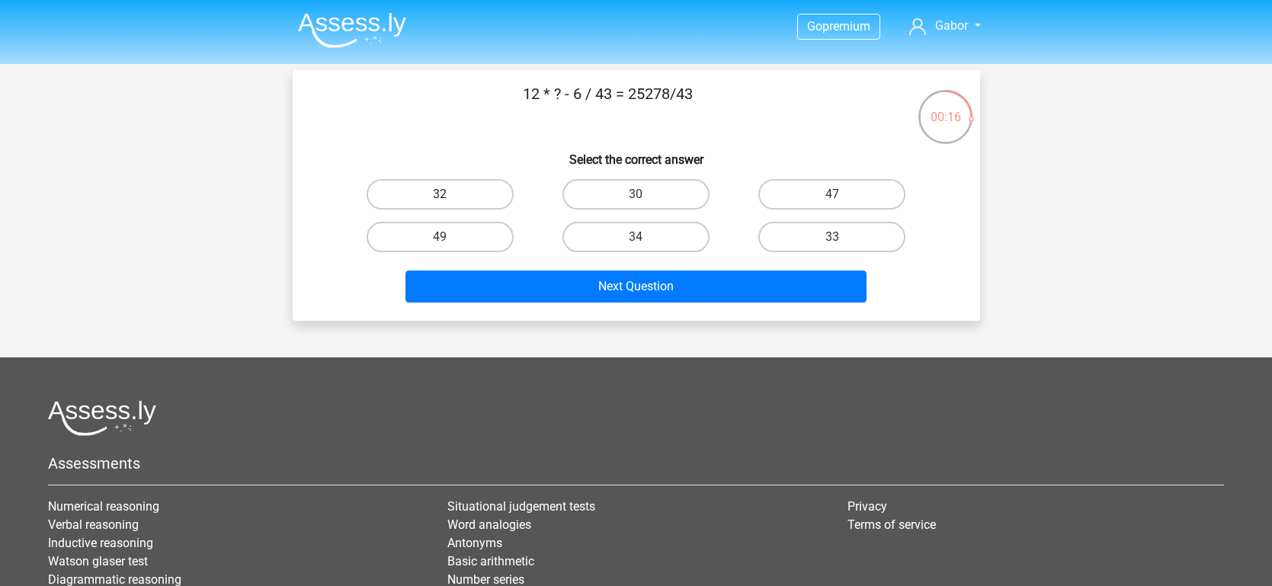
click at [438, 207] on label "32" at bounding box center [440, 194] width 147 height 30
click at [440, 204] on input "32" at bounding box center [445, 199] width 10 height 10
radio input "true"
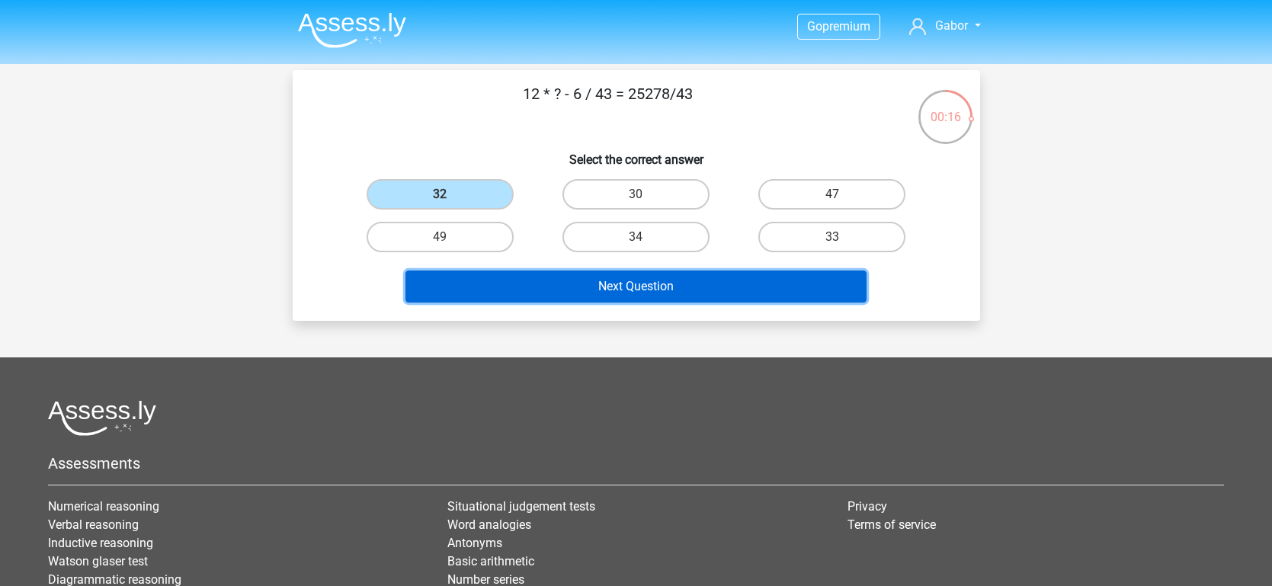
click at [485, 284] on button "Next Question" at bounding box center [636, 287] width 461 height 32
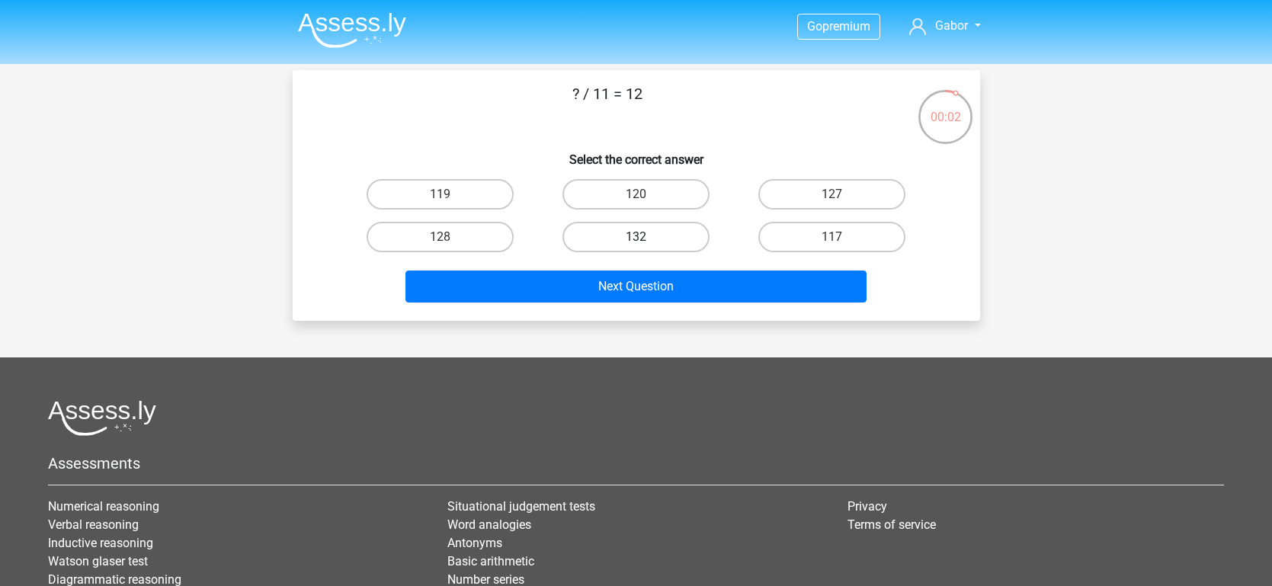
click at [613, 225] on label "132" at bounding box center [636, 237] width 147 height 30
click at [636, 237] on input "132" at bounding box center [641, 242] width 10 height 10
radio input "true"
click at [665, 239] on label "27" at bounding box center [636, 237] width 147 height 30
click at [646, 239] on input "27" at bounding box center [641, 242] width 10 height 10
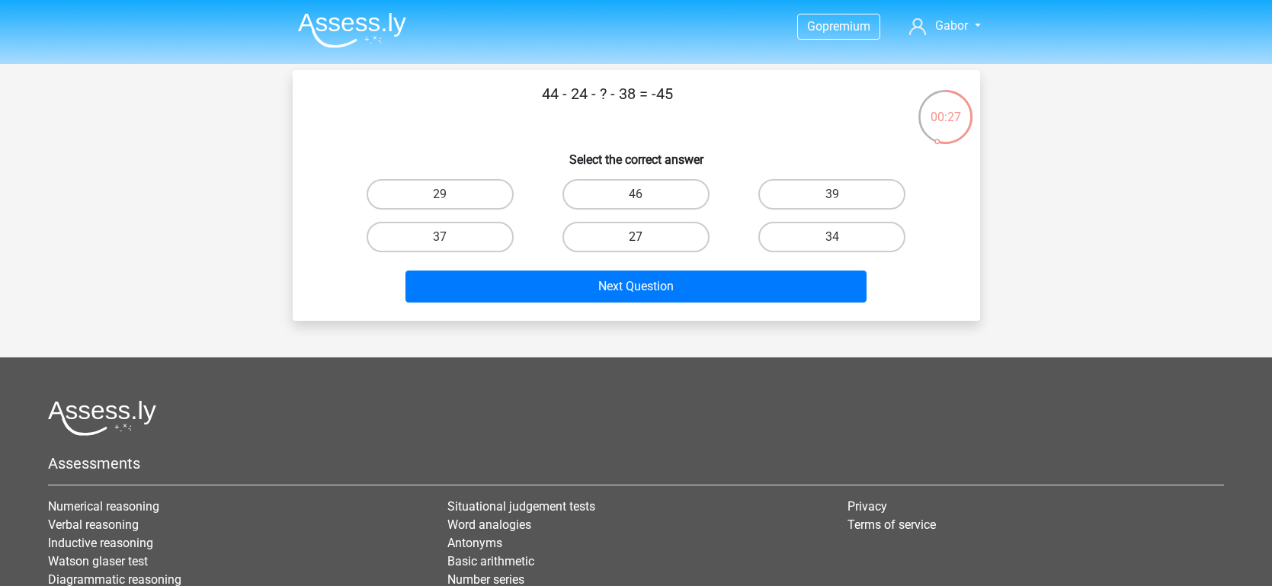
radio input "true"
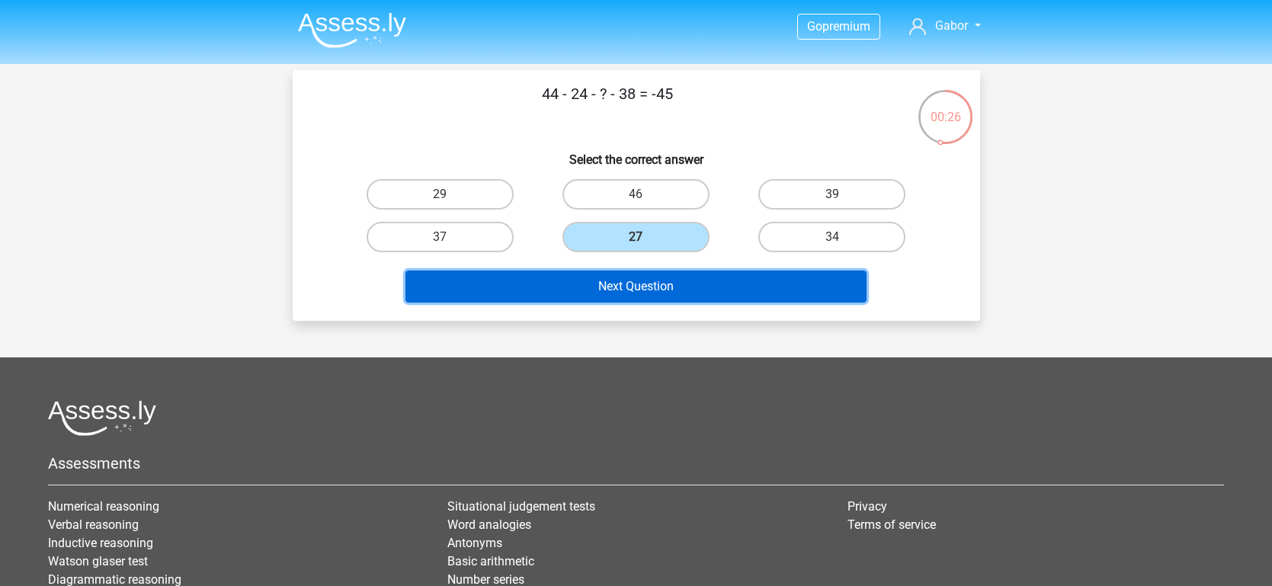
click at [646, 282] on button "Next Question" at bounding box center [636, 287] width 461 height 32
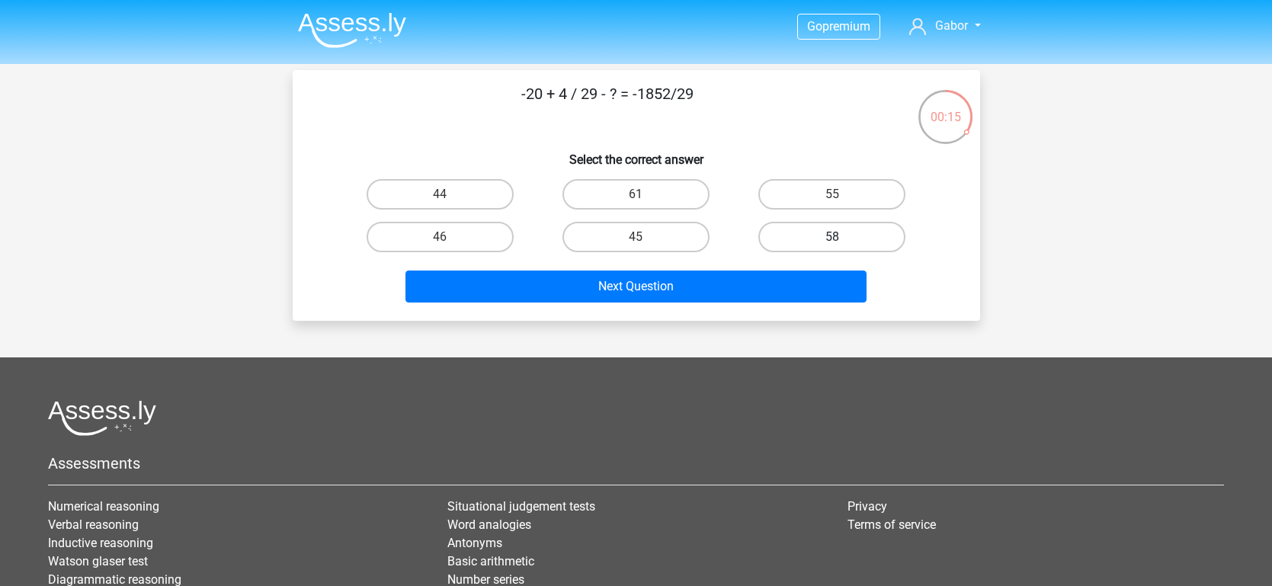
click at [779, 233] on label "58" at bounding box center [832, 237] width 147 height 30
click at [832, 237] on input "58" at bounding box center [837, 242] width 10 height 10
radio input "true"
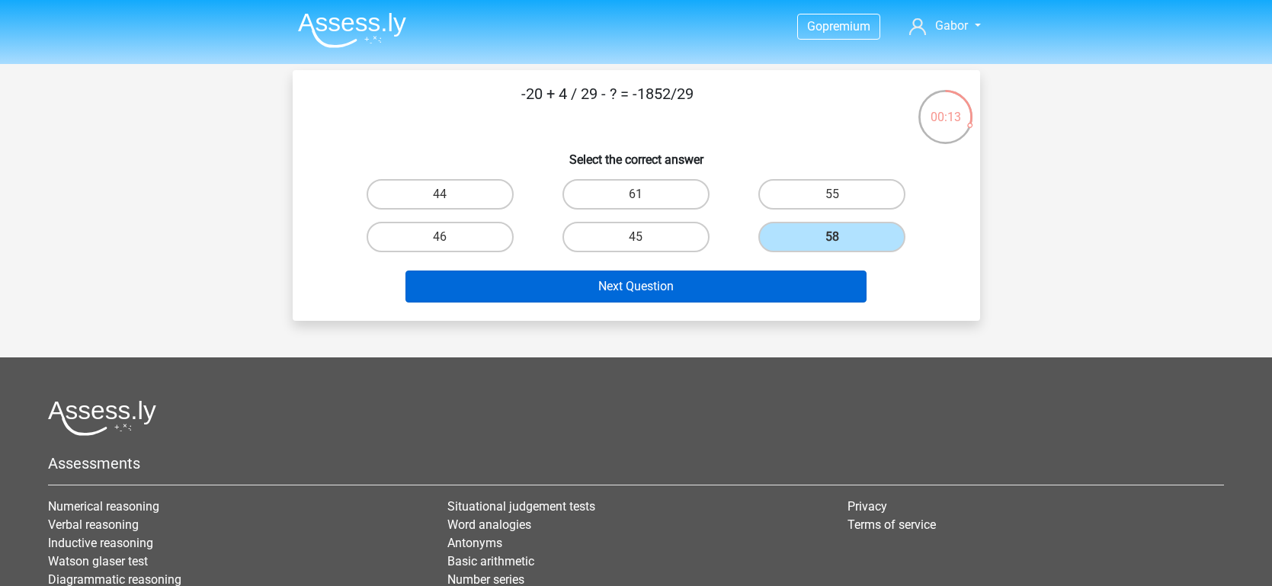
click at [685, 282] on button "Next Question" at bounding box center [636, 287] width 461 height 32
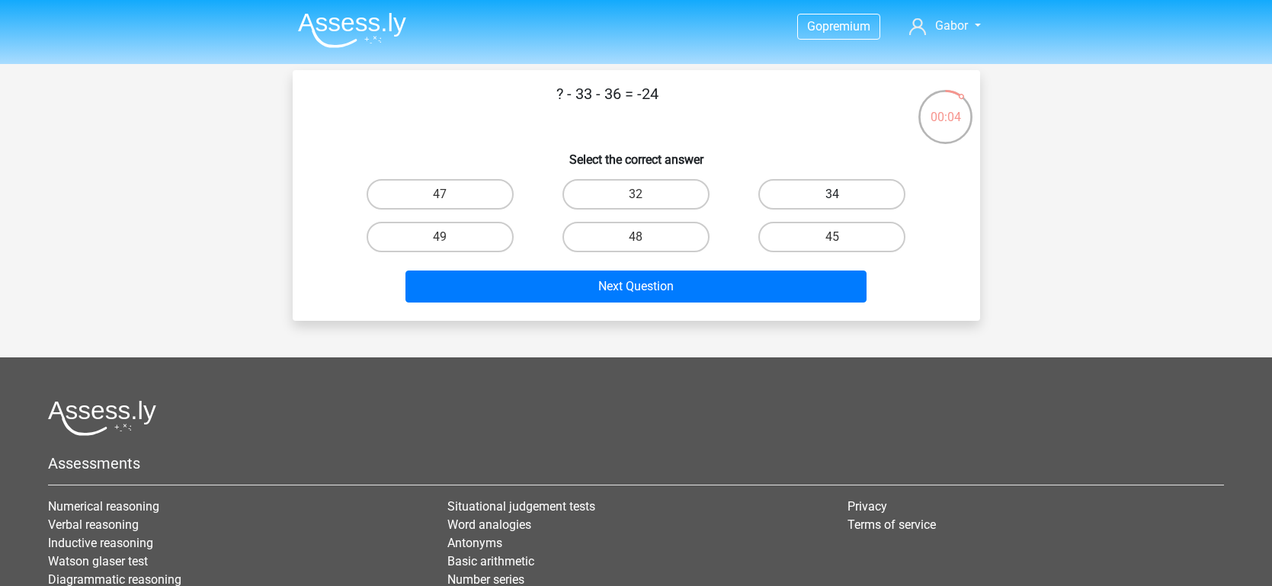
click at [802, 195] on label "34" at bounding box center [832, 194] width 147 height 30
click at [832, 195] on input "34" at bounding box center [837, 199] width 10 height 10
radio input "true"
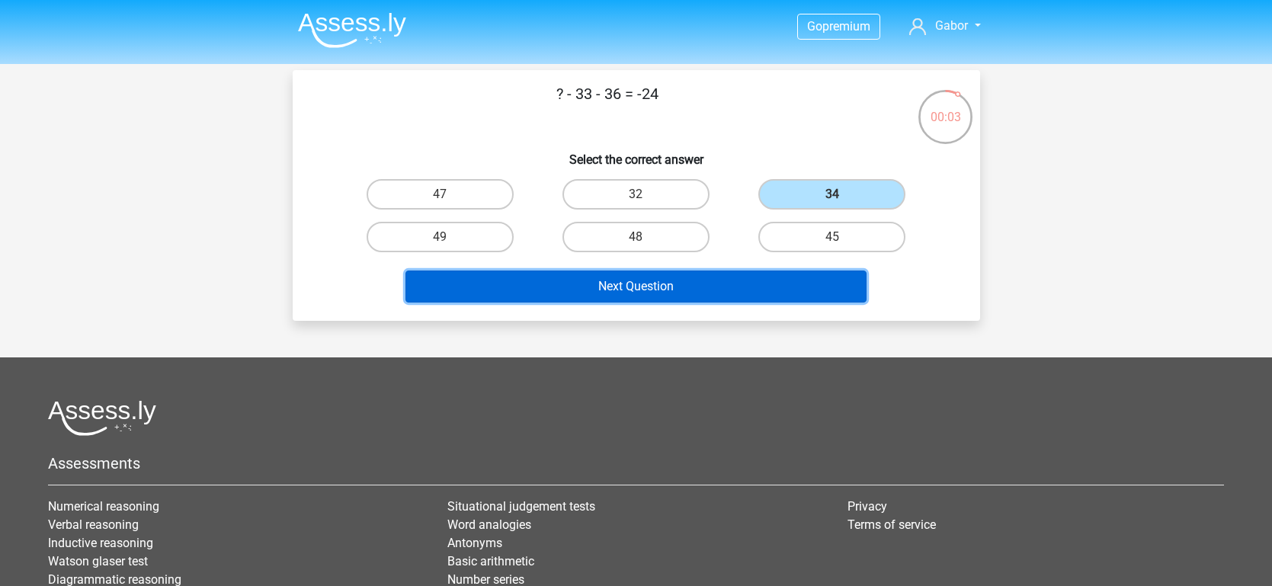
click at [704, 290] on button "Next Question" at bounding box center [636, 287] width 461 height 32
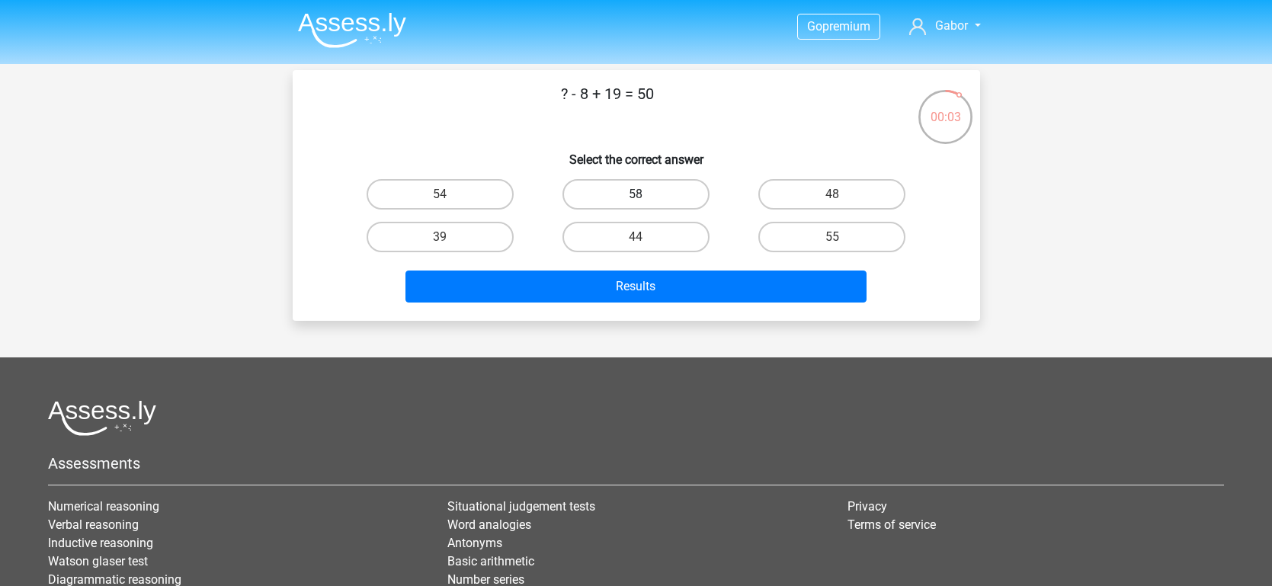
click at [678, 179] on label "58" at bounding box center [636, 194] width 147 height 30
click at [646, 194] on input "58" at bounding box center [641, 199] width 10 height 10
radio input "true"
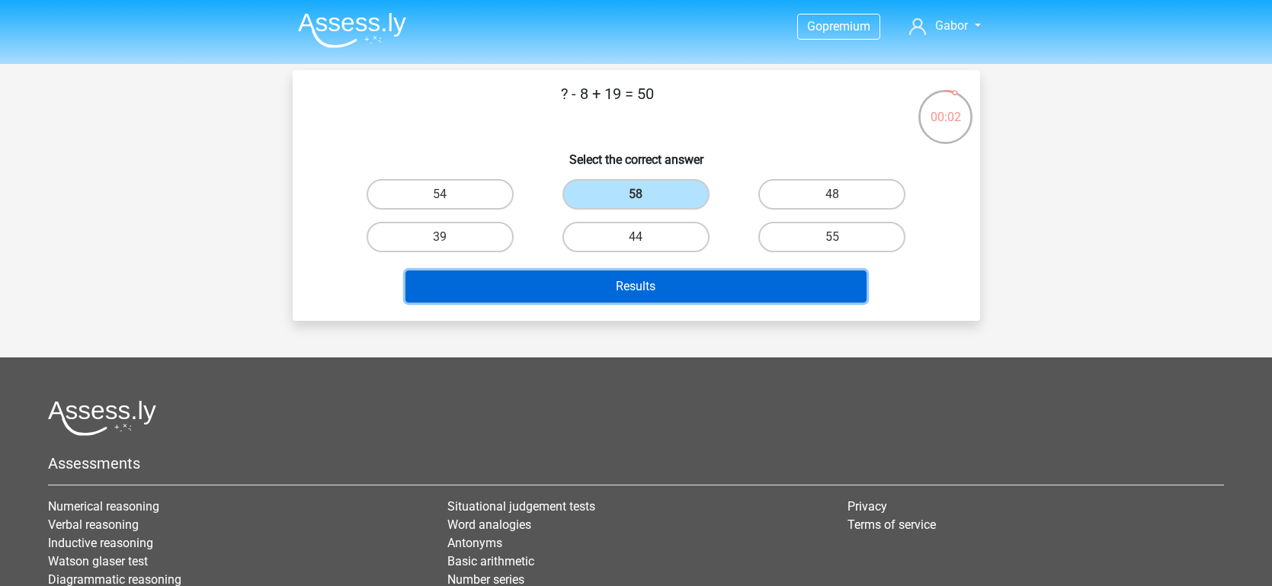
click at [613, 282] on button "Results" at bounding box center [636, 287] width 461 height 32
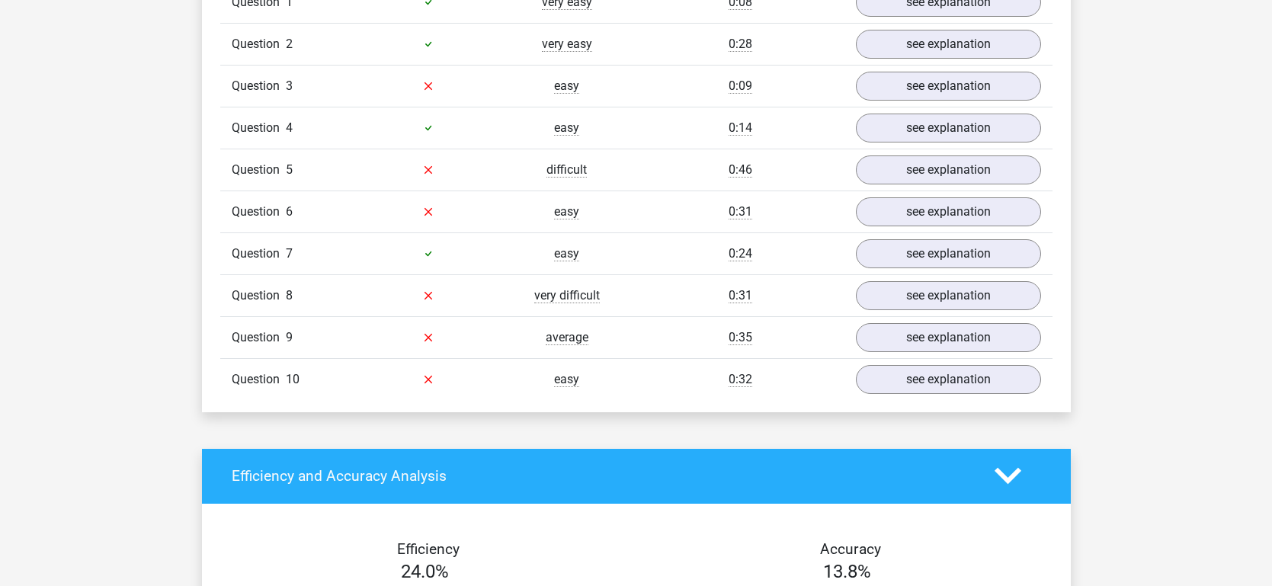
scroll to position [1294, 0]
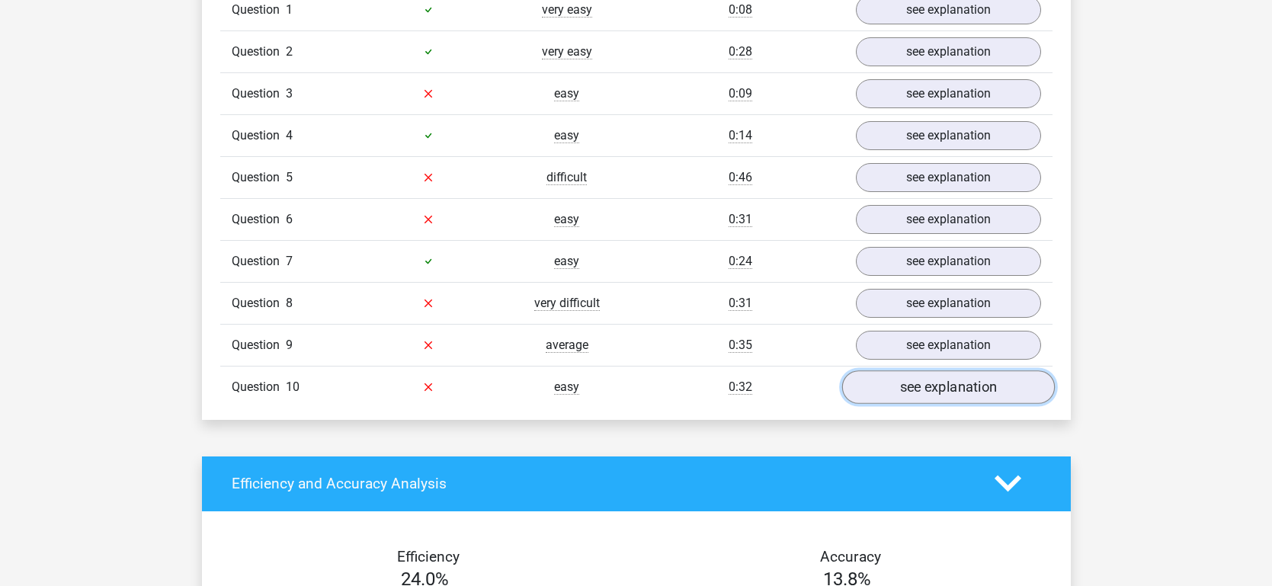
click at [874, 374] on link "see explanation" at bounding box center [948, 388] width 213 height 34
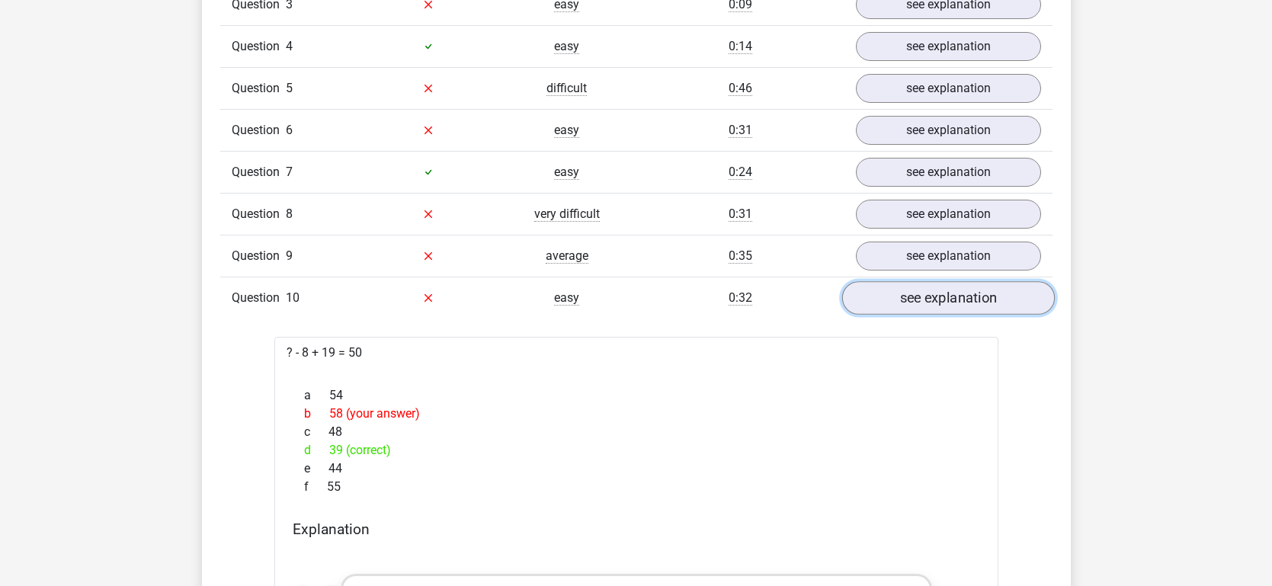
scroll to position [1378, 0]
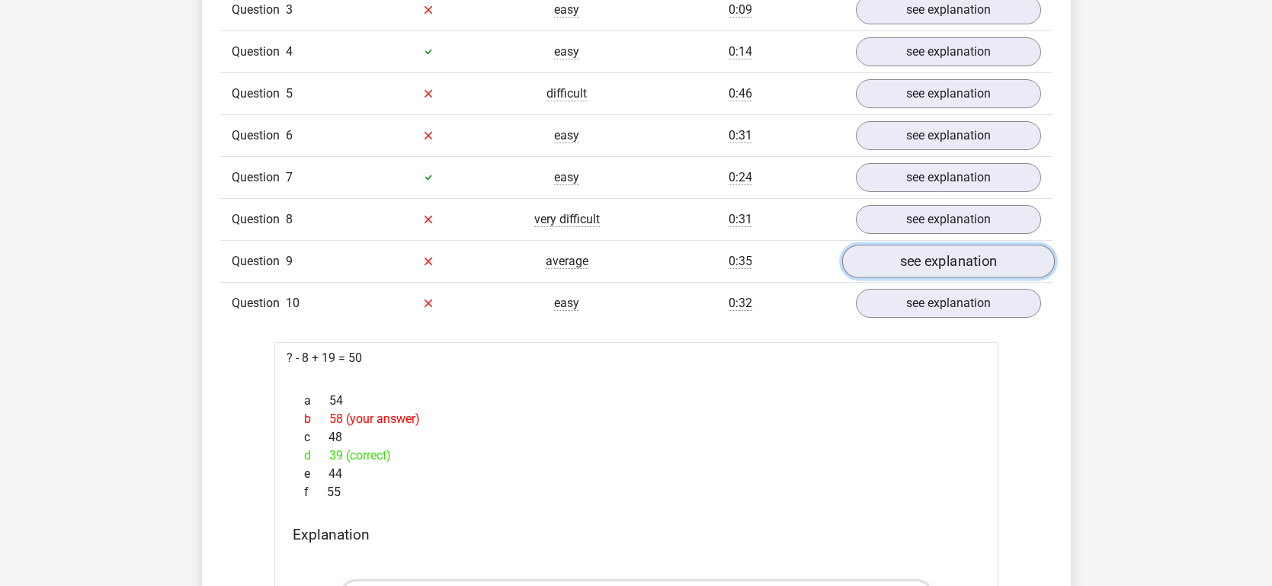
click at [974, 248] on link "see explanation" at bounding box center [948, 262] width 213 height 34
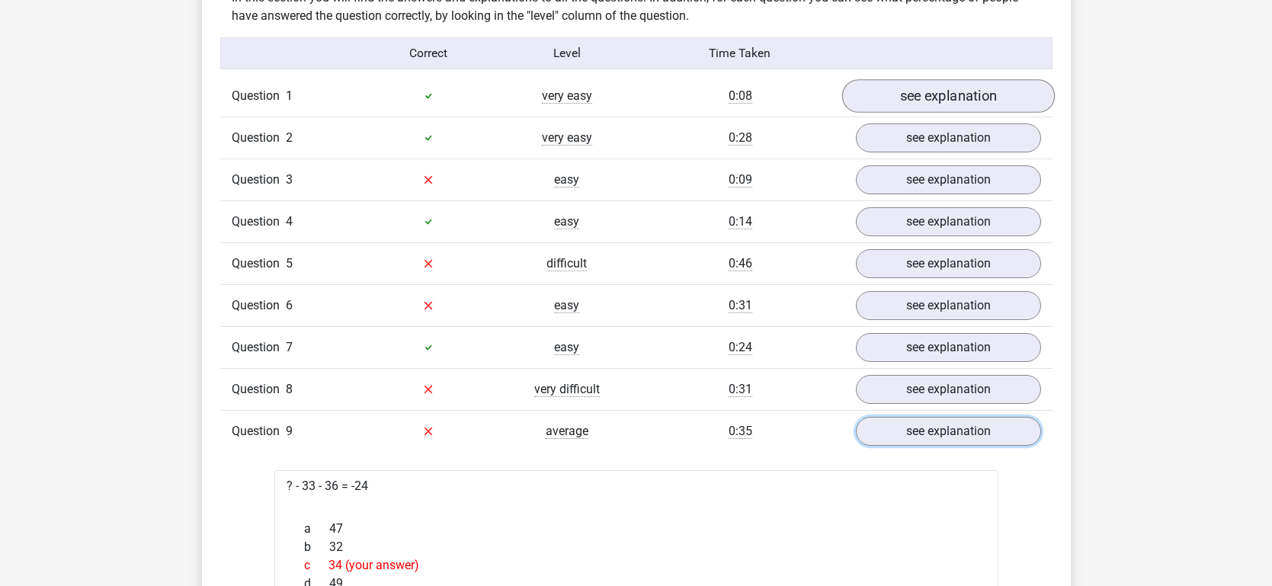
scroll to position [1210, 0]
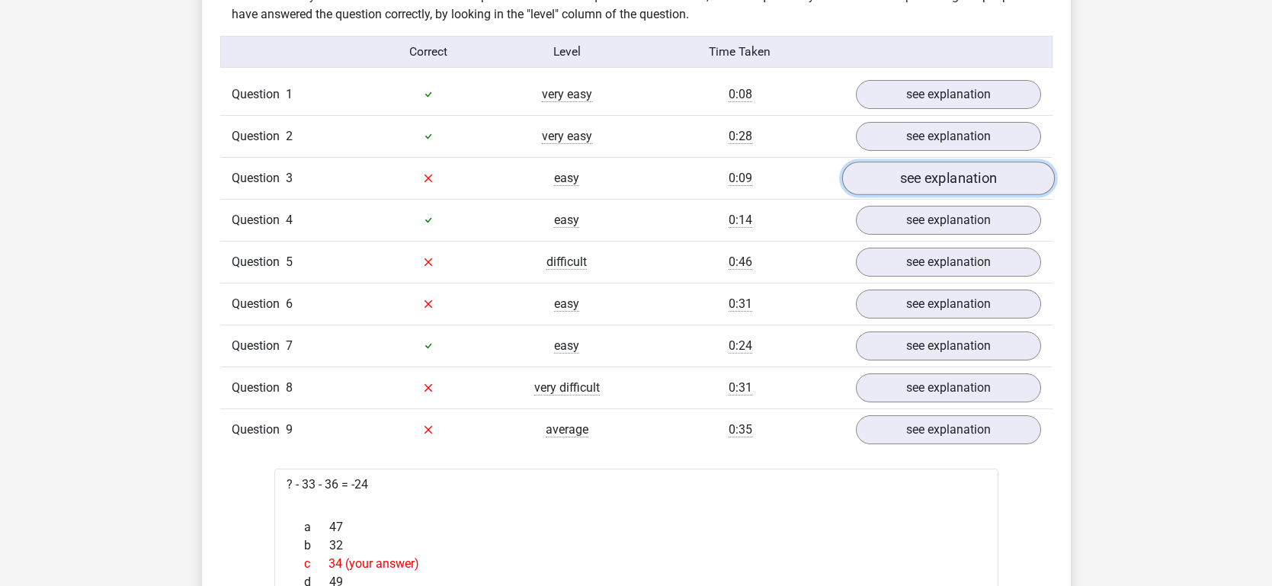
click at [960, 186] on link "see explanation" at bounding box center [948, 179] width 213 height 34
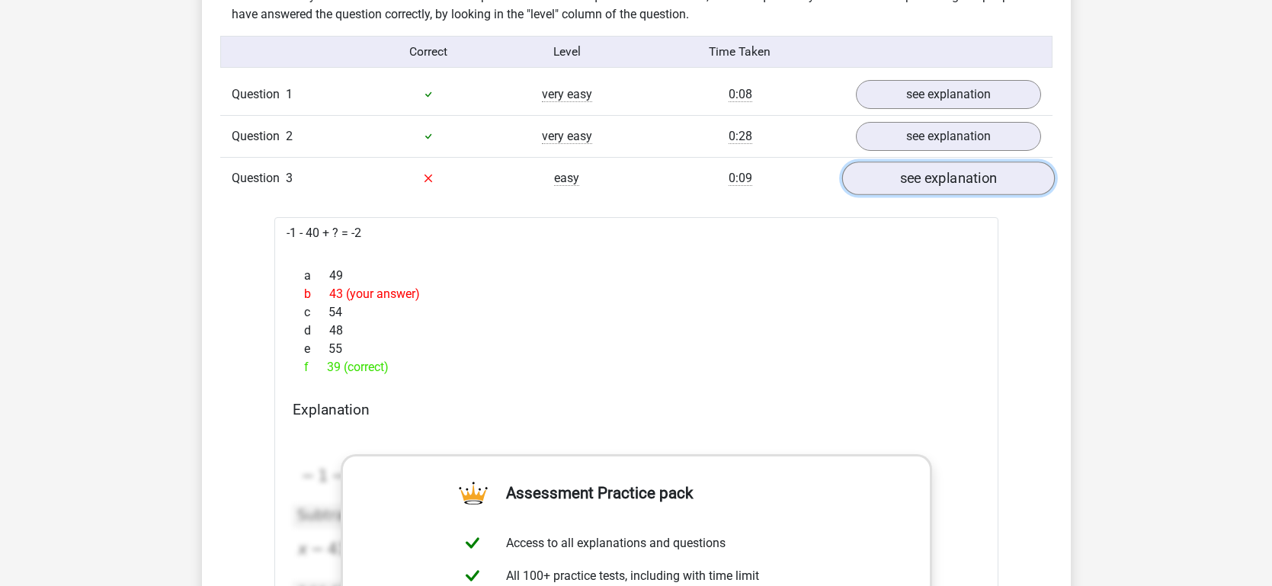
click at [960, 186] on link "see explanation" at bounding box center [948, 179] width 213 height 34
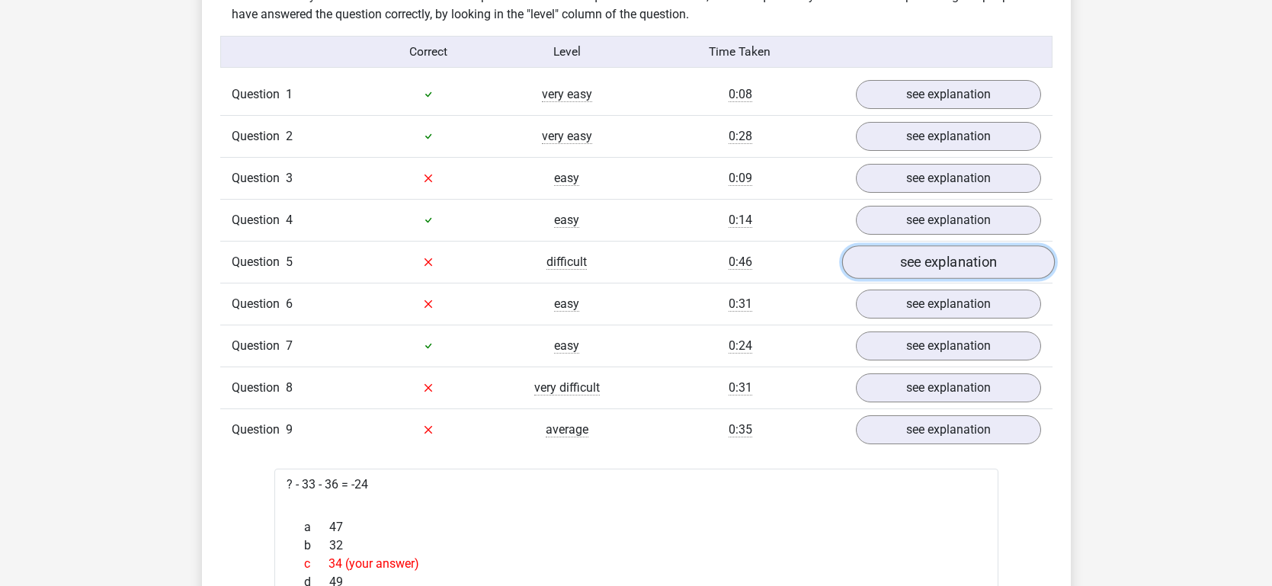
click at [895, 274] on link "see explanation" at bounding box center [948, 262] width 213 height 34
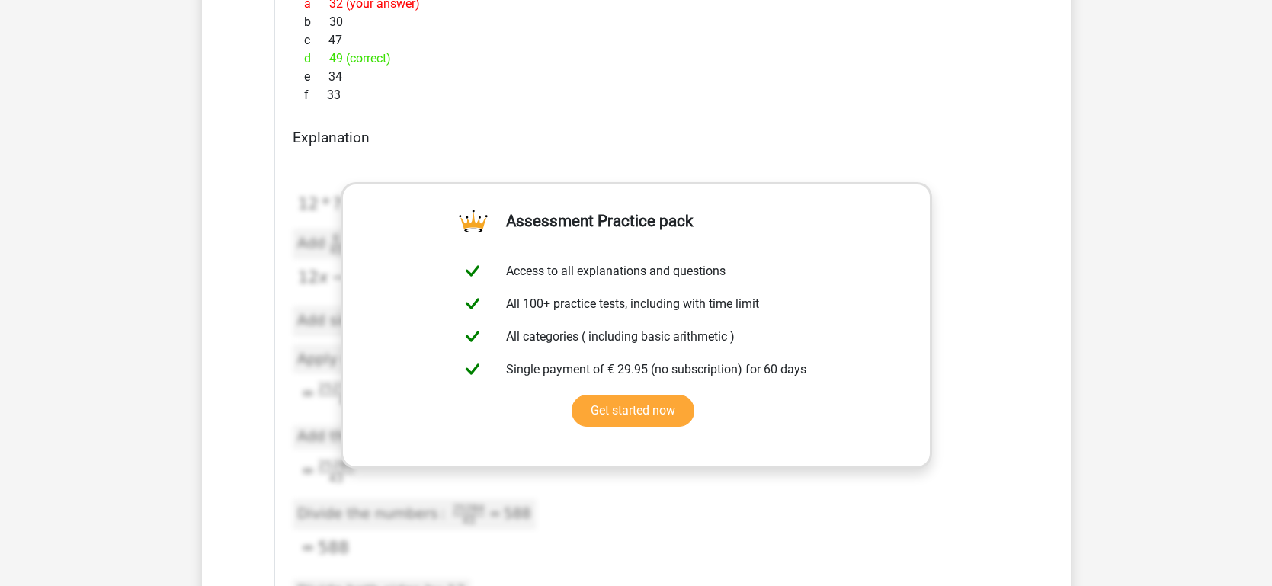
scroll to position [1573, 0]
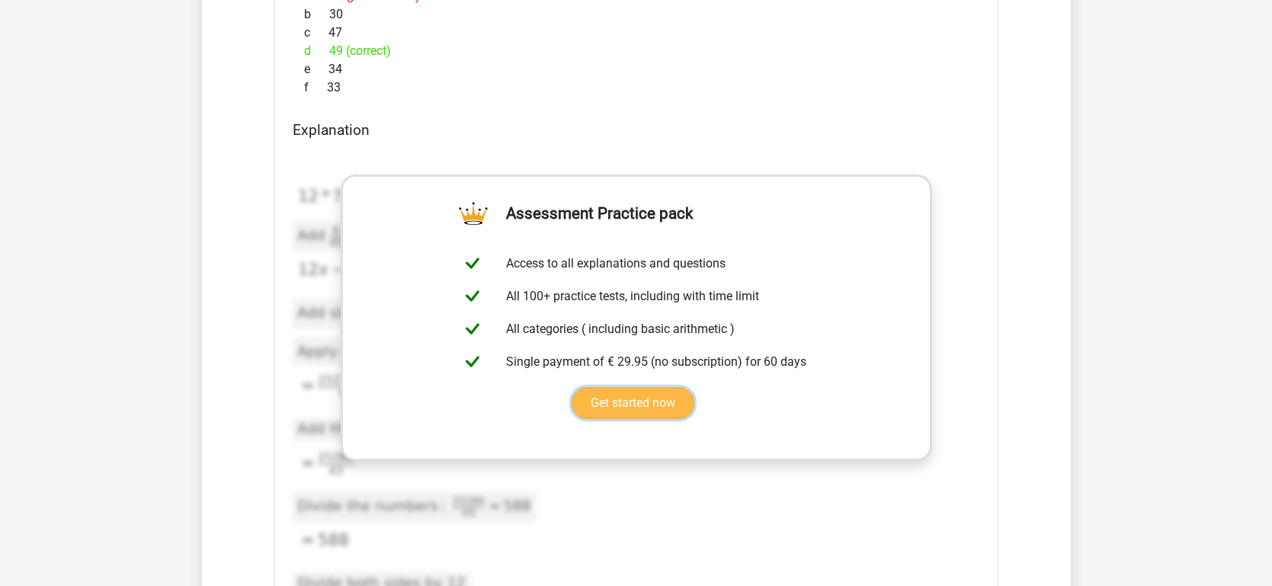
click at [646, 393] on link "Get started now" at bounding box center [633, 403] width 123 height 32
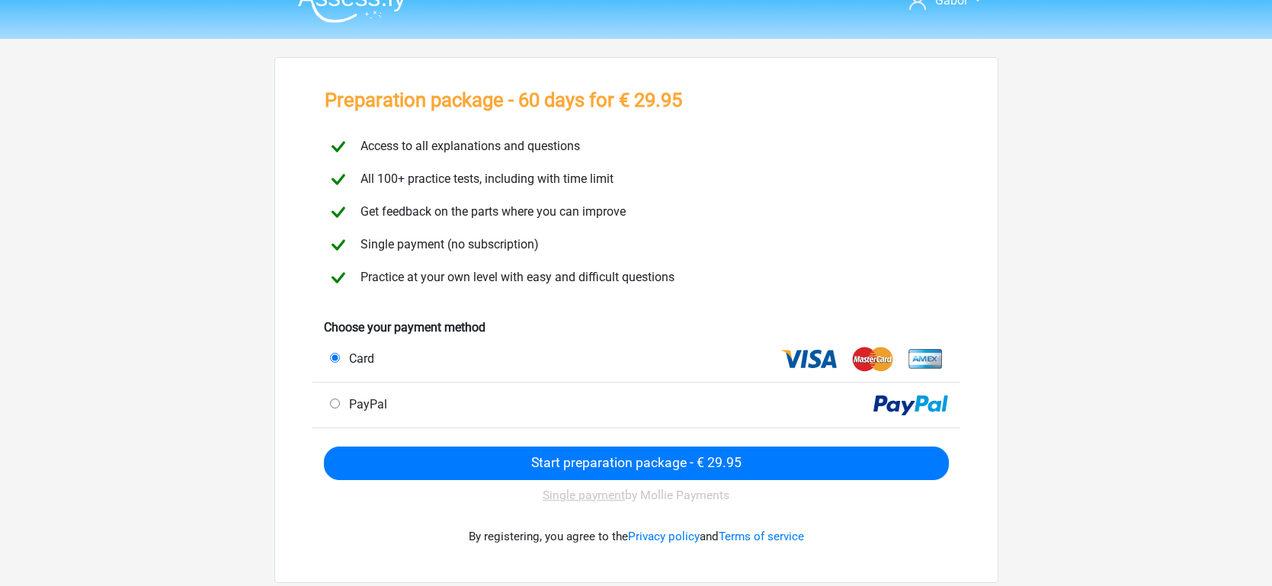
scroll to position [27, 0]
